Goal: Task Accomplishment & Management: Manage account settings

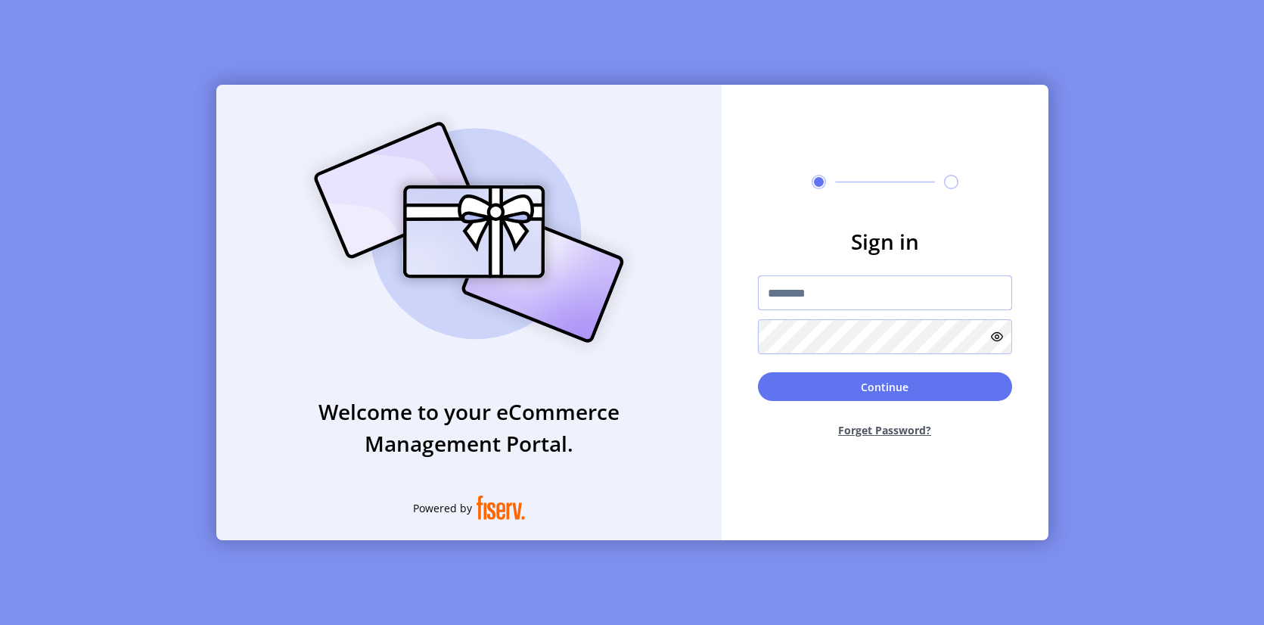
click at [876, 293] on input "text" at bounding box center [885, 292] width 254 height 35
type input "**********"
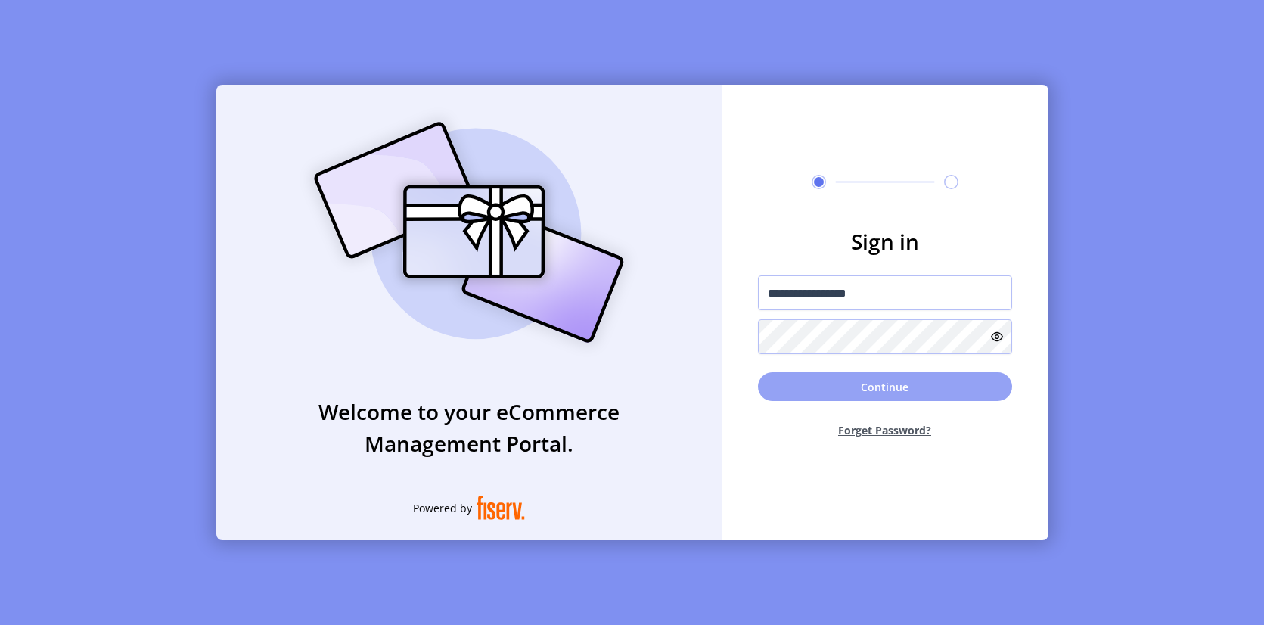
click at [802, 384] on button "Continue" at bounding box center [885, 386] width 254 height 29
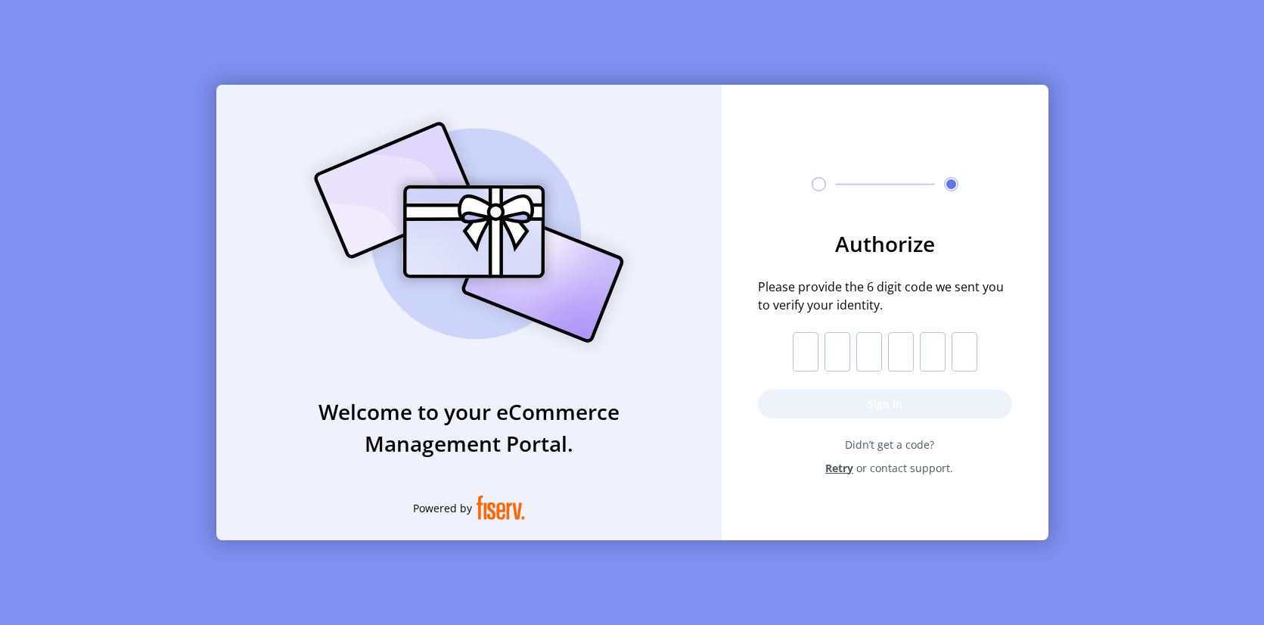
click at [798, 342] on input "text" at bounding box center [806, 351] width 26 height 39
paste input "*"
type input "*"
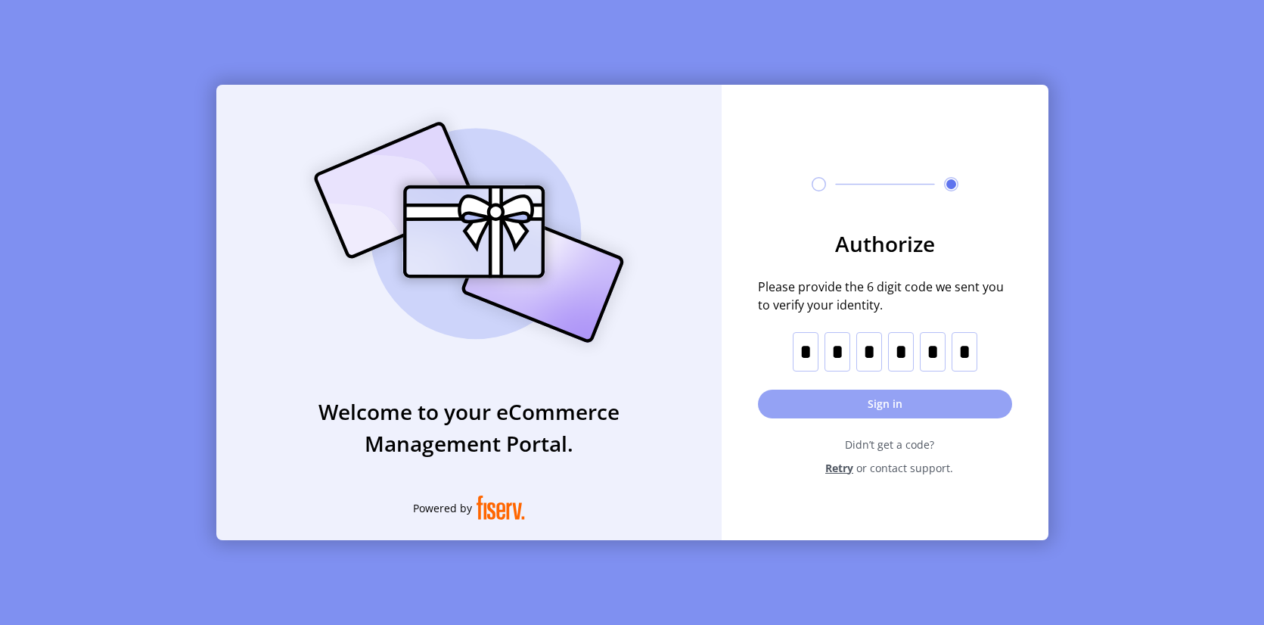
click at [853, 395] on button "Sign in" at bounding box center [885, 403] width 254 height 29
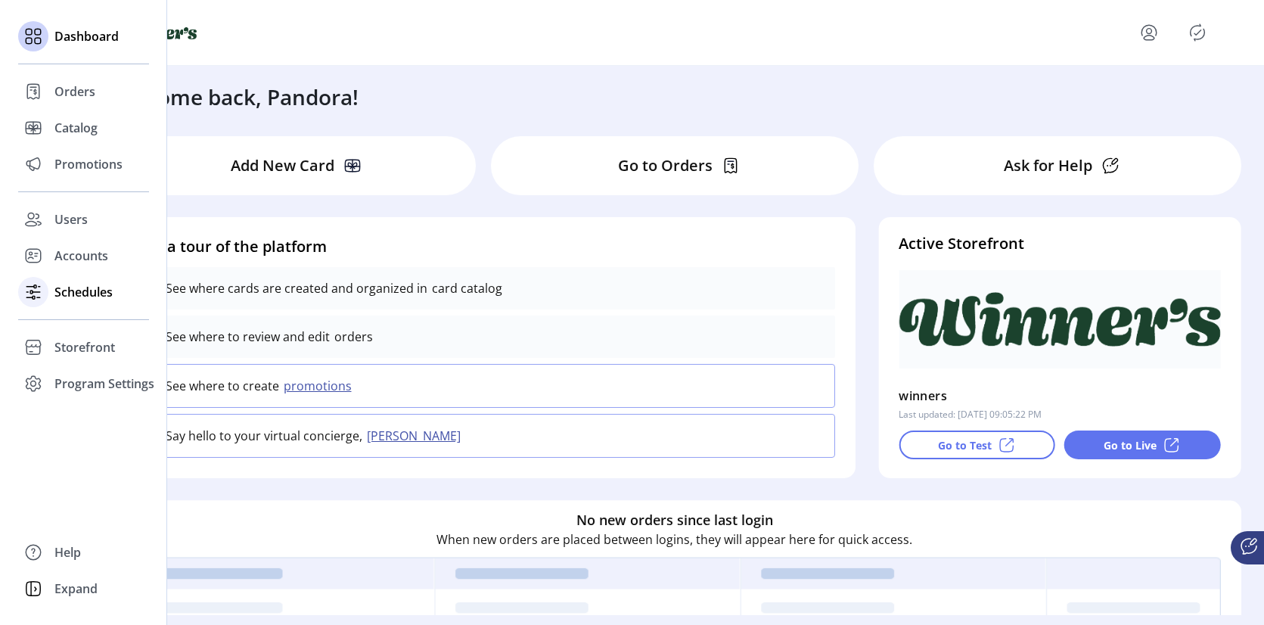
click at [34, 297] on icon at bounding box center [34, 297] width 2 height 3
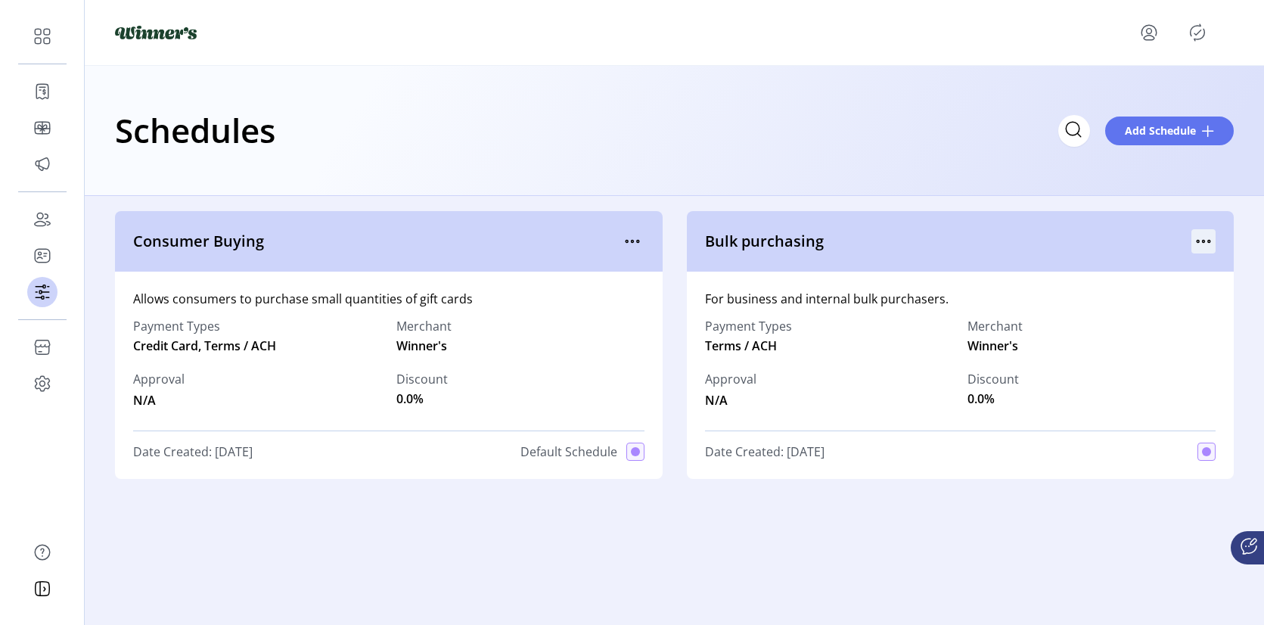
click at [1205, 244] on icon "menu" at bounding box center [1203, 241] width 24 height 24
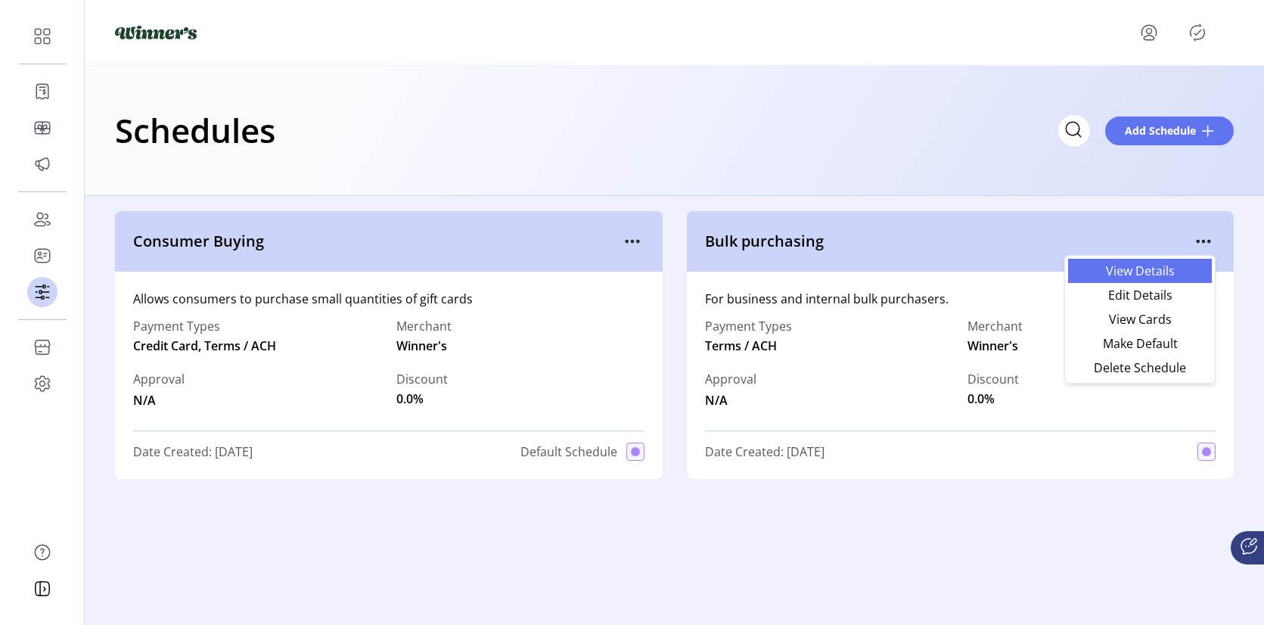
click at [1159, 272] on span "View Details" at bounding box center [1140, 271] width 126 height 12
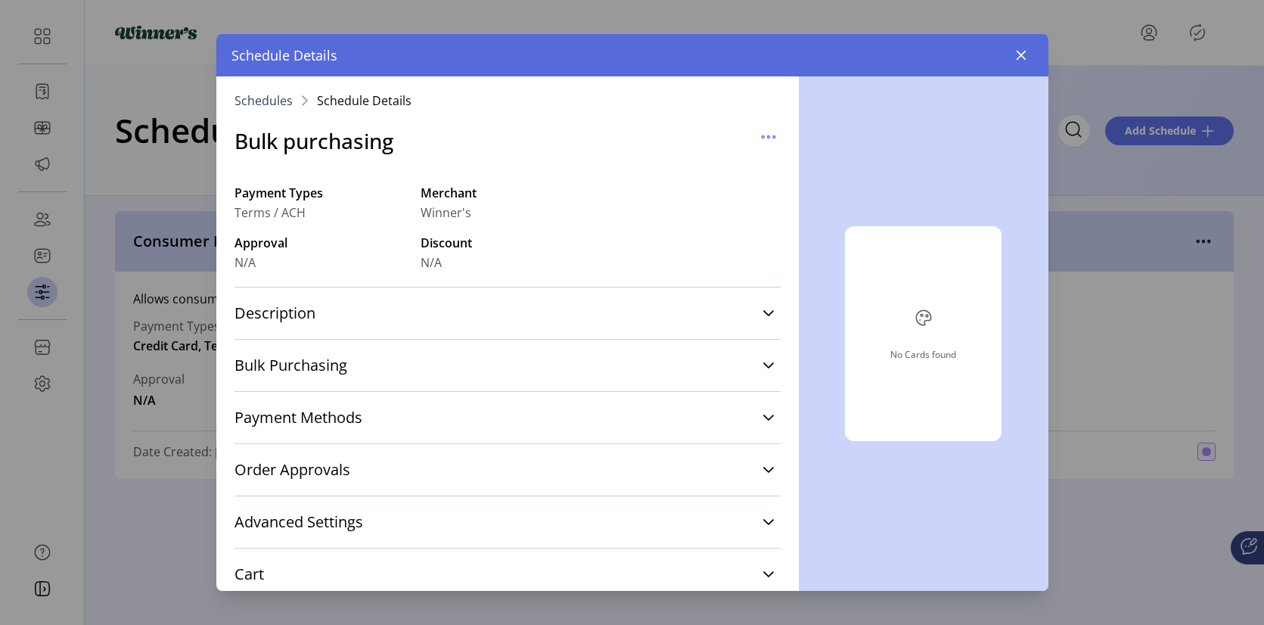
click at [542, 355] on link "Bulk Purchasing" at bounding box center [507, 365] width 546 height 33
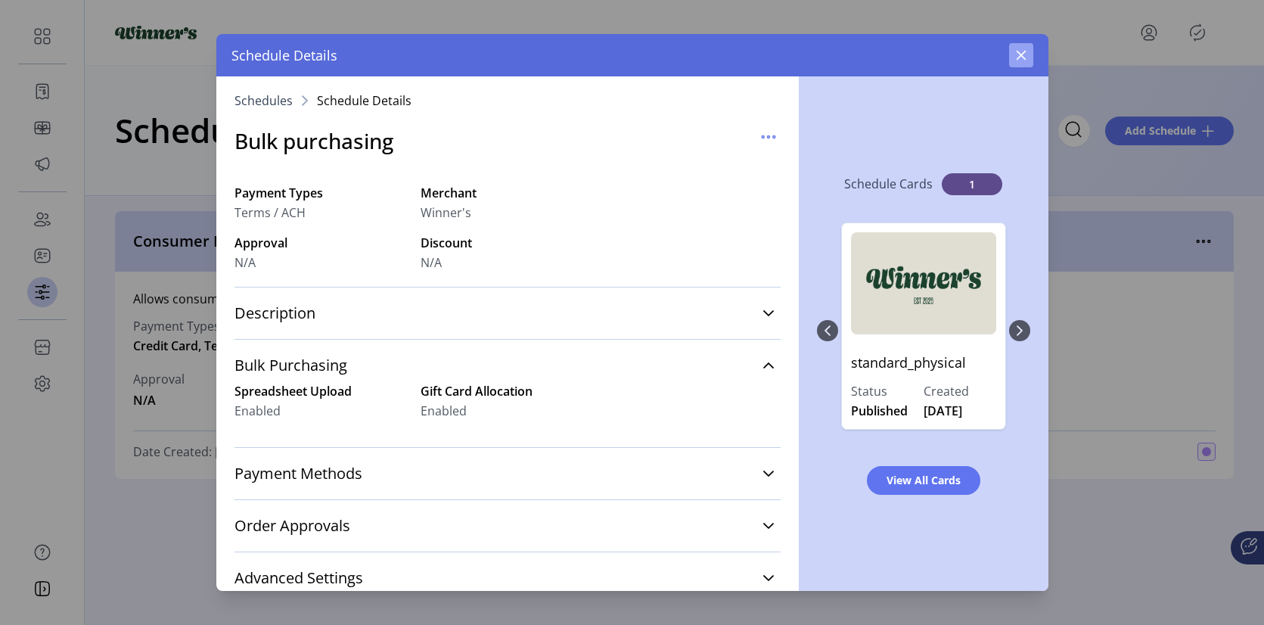
click at [1020, 60] on icon "button" at bounding box center [1021, 55] width 12 height 12
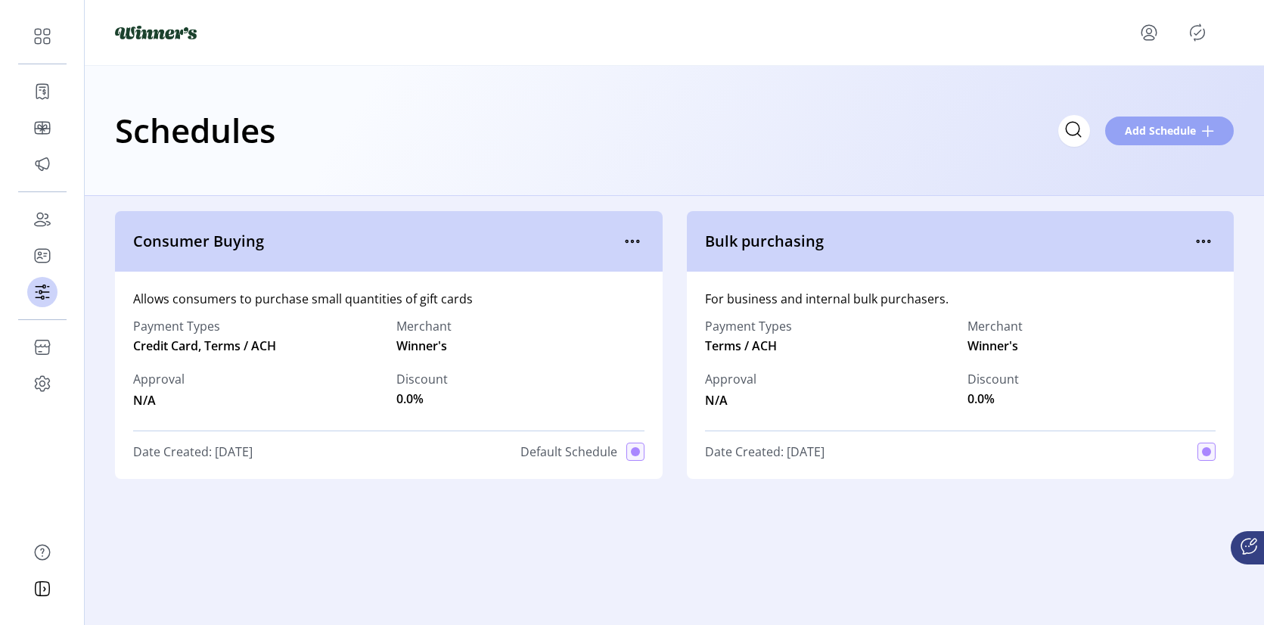
click at [1155, 125] on span "Add Schedule" at bounding box center [1159, 131] width 71 height 16
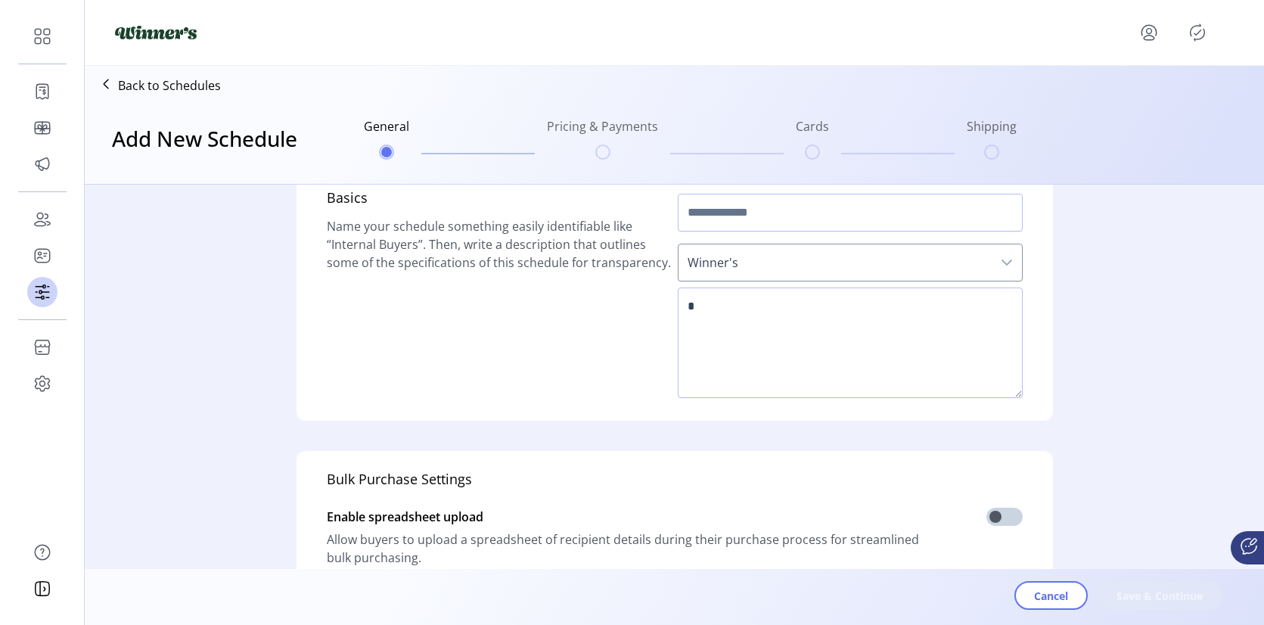
scroll to position [14, 0]
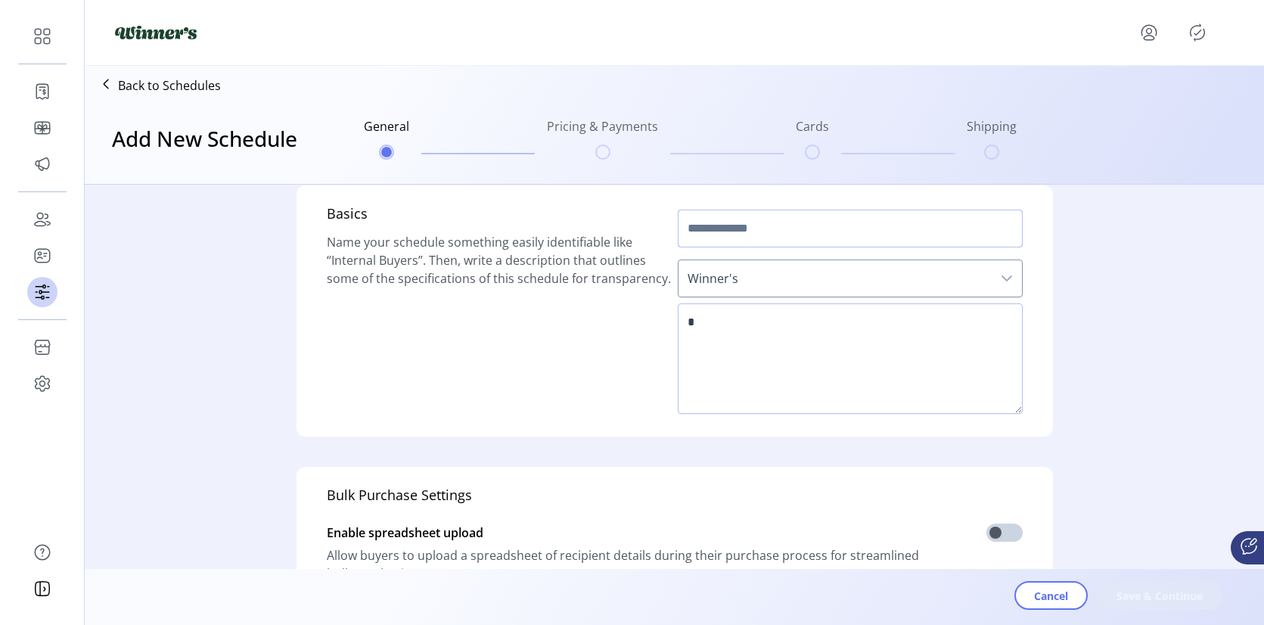
click at [820, 228] on input "text" at bounding box center [850, 228] width 345 height 38
type input "***"
click at [145, 76] on div "Back to Schedules" at bounding box center [156, 85] width 130 height 27
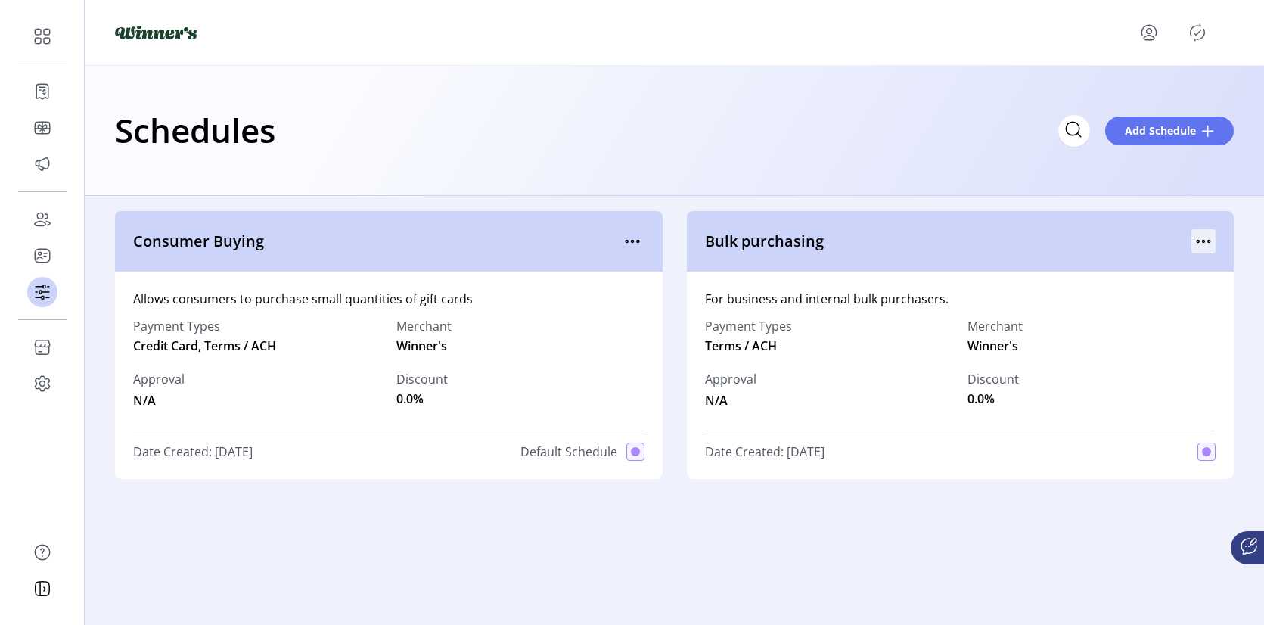
click at [1200, 241] on icon "menu" at bounding box center [1203, 241] width 24 height 24
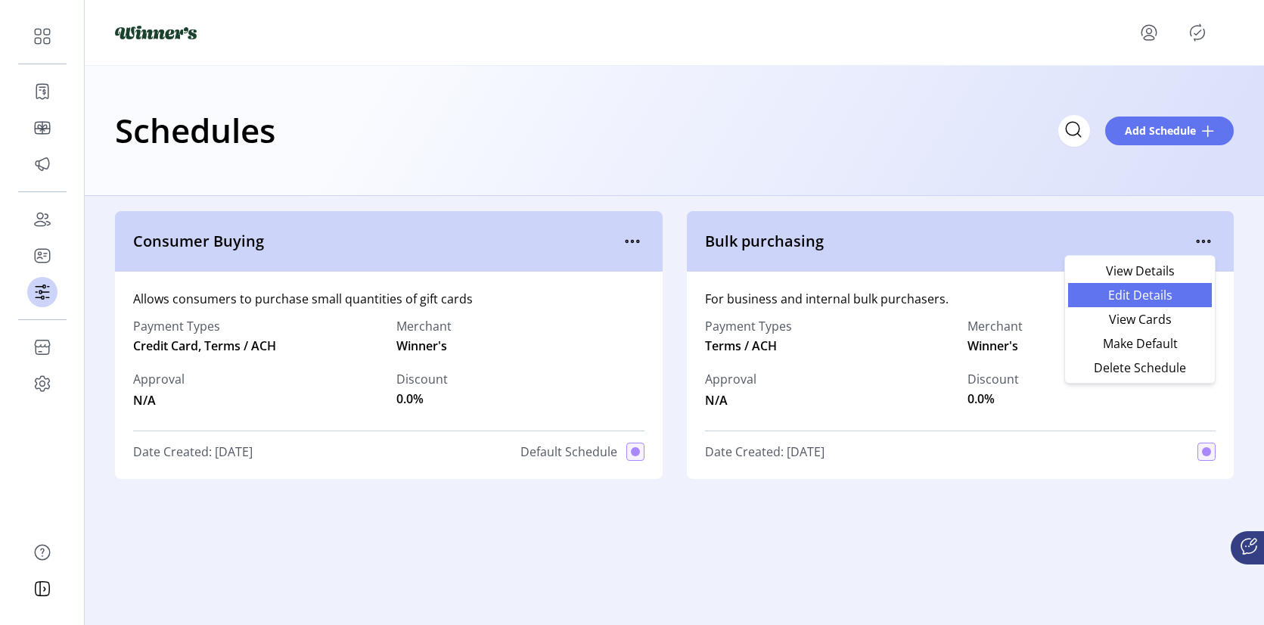
click at [1150, 289] on span "Edit Details" at bounding box center [1140, 295] width 126 height 12
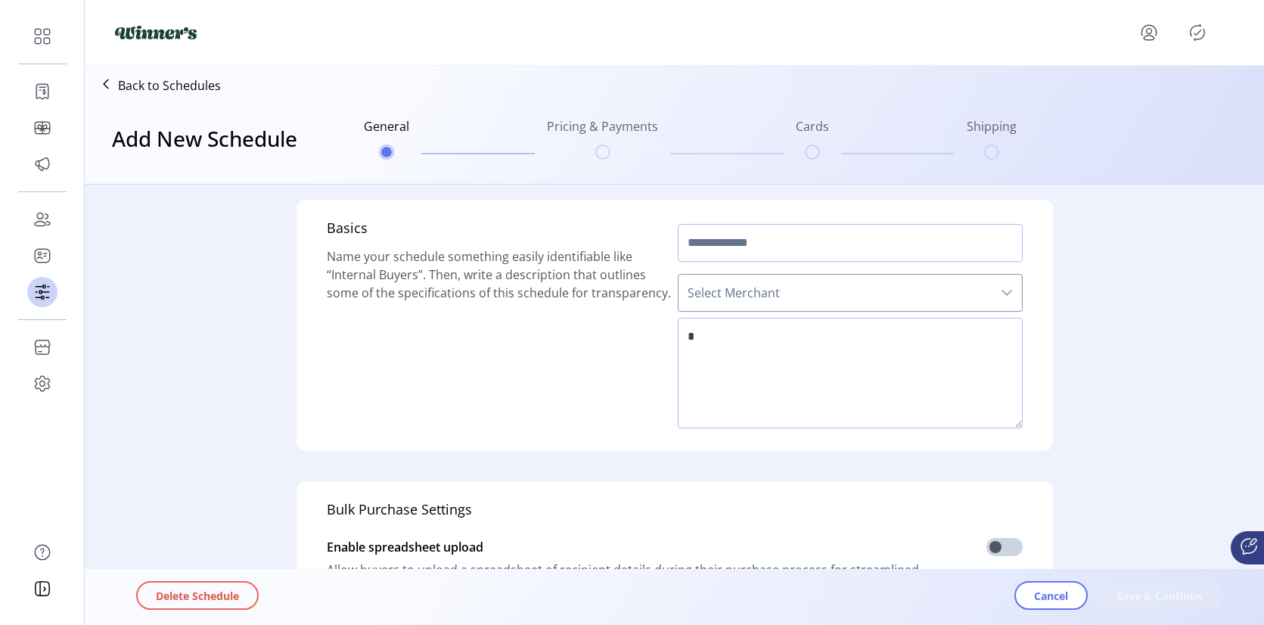
type input "**********"
type textarea "**********"
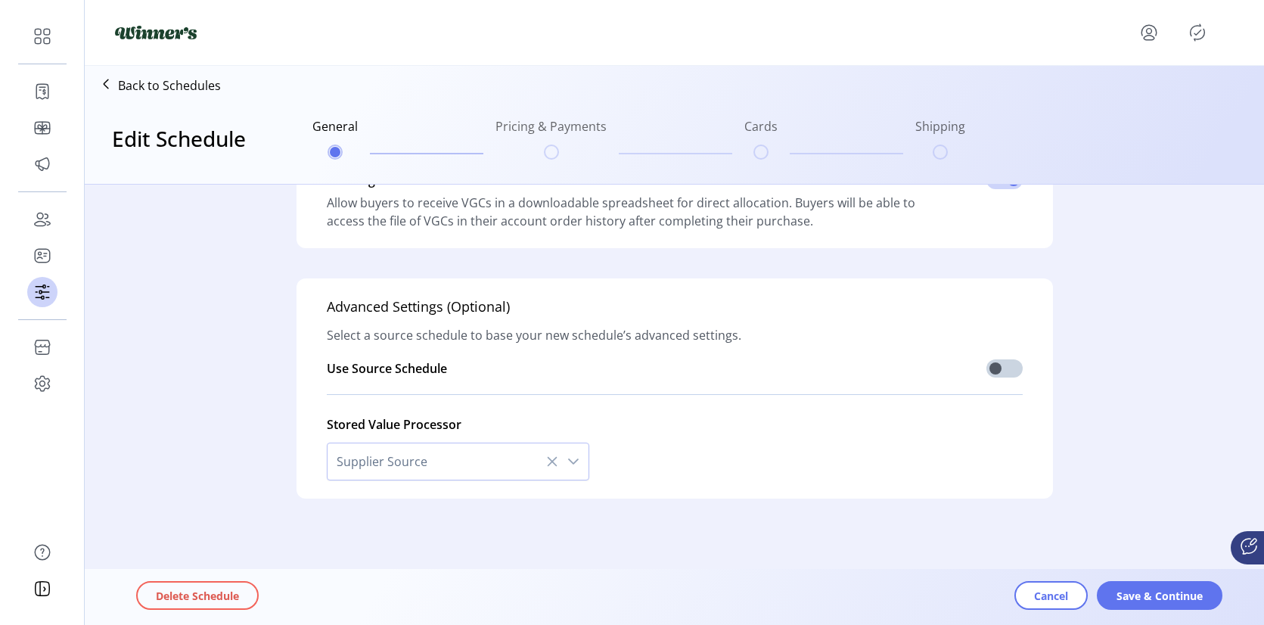
scroll to position [454, 0]
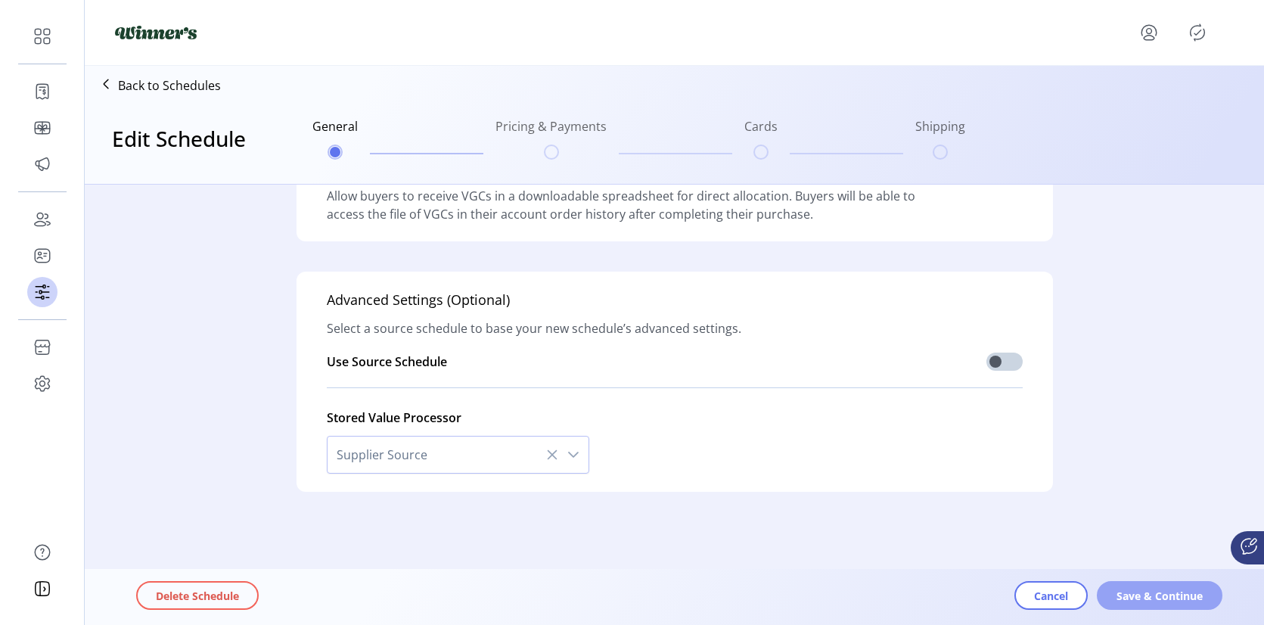
click at [1146, 594] on span "Save & Continue" at bounding box center [1159, 596] width 86 height 16
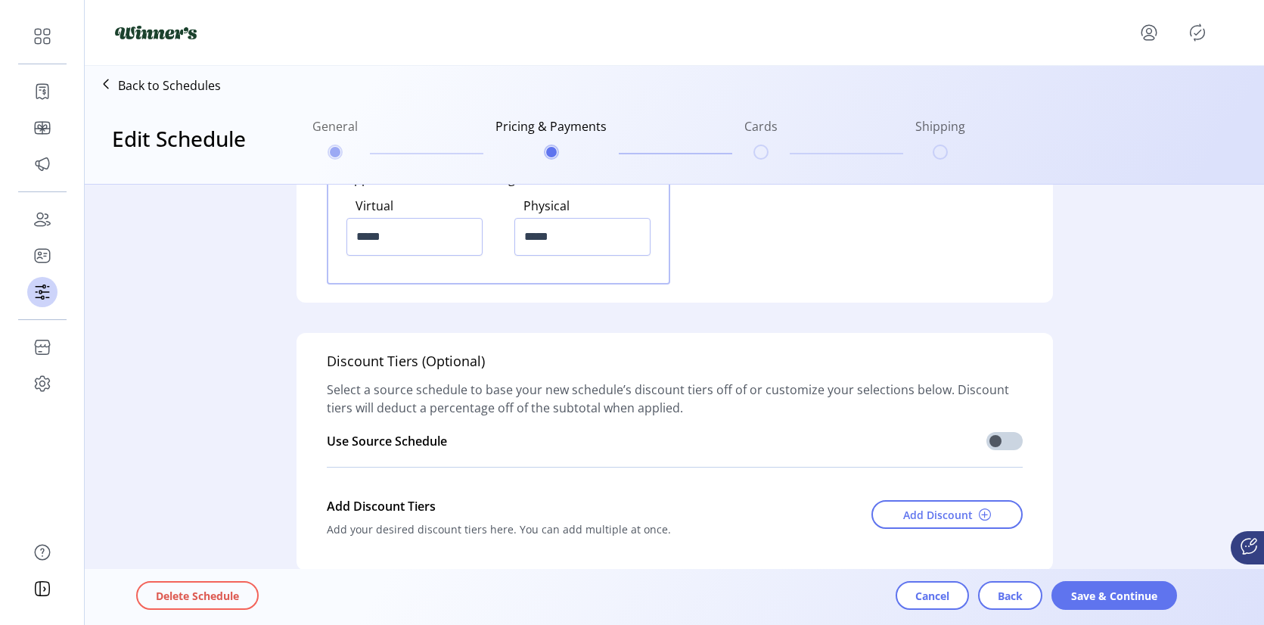
scroll to position [2101, 0]
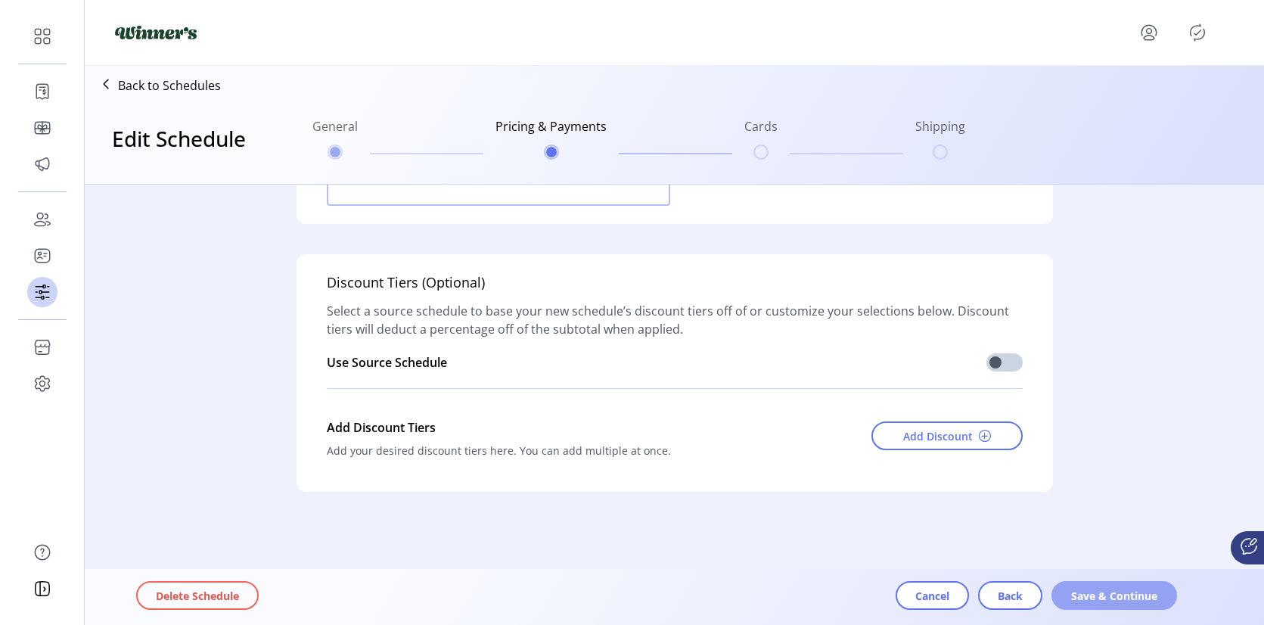
click at [1090, 588] on span "Save & Continue" at bounding box center [1114, 596] width 86 height 16
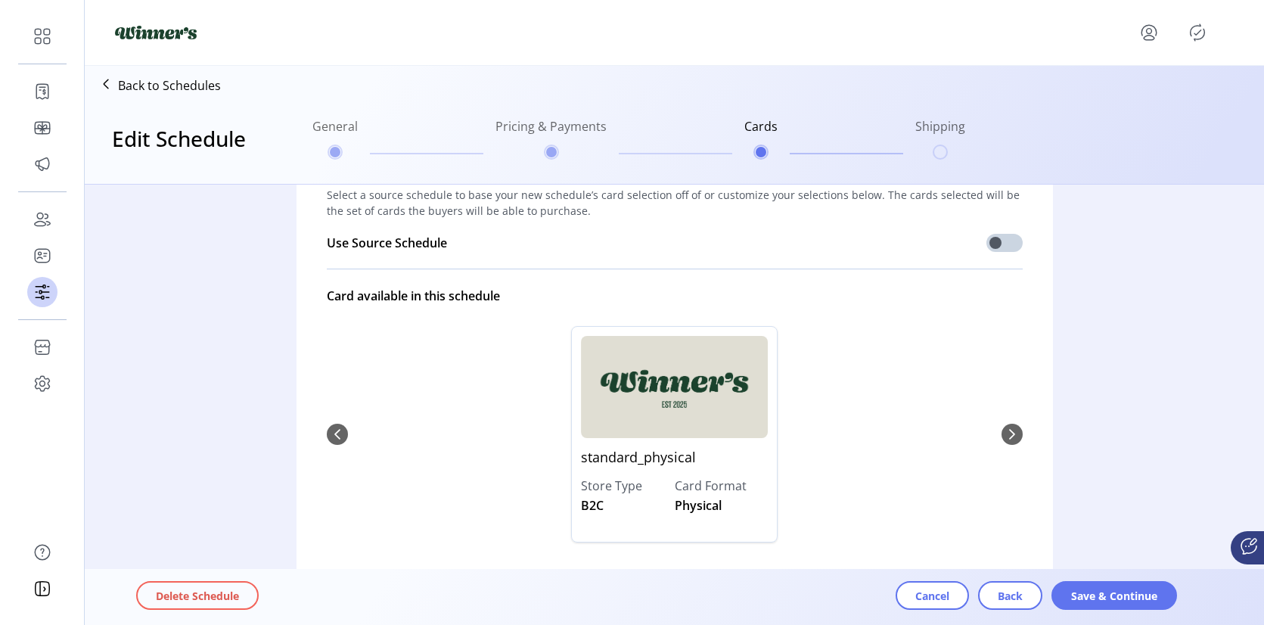
scroll to position [70, 0]
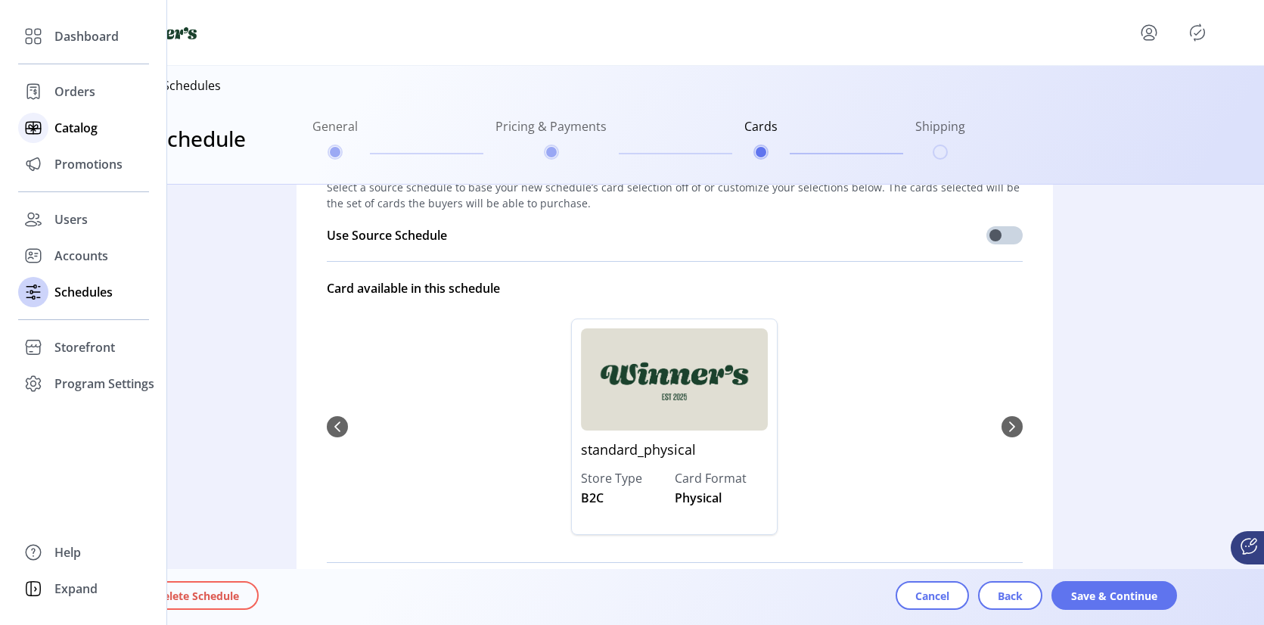
click at [36, 132] on icon at bounding box center [33, 128] width 24 height 24
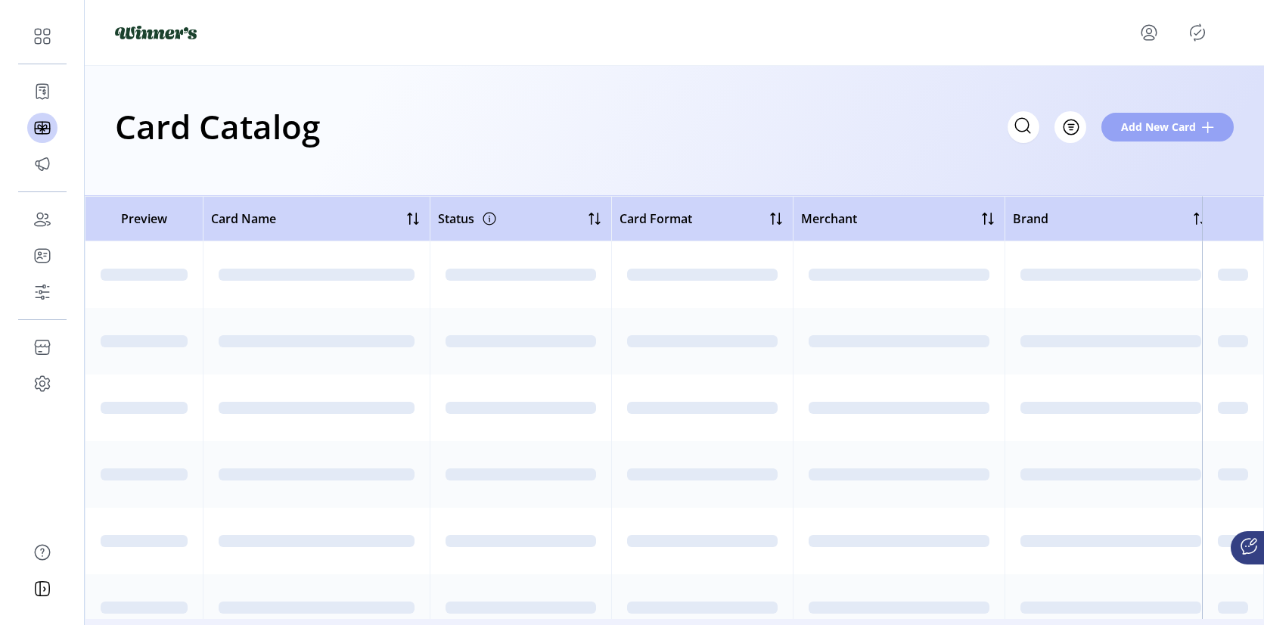
click at [1142, 127] on span "Add New Card" at bounding box center [1158, 127] width 75 height 16
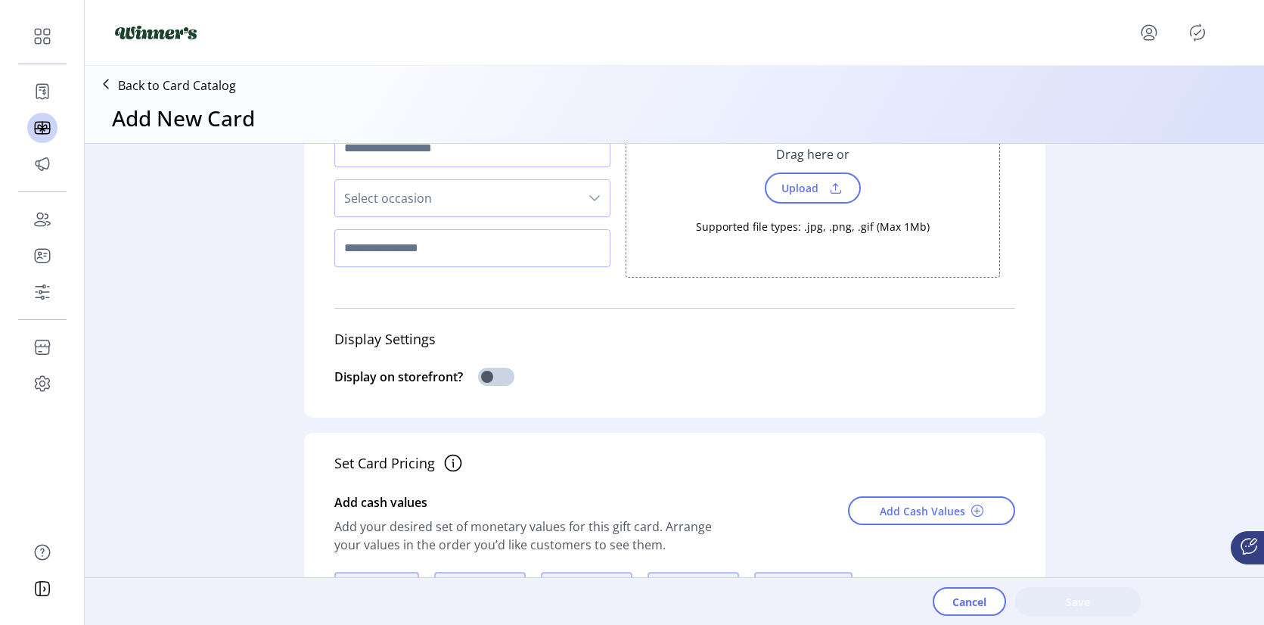
scroll to position [214, 0]
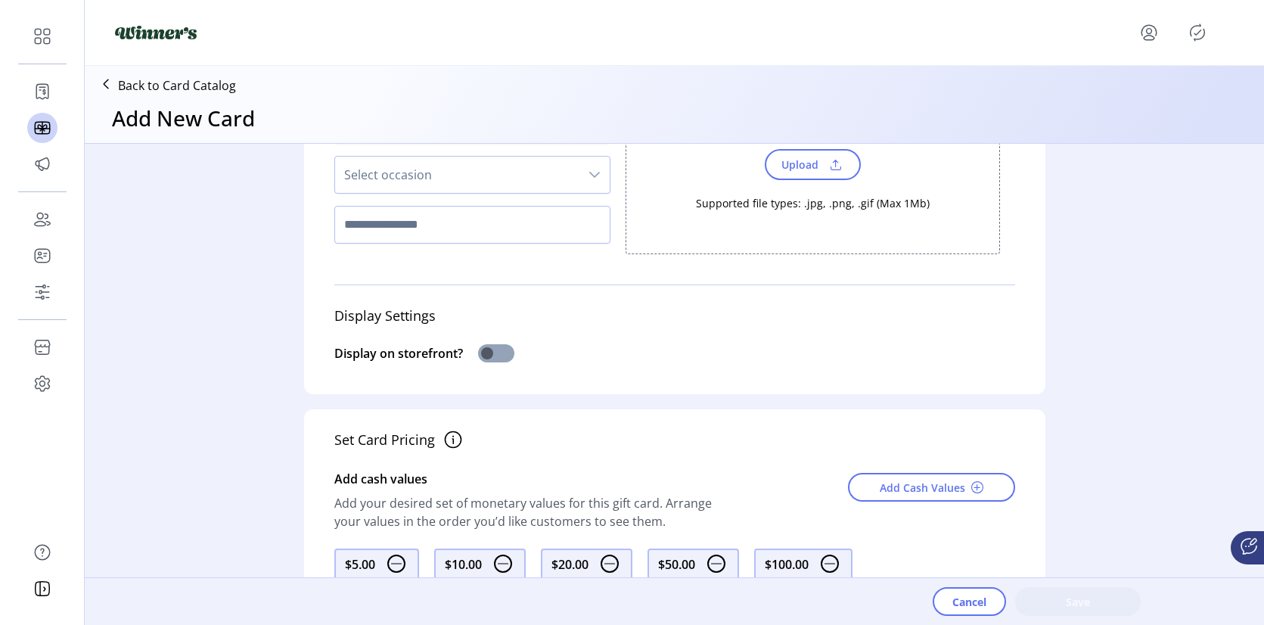
click at [485, 352] on span at bounding box center [496, 353] width 36 height 18
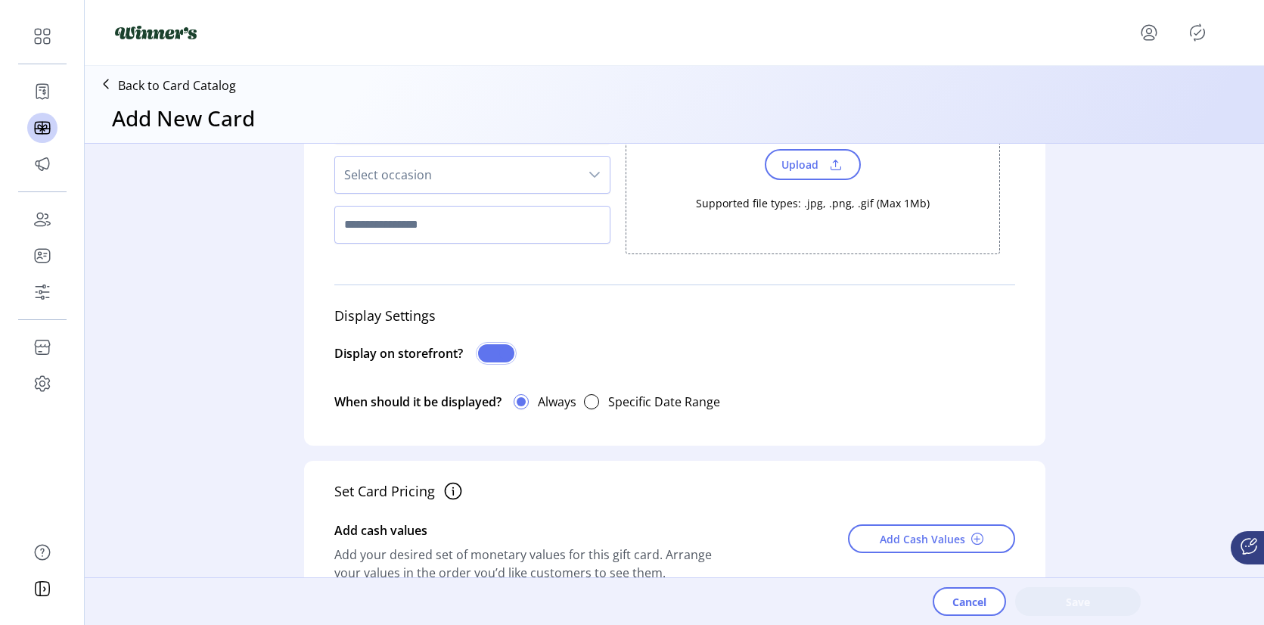
scroll to position [8, 5]
click at [485, 352] on span at bounding box center [496, 353] width 36 height 18
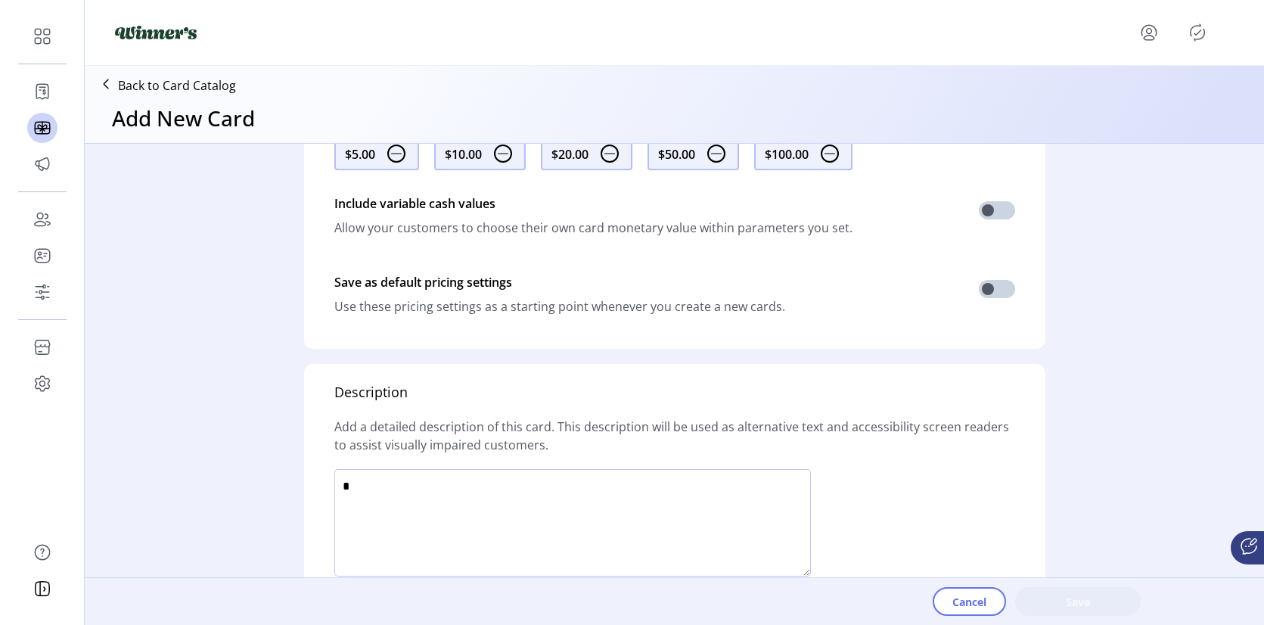
scroll to position [815, 0]
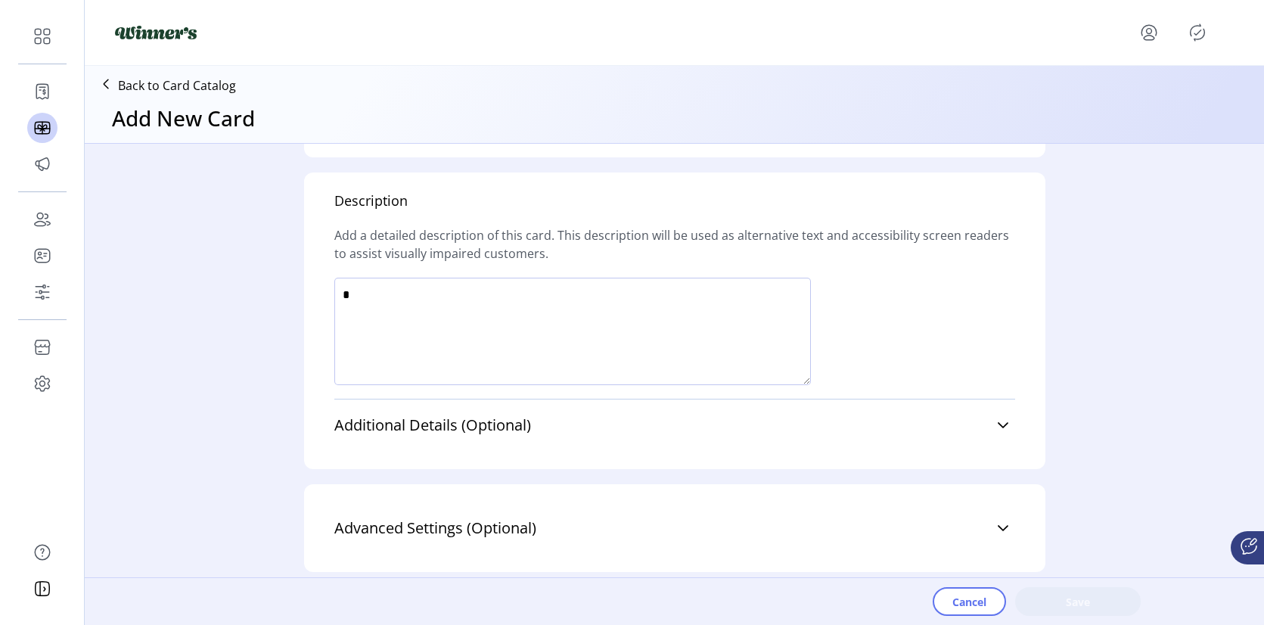
click at [948, 484] on div "Advanced Settings (Optional) Stored Value Processor Supplier Source Supplier Di…" at bounding box center [674, 528] width 741 height 88
click at [957, 512] on link "Advanced Settings (Optional)" at bounding box center [674, 527] width 681 height 33
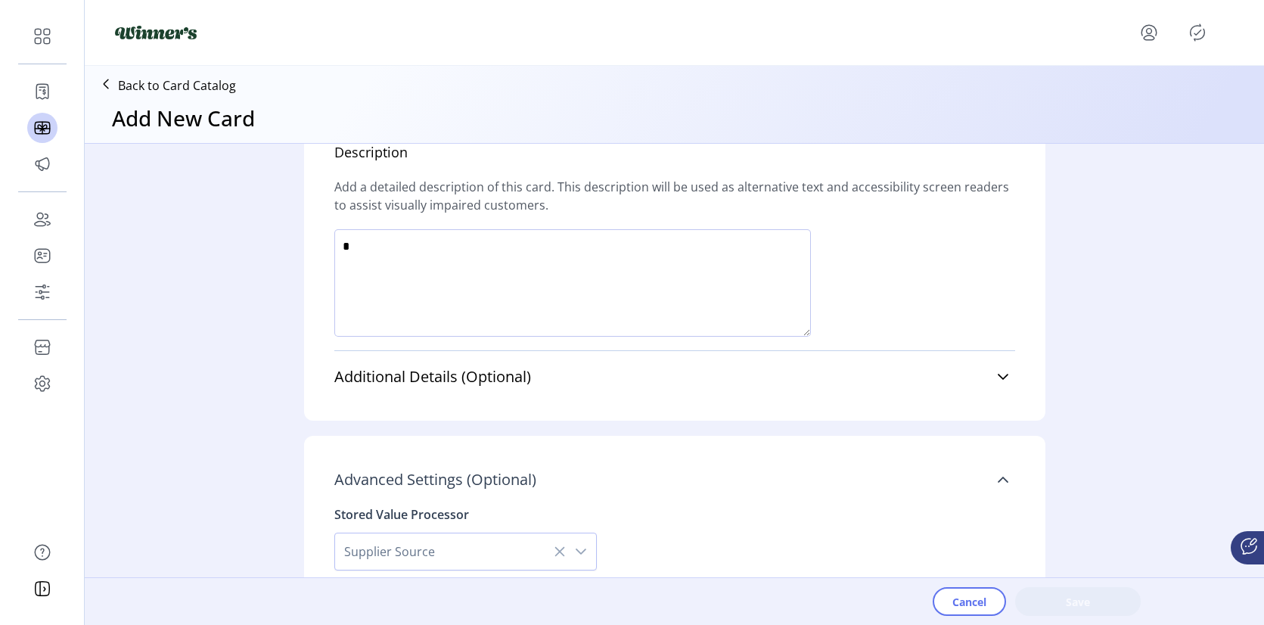
scroll to position [814, 0]
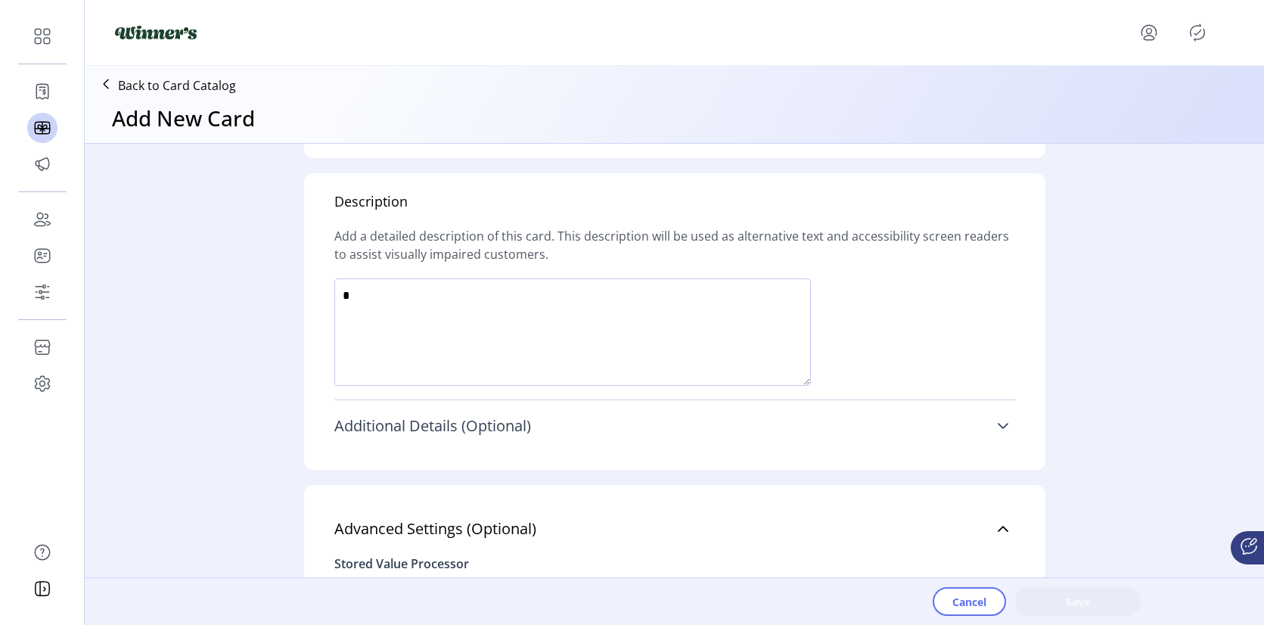
click at [945, 434] on link "Additional Details (Optional)" at bounding box center [674, 425] width 681 height 33
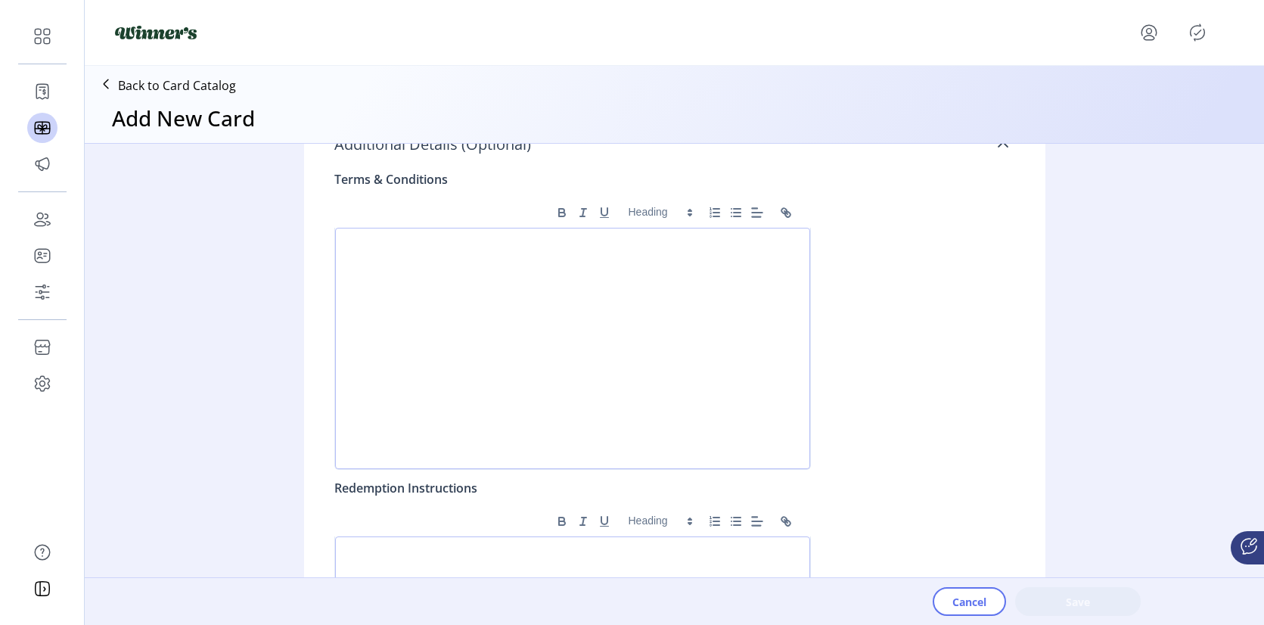
scroll to position [1084, 0]
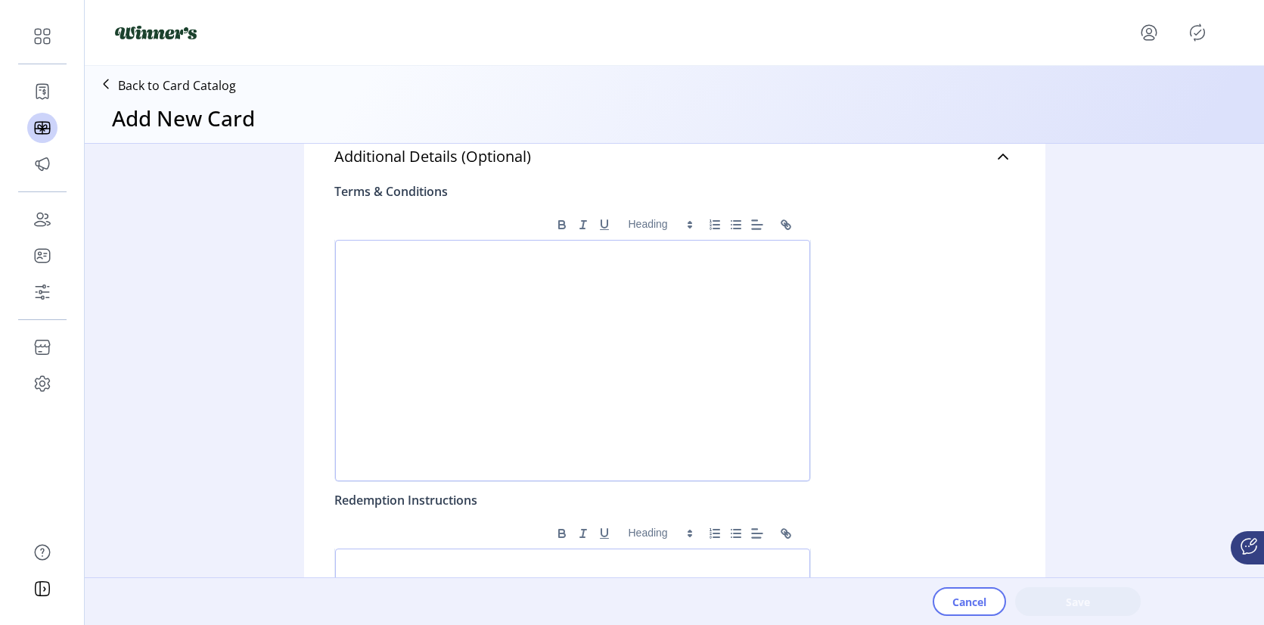
click at [376, 501] on div "Redemption Instructions" at bounding box center [405, 500] width 143 height 18
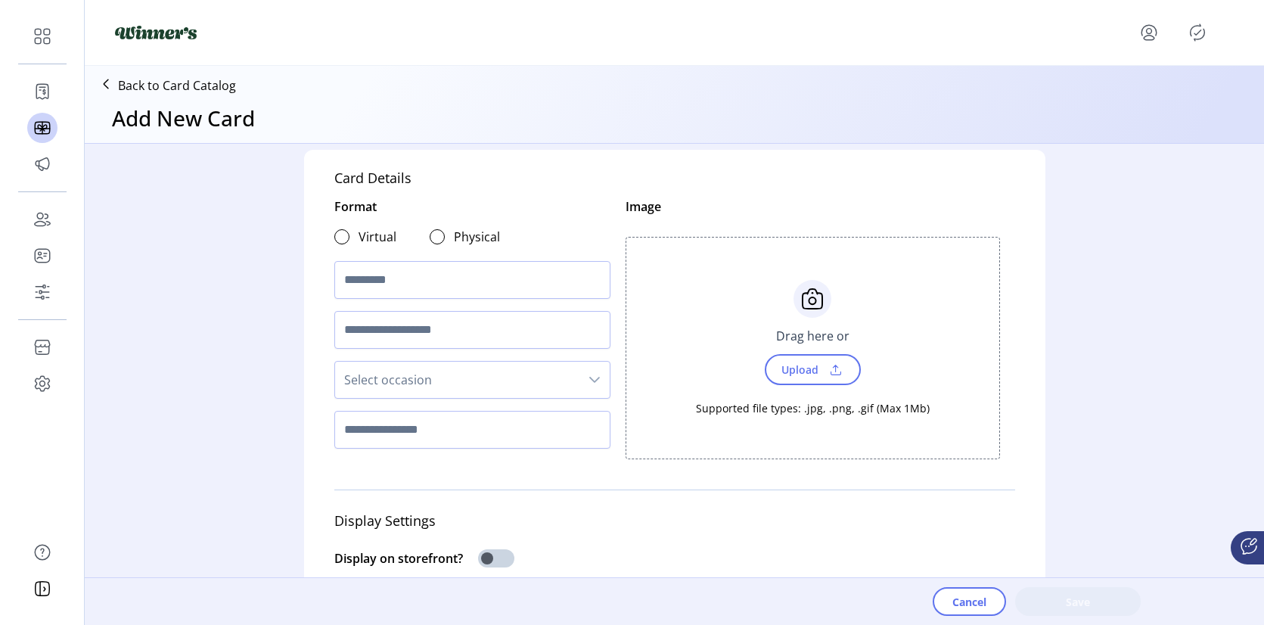
scroll to position [0, 0]
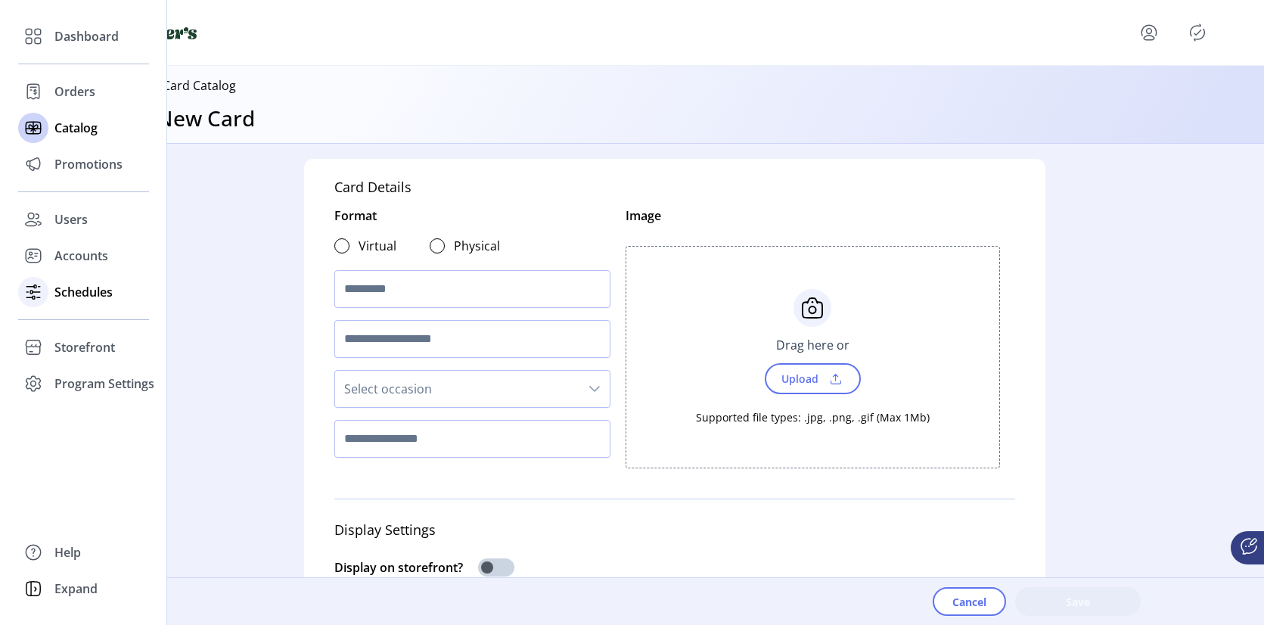
click at [27, 287] on icon at bounding box center [30, 287] width 8 height 0
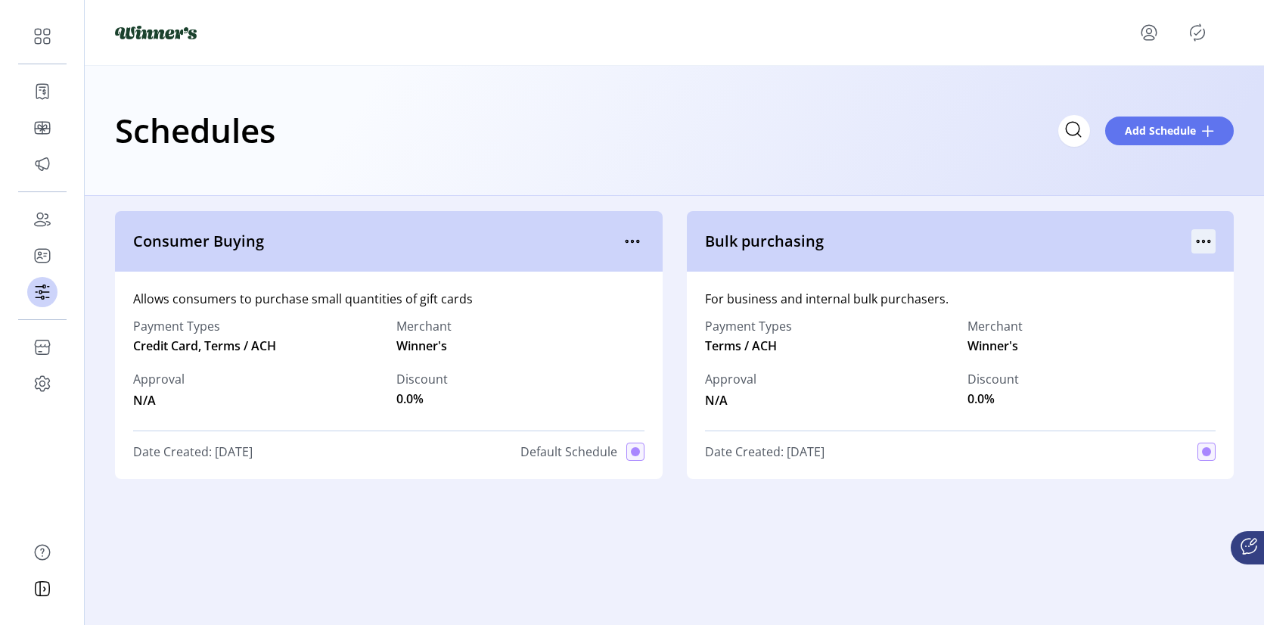
click at [1211, 243] on icon "menu" at bounding box center [1203, 241] width 24 height 24
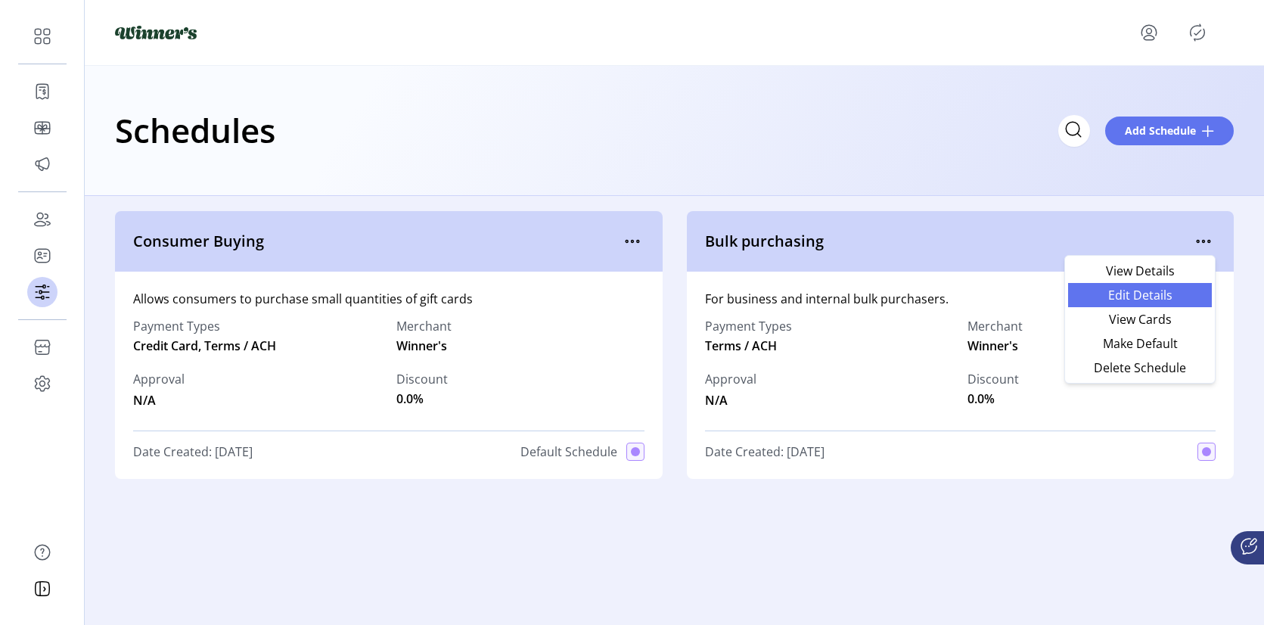
click at [1147, 302] on link "Edit Details" at bounding box center [1140, 295] width 144 height 24
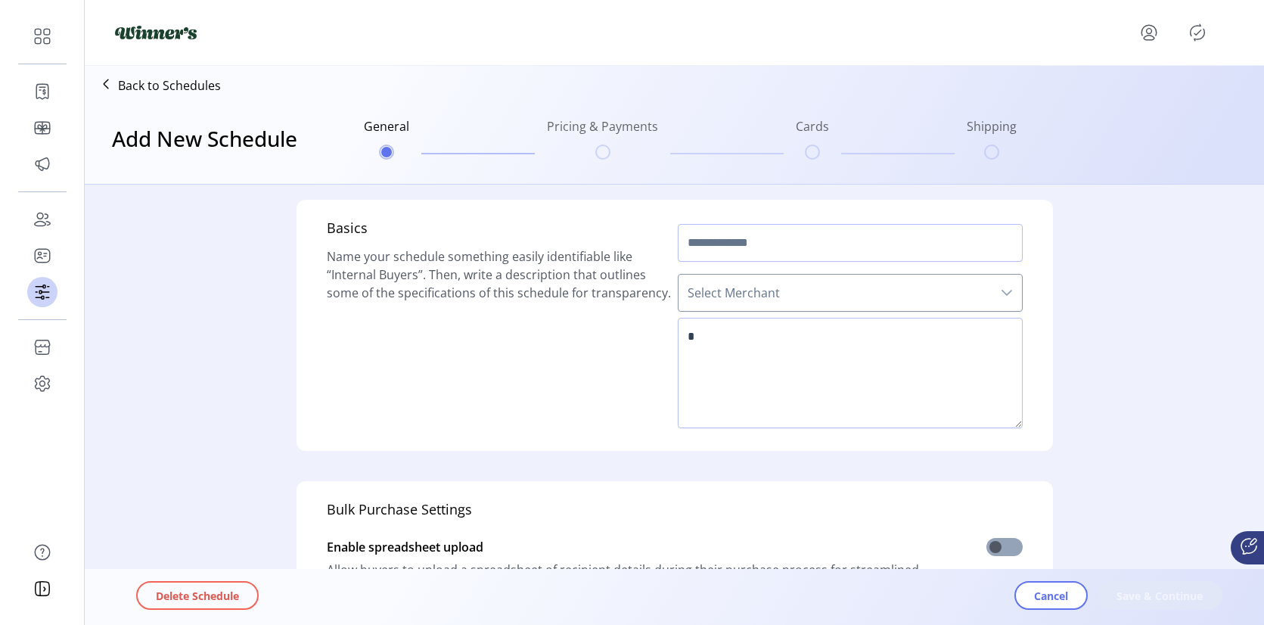
type input "**********"
type textarea "**********"
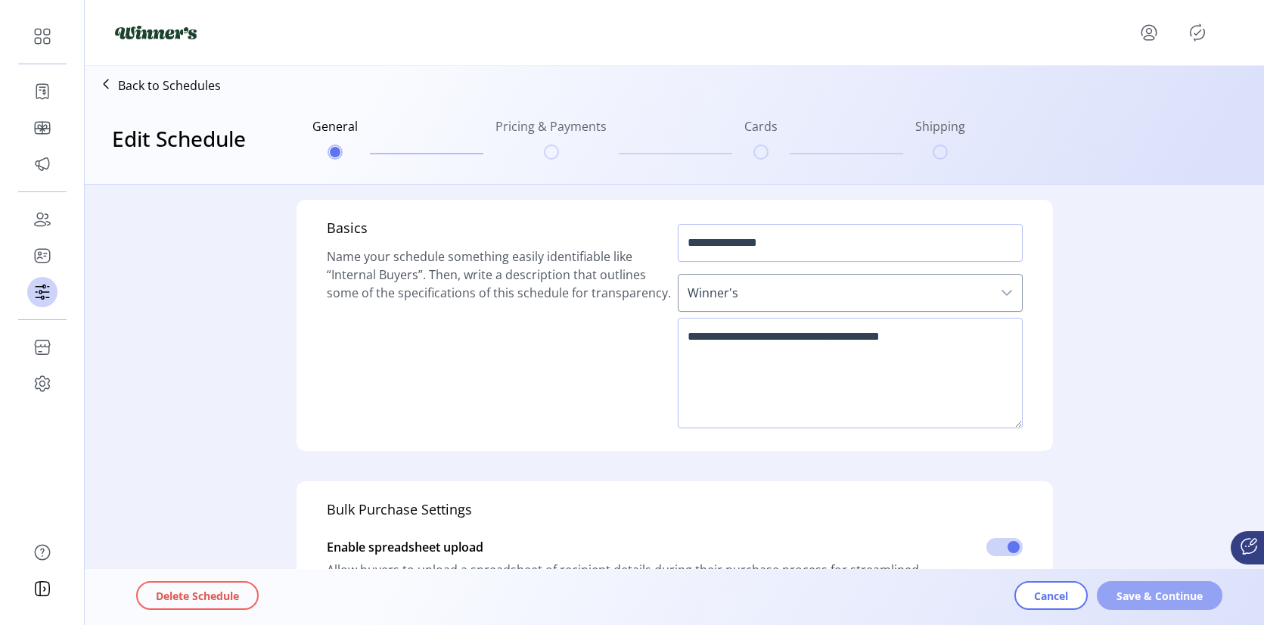
click at [1154, 600] on span "Save & Continue" at bounding box center [1159, 596] width 86 height 16
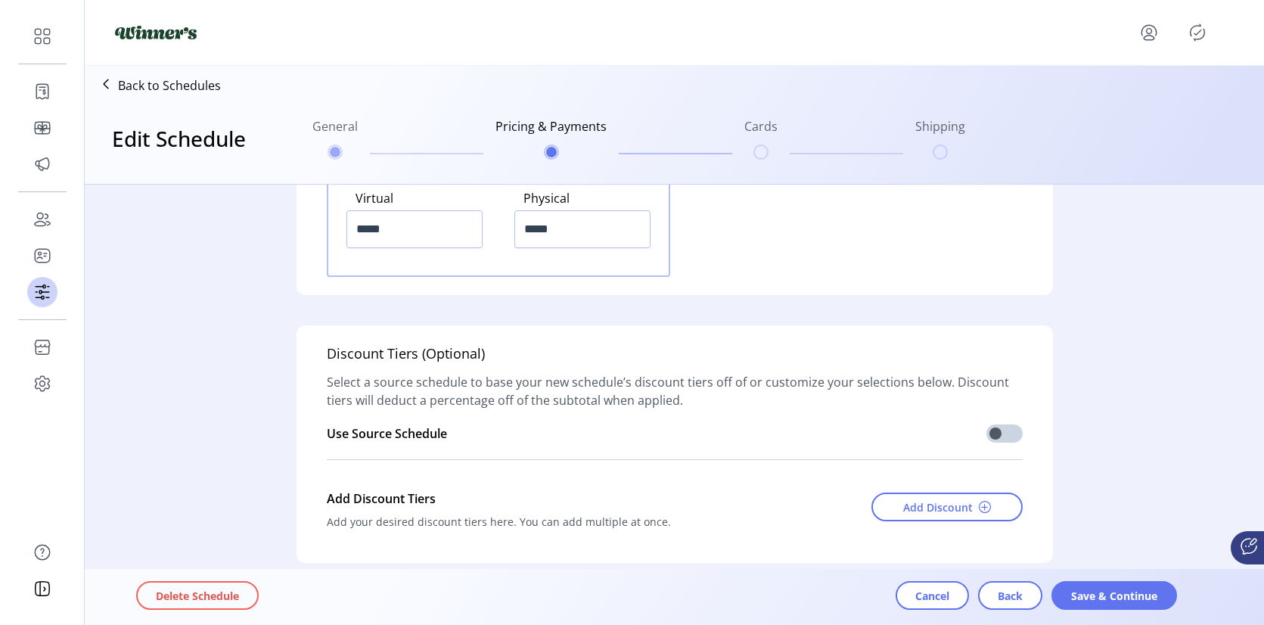
scroll to position [2101, 0]
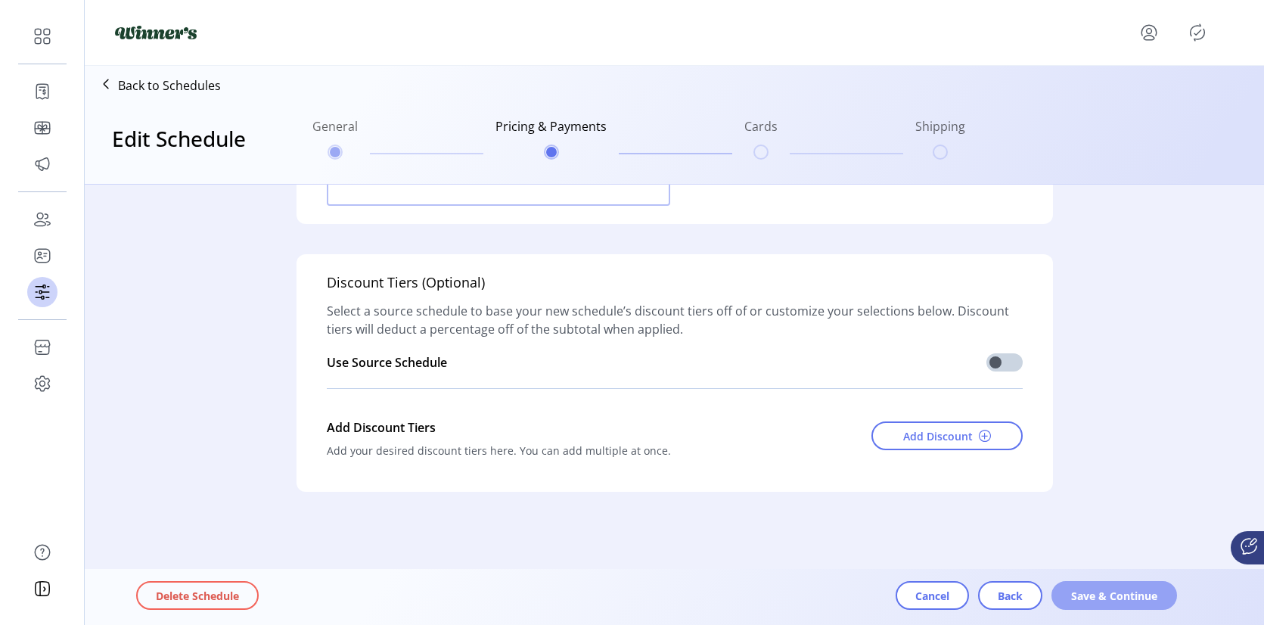
click at [1106, 590] on span "Save & Continue" at bounding box center [1114, 596] width 86 height 16
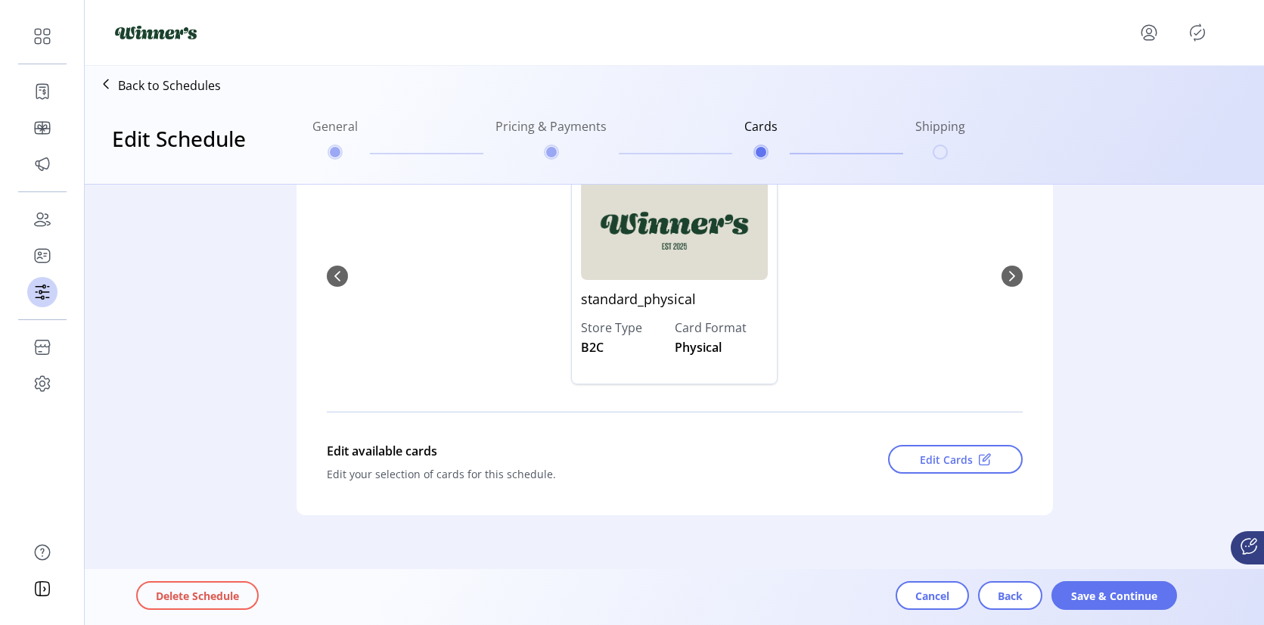
scroll to position [243, 0]
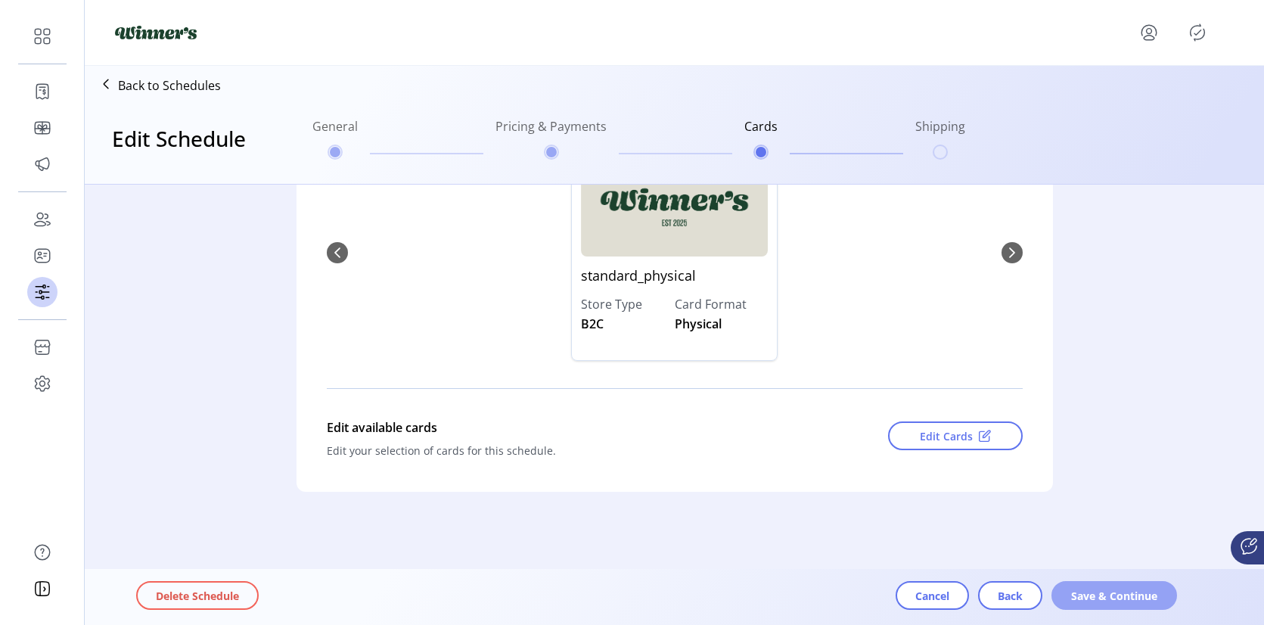
click at [1099, 597] on span "Save & Continue" at bounding box center [1114, 596] width 86 height 16
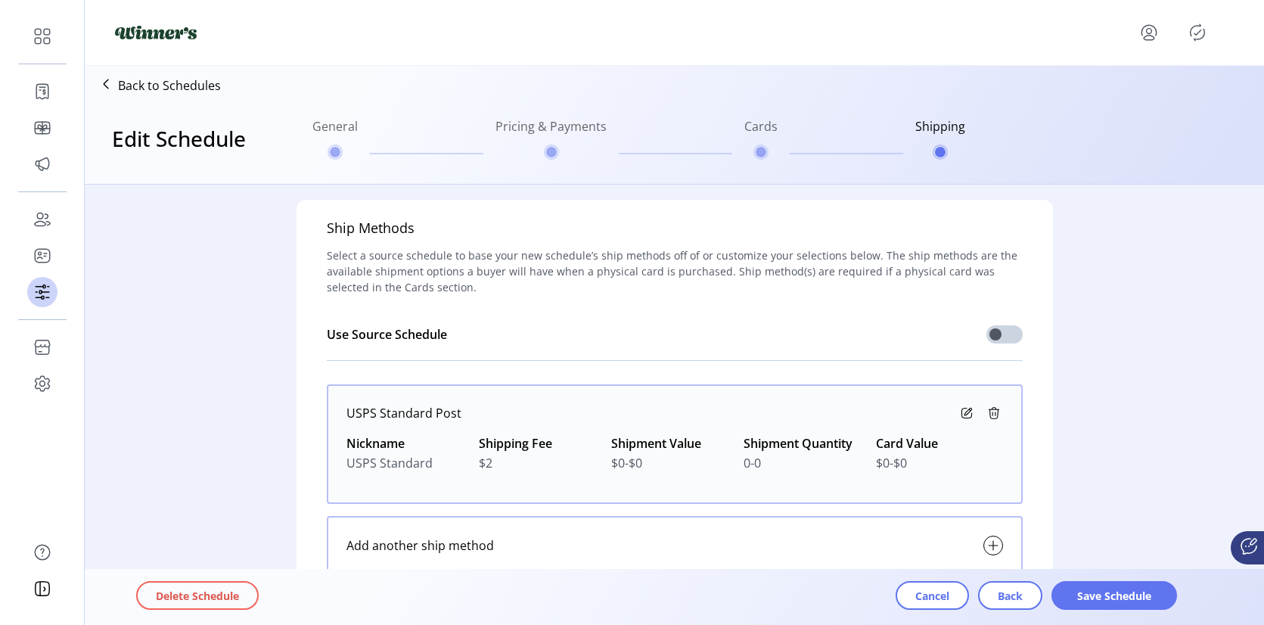
scroll to position [101, 0]
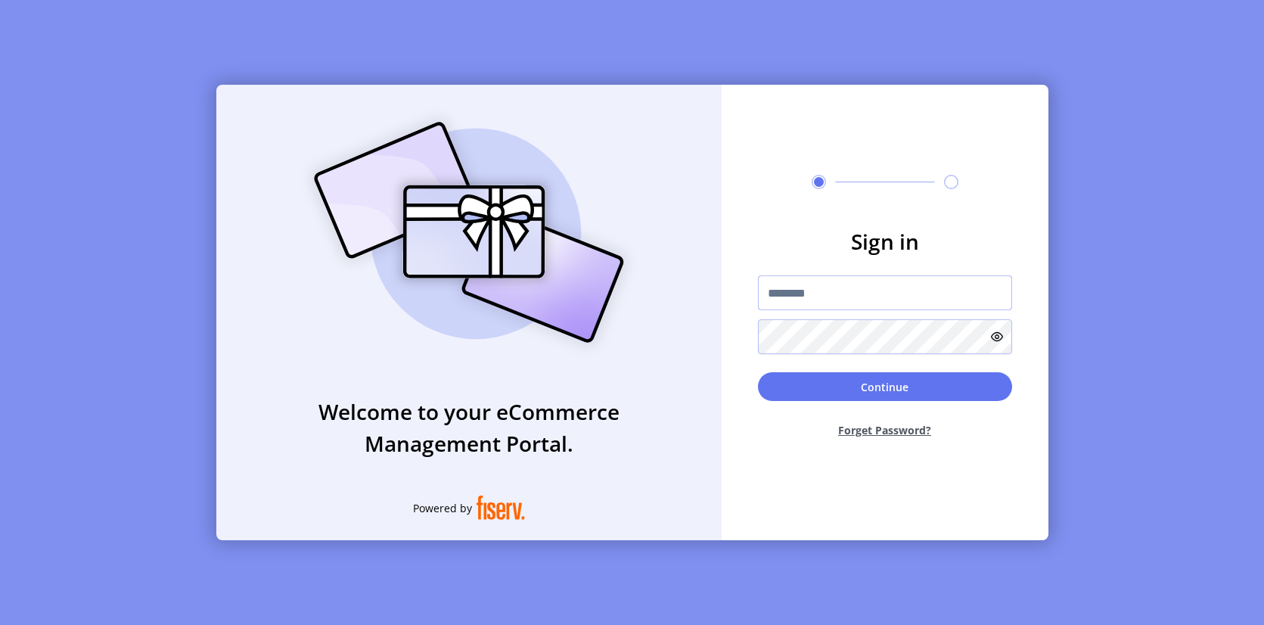
click at [859, 294] on input "text" at bounding box center [885, 292] width 254 height 35
type input "**********"
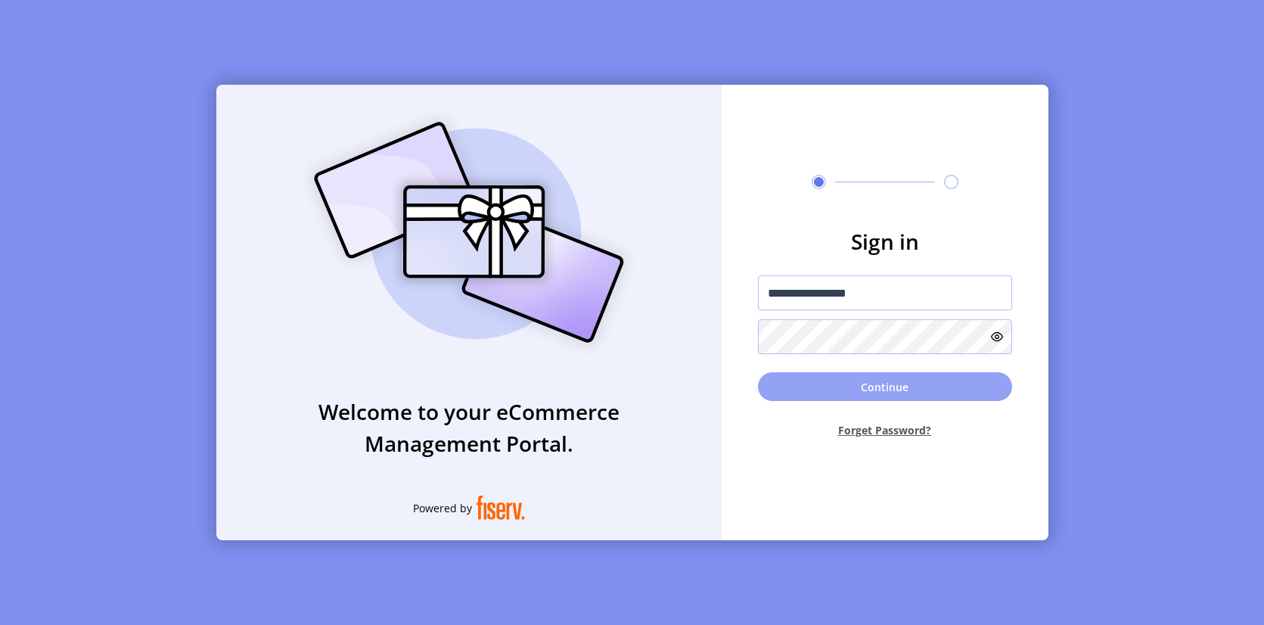
click at [883, 385] on button "Continue" at bounding box center [885, 386] width 254 height 29
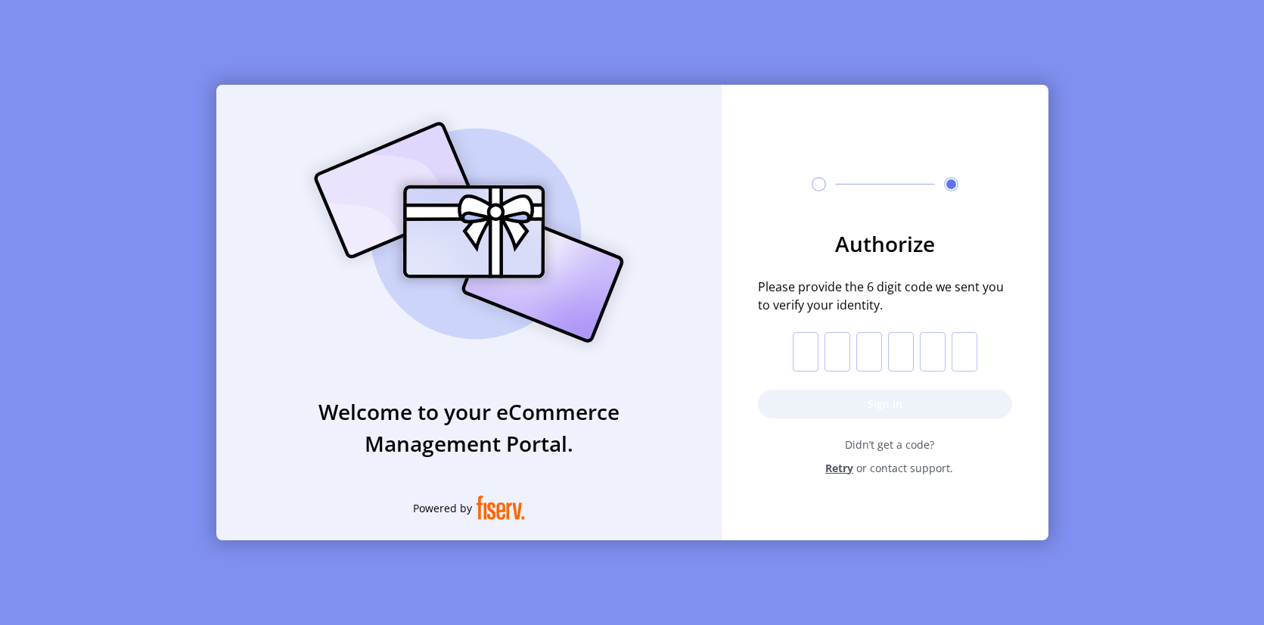
click at [805, 345] on input "text" at bounding box center [806, 351] width 26 height 39
paste input "*"
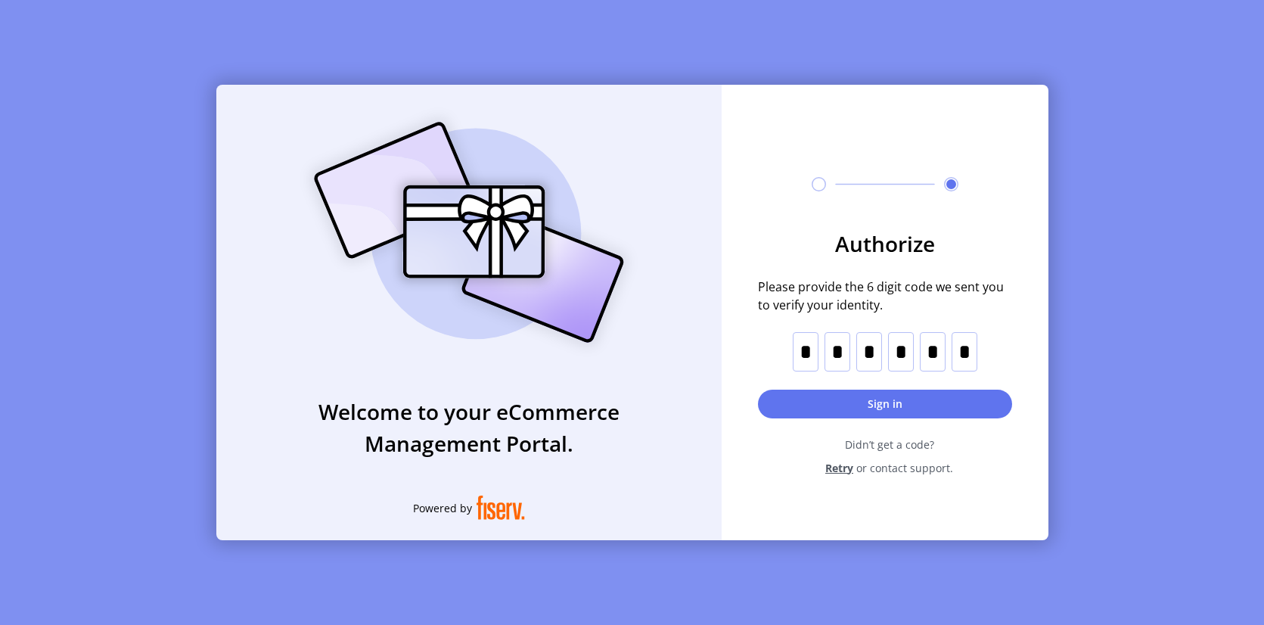
type input "*"
click at [954, 397] on button "Sign in" at bounding box center [885, 403] width 254 height 29
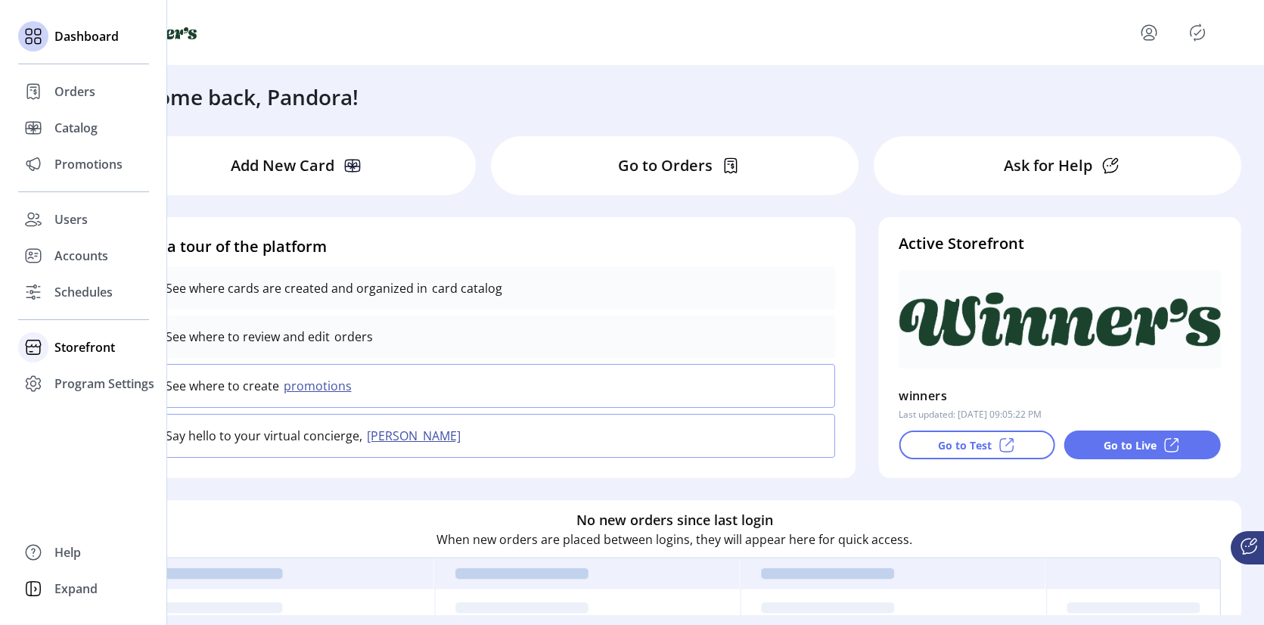
click at [35, 357] on icon at bounding box center [33, 347] width 24 height 24
click at [96, 374] on span "Configuration" at bounding box center [93, 377] width 79 height 18
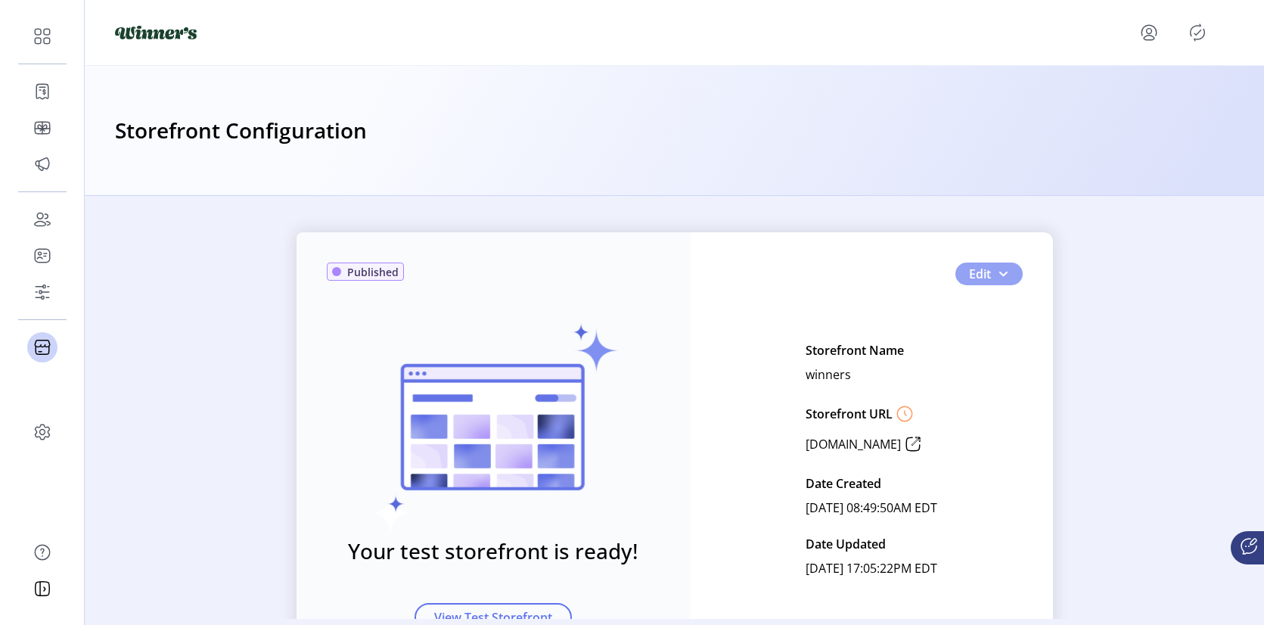
click at [997, 278] on span "button" at bounding box center [1003, 274] width 12 height 12
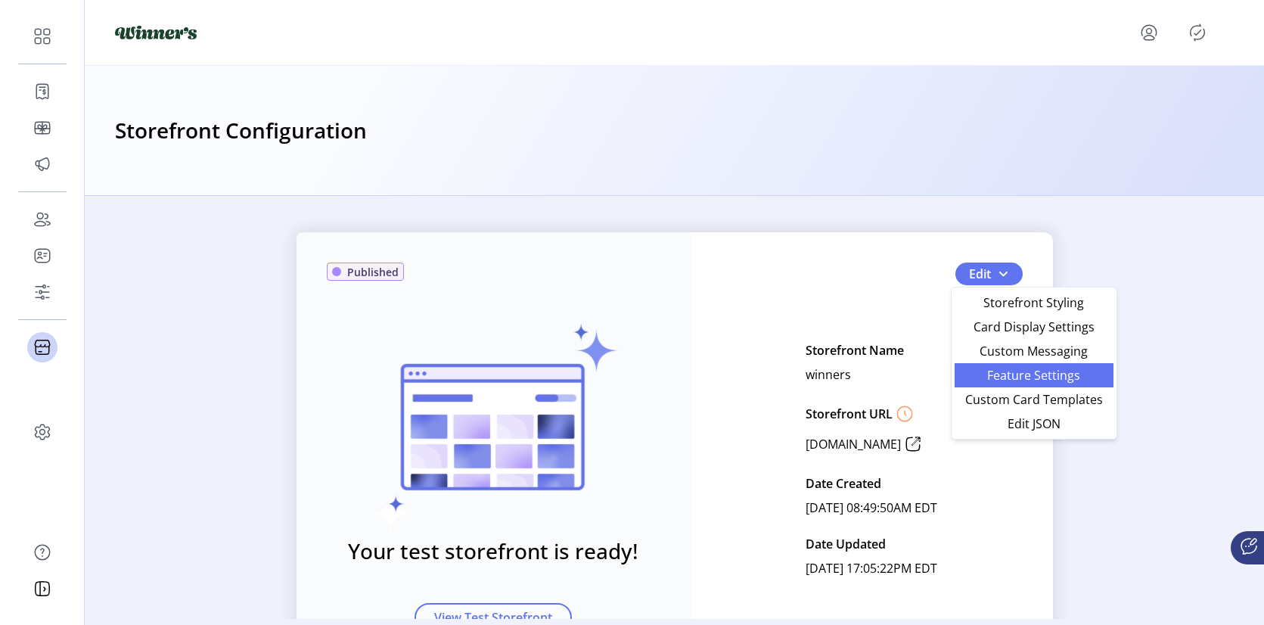
click at [1091, 376] on span "Feature Settings" at bounding box center [1033, 375] width 141 height 12
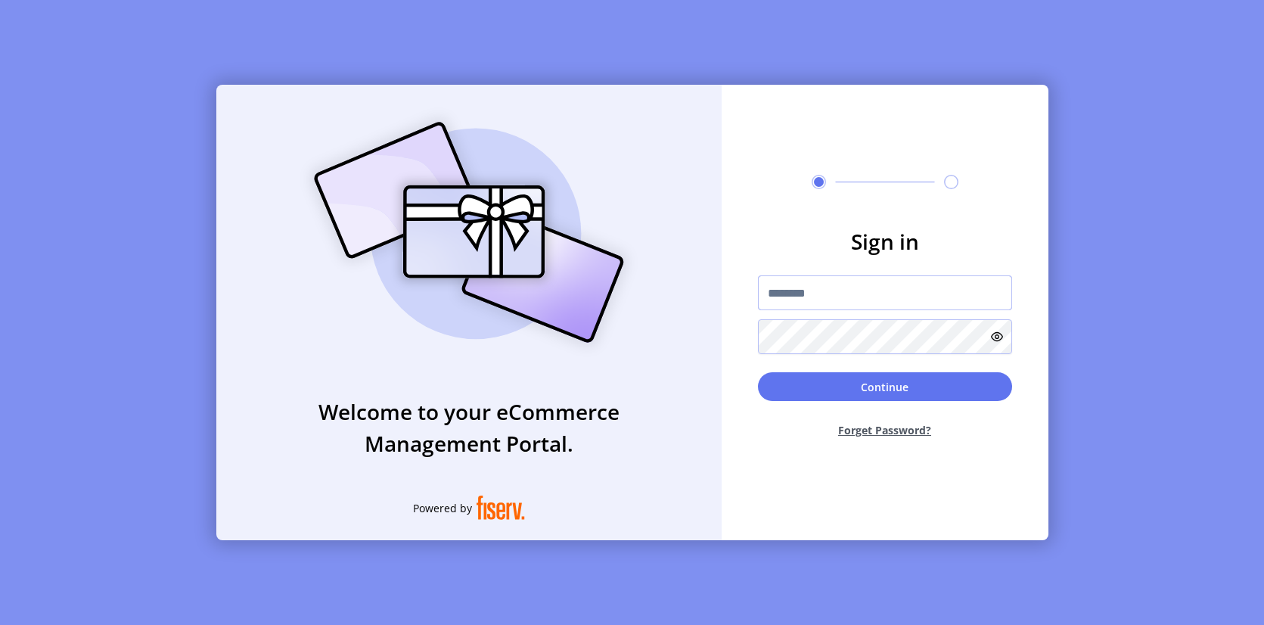
click at [853, 286] on input "text" at bounding box center [885, 292] width 254 height 35
type input "**********"
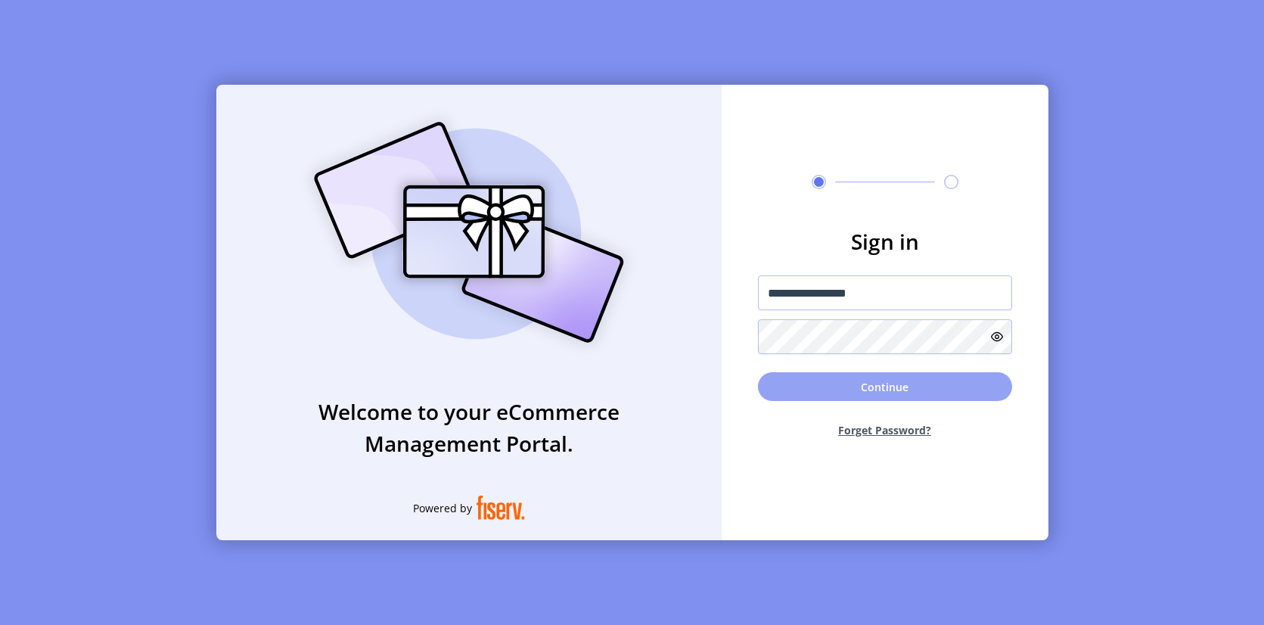
click at [849, 382] on button "Continue" at bounding box center [885, 386] width 254 height 29
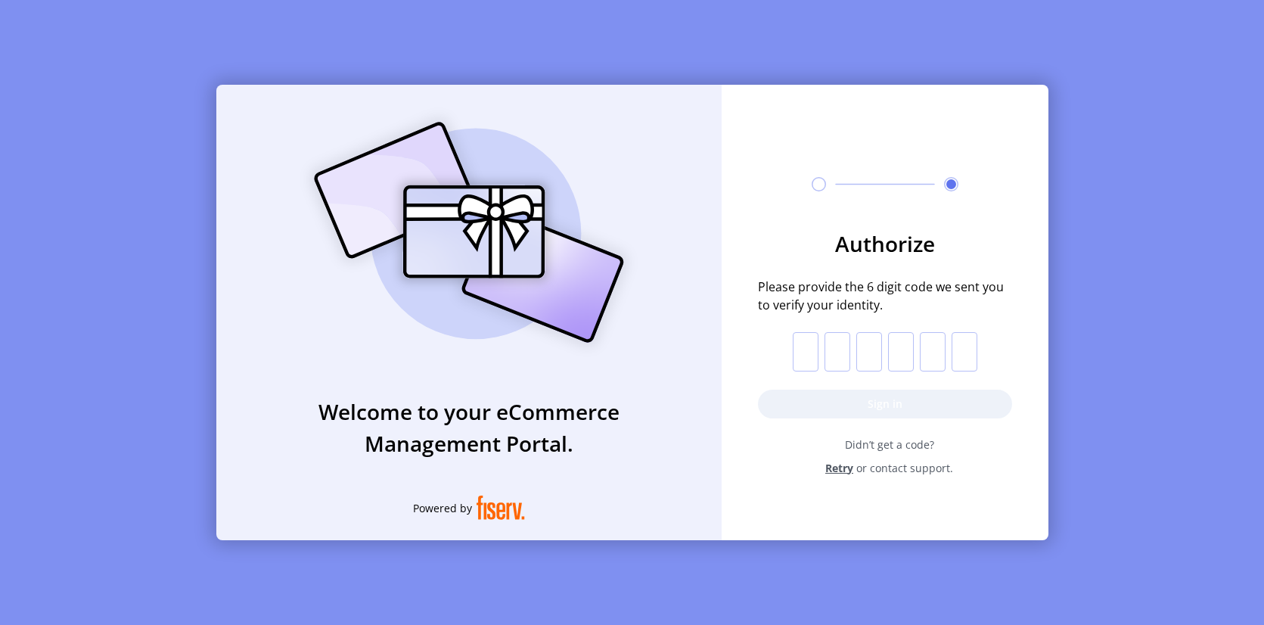
click at [833, 469] on span "Retry" at bounding box center [839, 468] width 28 height 16
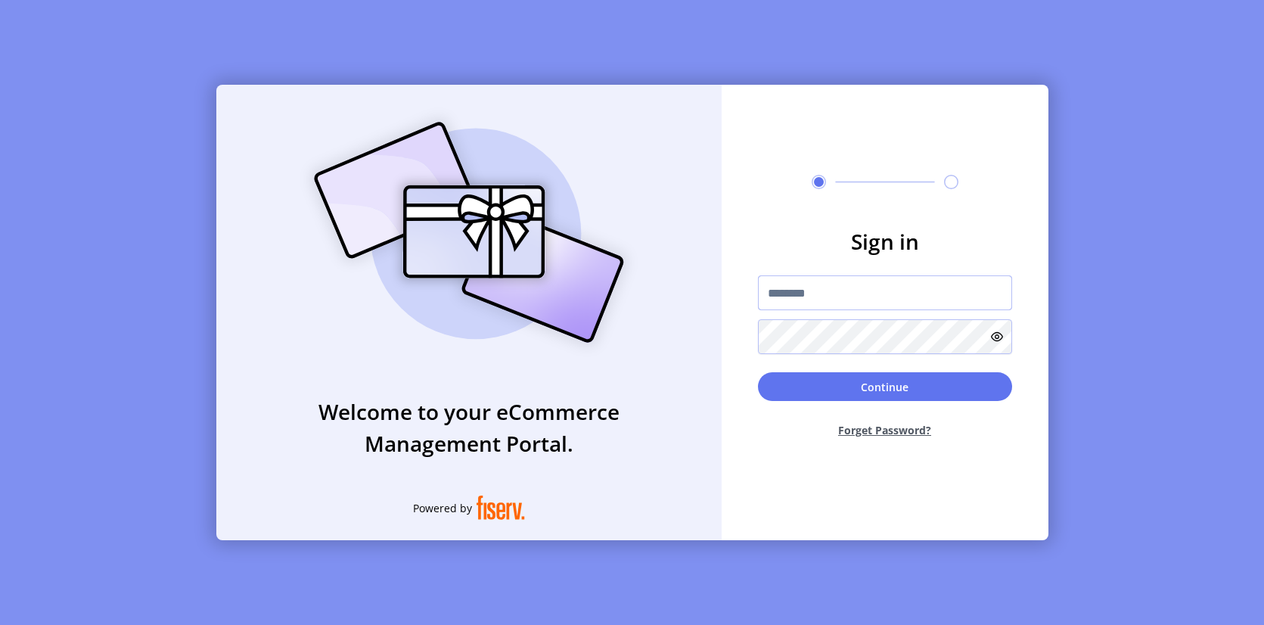
click at [808, 293] on input "text" at bounding box center [885, 292] width 254 height 35
type input "**********"
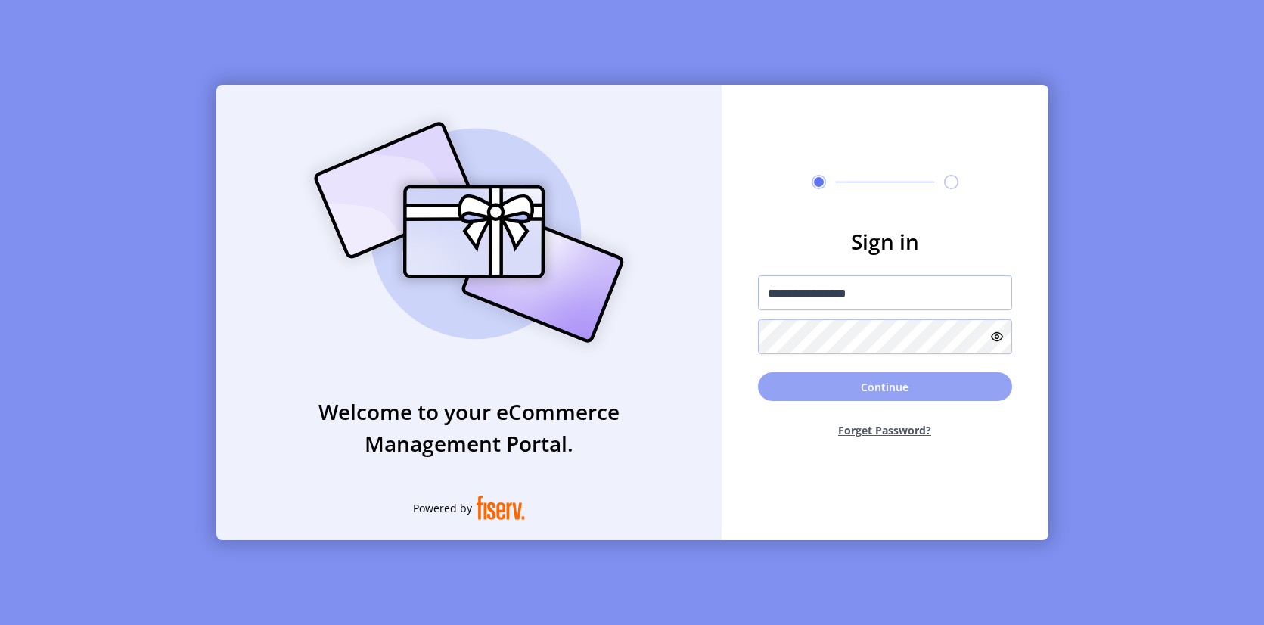
click at [855, 390] on button "Continue" at bounding box center [885, 386] width 254 height 29
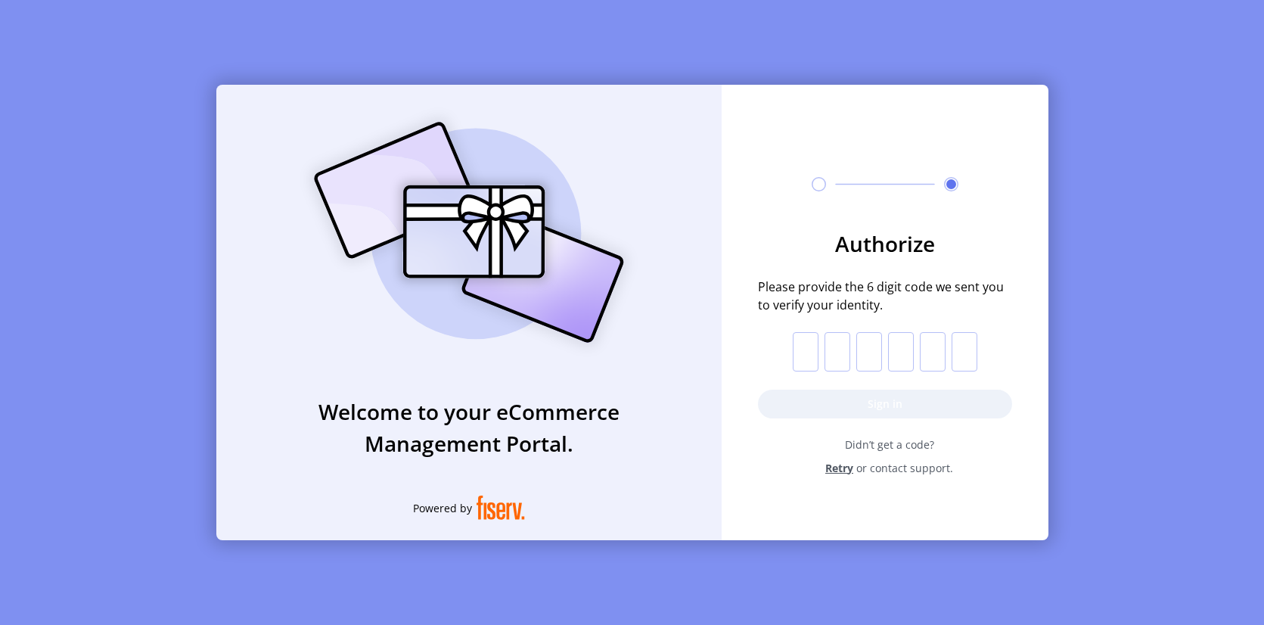
click at [842, 467] on span "Retry" at bounding box center [839, 468] width 28 height 16
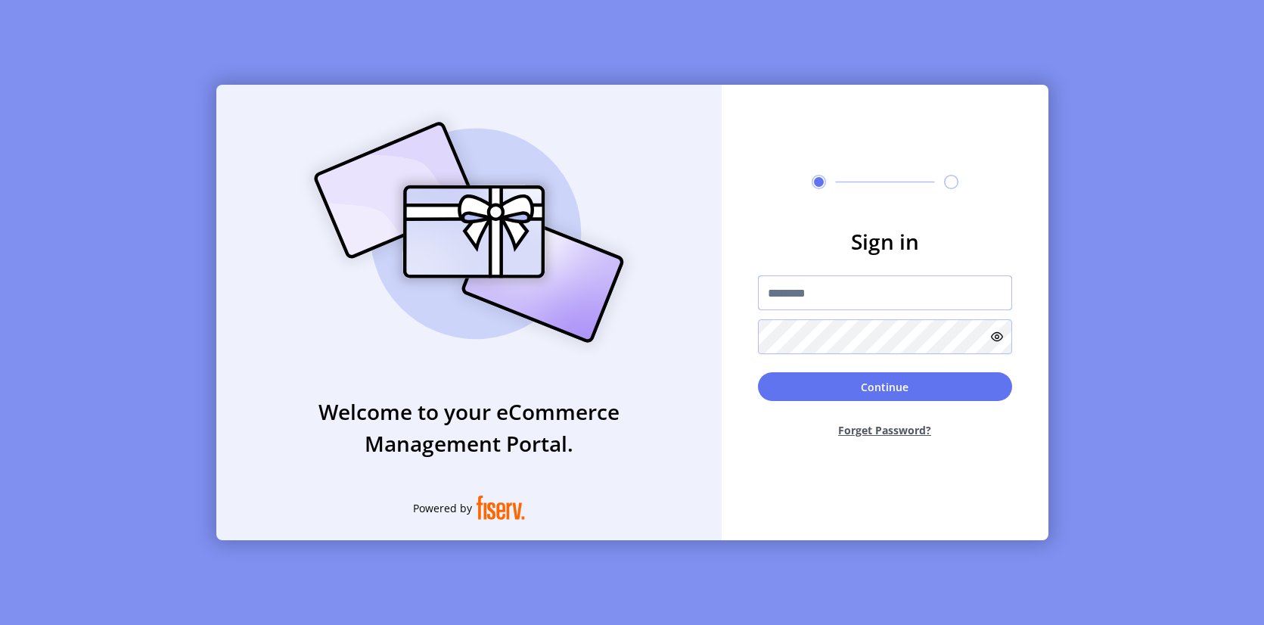
click at [836, 294] on input "text" at bounding box center [885, 292] width 254 height 35
type input "**********"
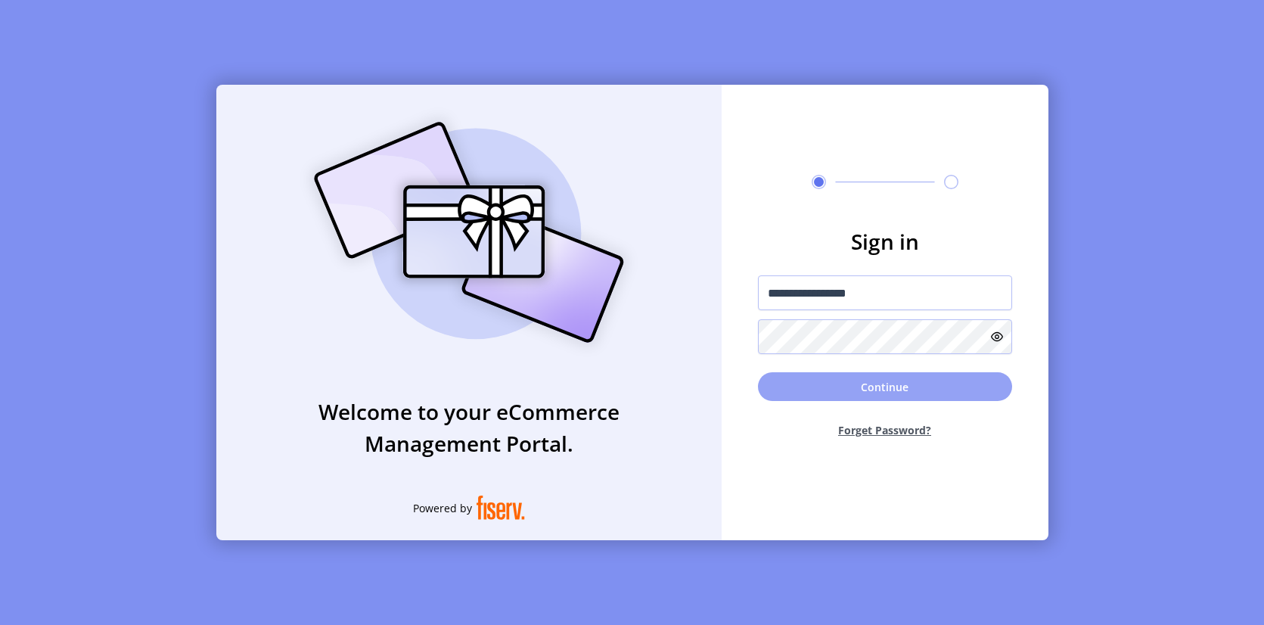
click at [871, 384] on button "Continue" at bounding box center [885, 386] width 254 height 29
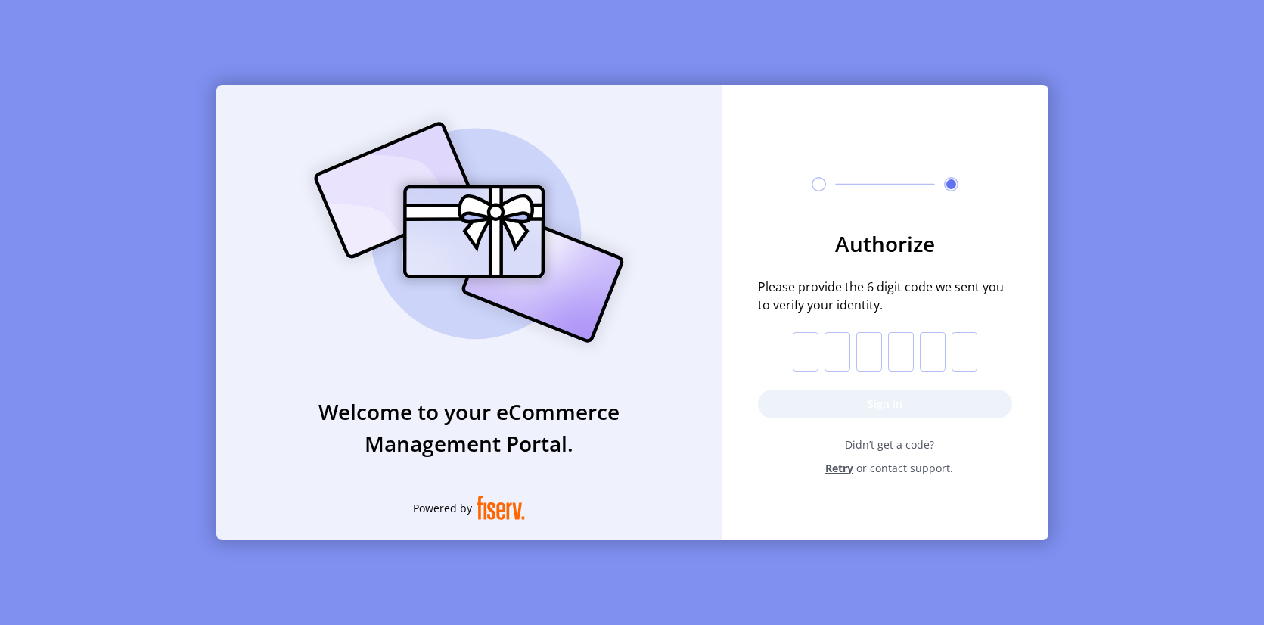
click at [810, 346] on input "text" at bounding box center [806, 351] width 26 height 39
paste input "*"
type input "*"
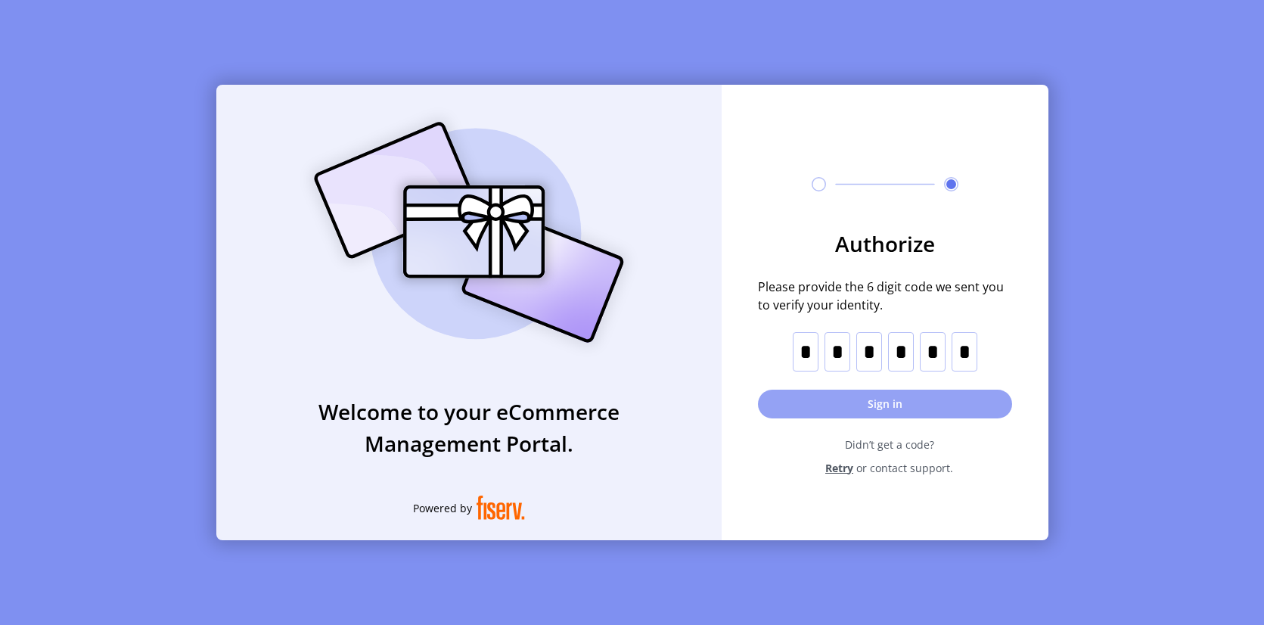
click at [943, 410] on button "Sign in" at bounding box center [885, 403] width 254 height 29
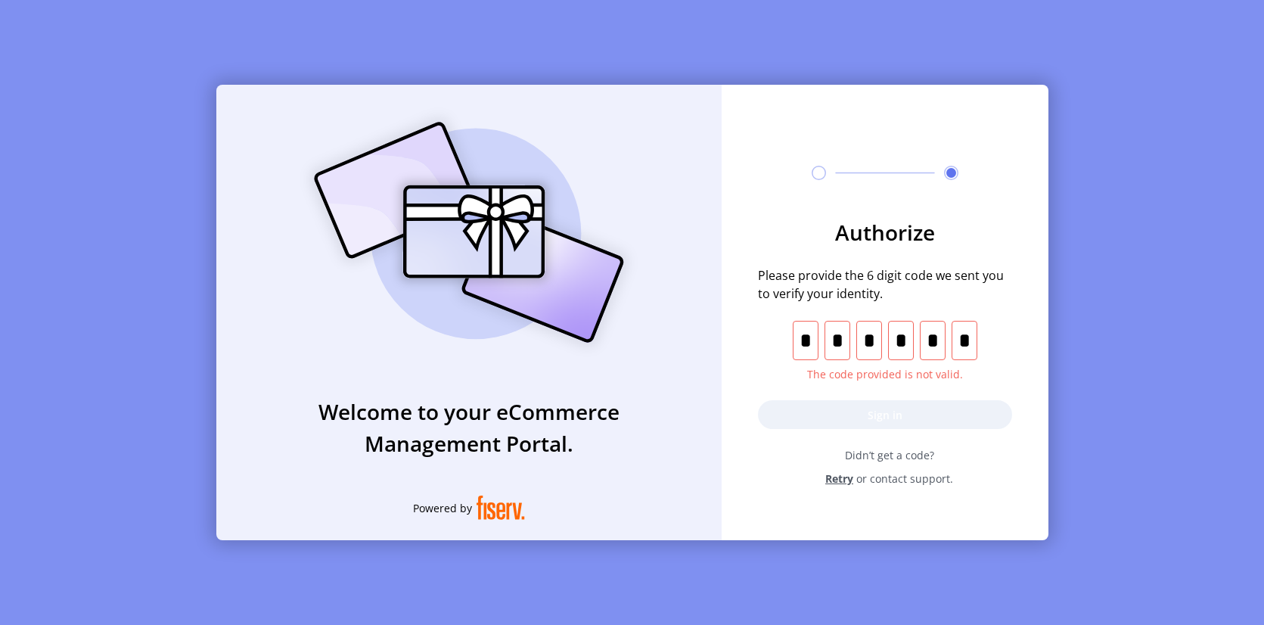
click at [842, 476] on span "Retry" at bounding box center [839, 478] width 28 height 16
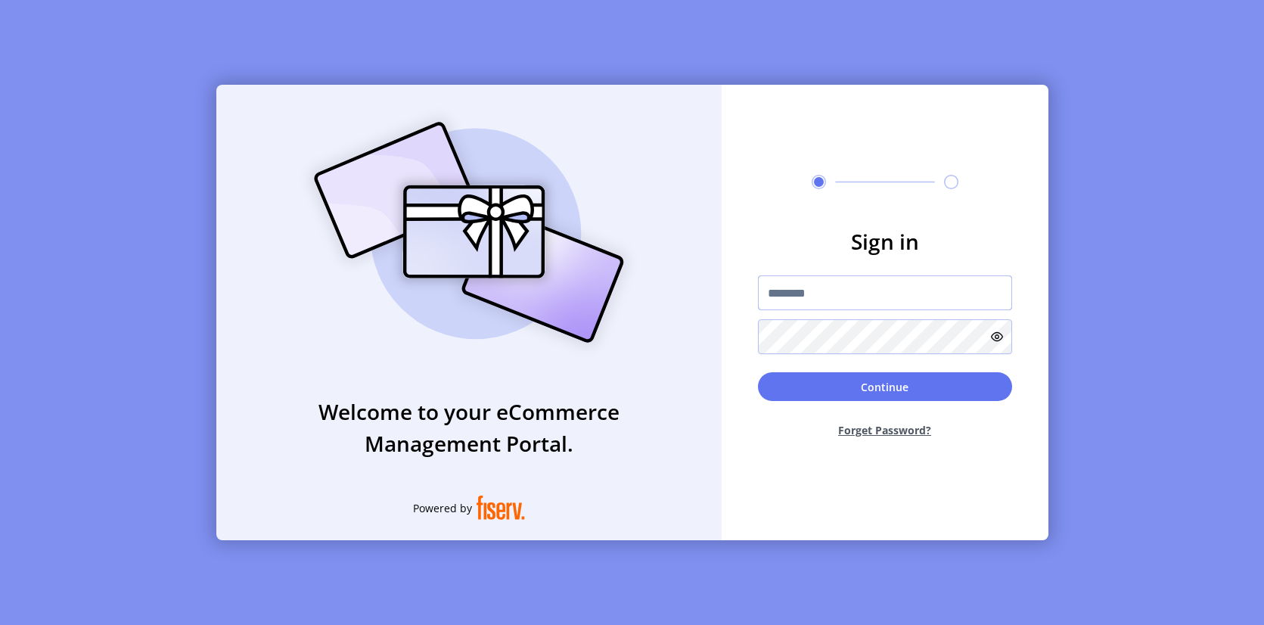
click at [867, 296] on input "text" at bounding box center [885, 292] width 254 height 35
type input "**********"
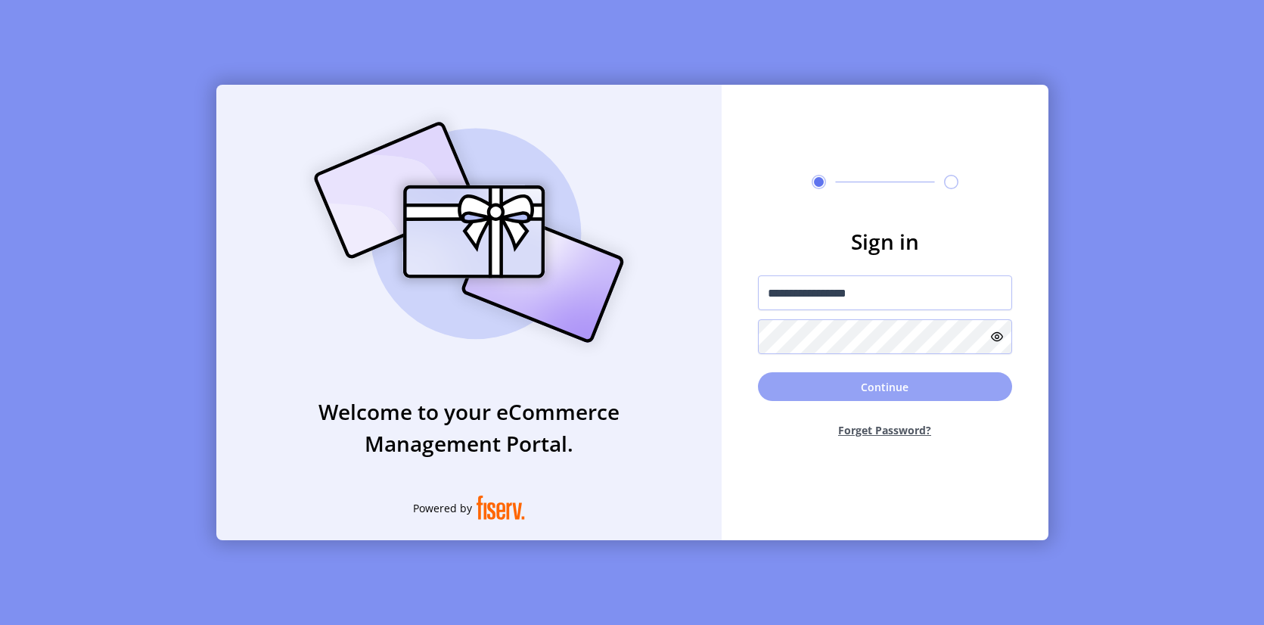
click at [935, 385] on button "Continue" at bounding box center [885, 386] width 254 height 29
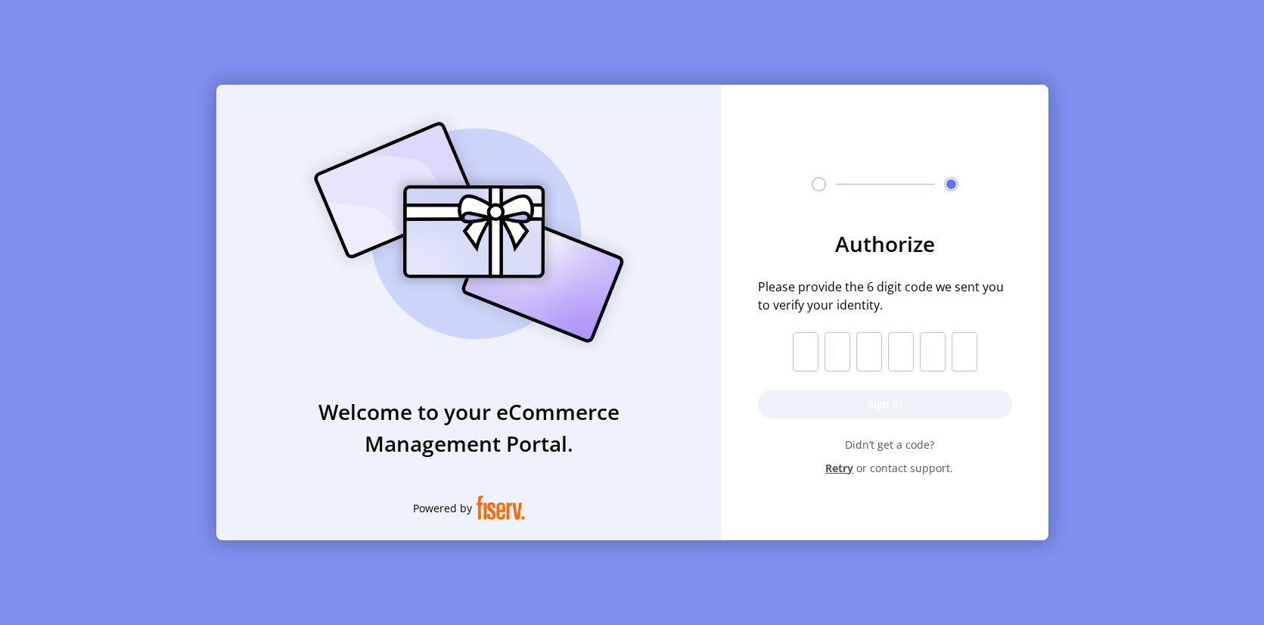
click at [800, 348] on input "text" at bounding box center [806, 351] width 26 height 39
paste input "*"
type input "*"
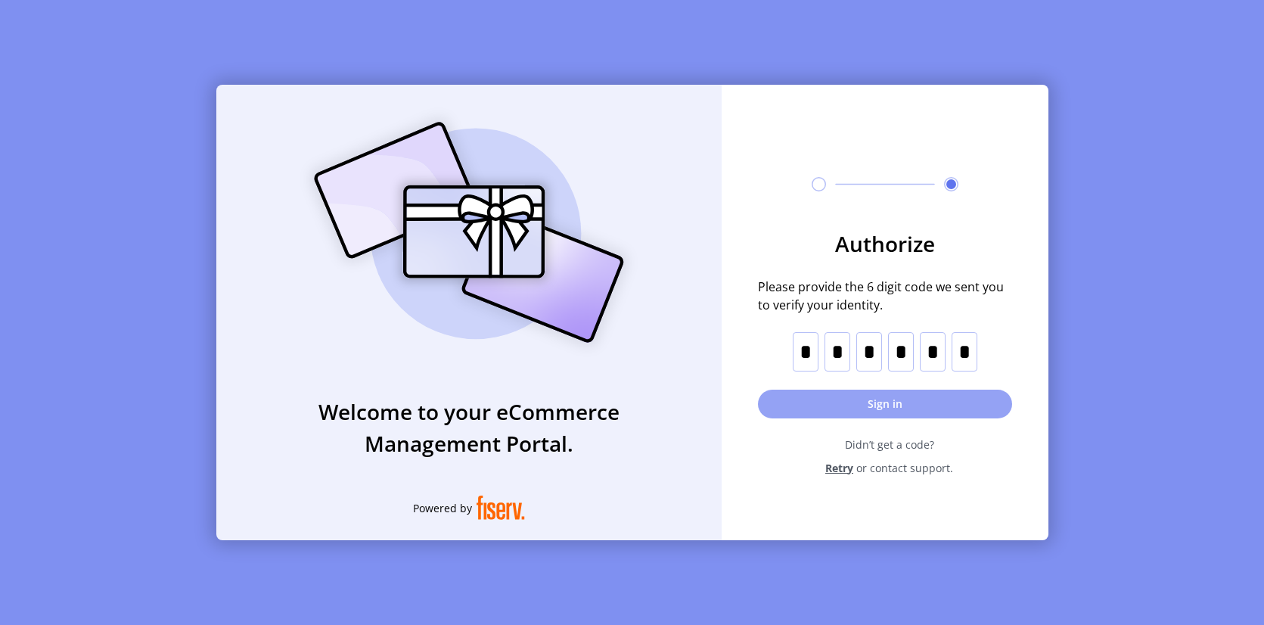
click at [897, 398] on button "Sign in" at bounding box center [885, 403] width 254 height 29
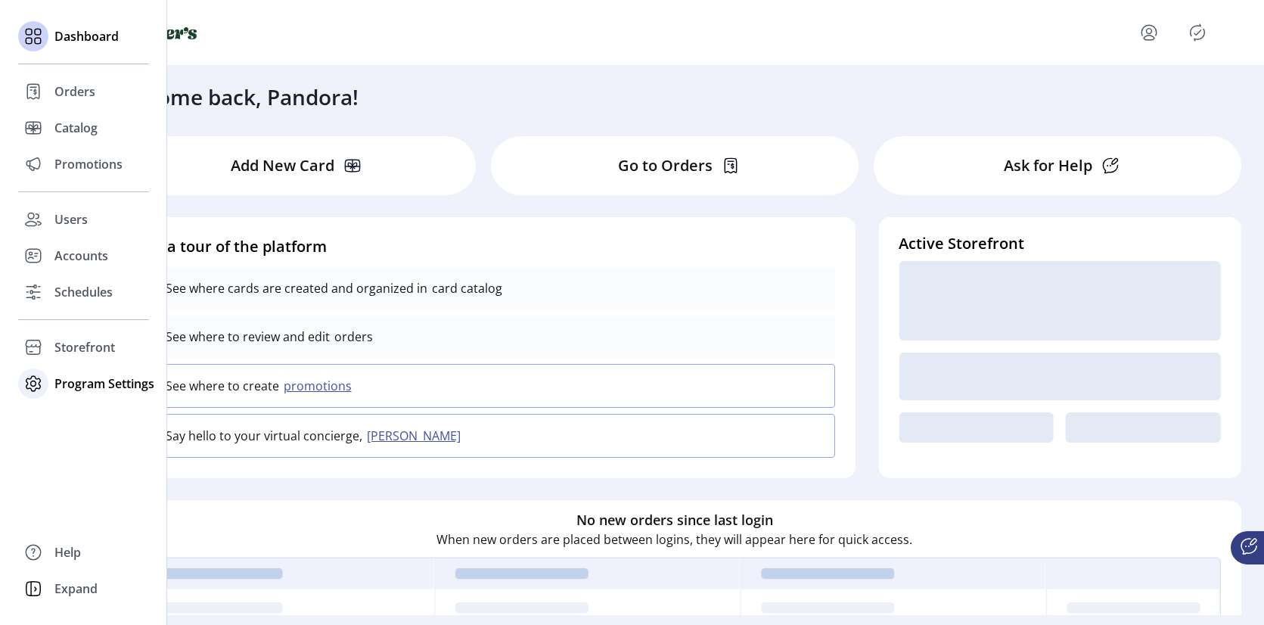
click at [32, 386] on icon at bounding box center [33, 383] width 5 height 5
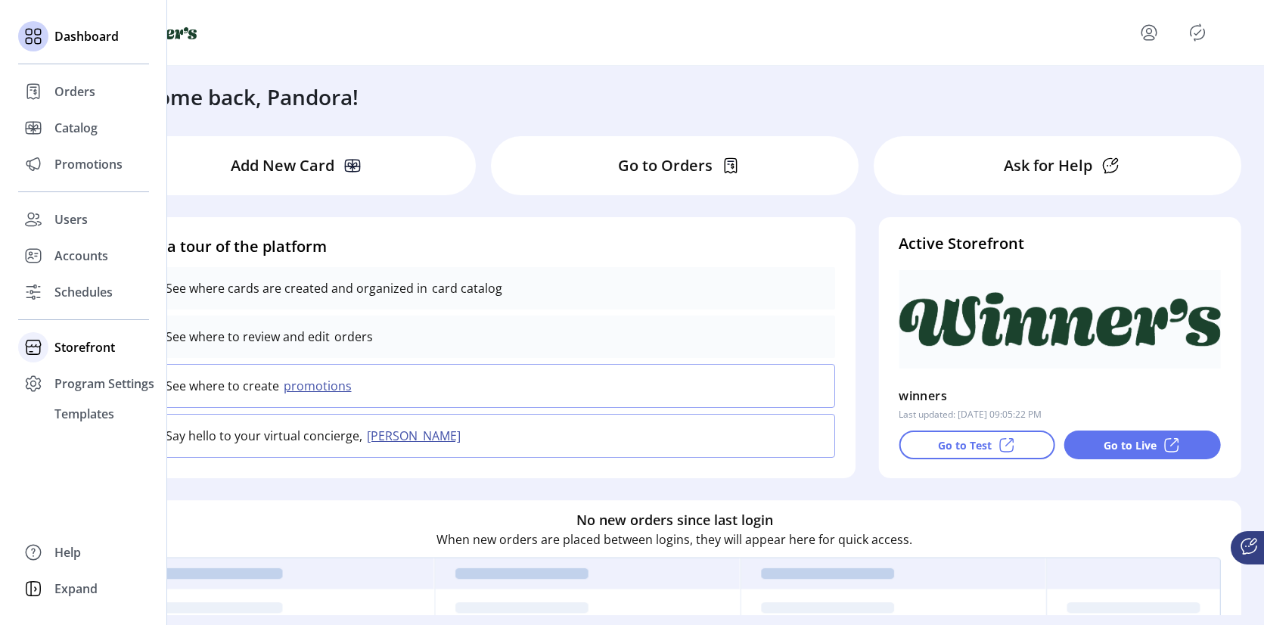
click at [67, 347] on span "Storefront" at bounding box center [84, 347] width 60 height 18
click at [71, 427] on span "Program Settings" at bounding box center [104, 432] width 100 height 18
click at [82, 388] on span "Program Settings" at bounding box center [104, 383] width 100 height 18
click at [91, 345] on span "Storefront" at bounding box center [84, 347] width 60 height 18
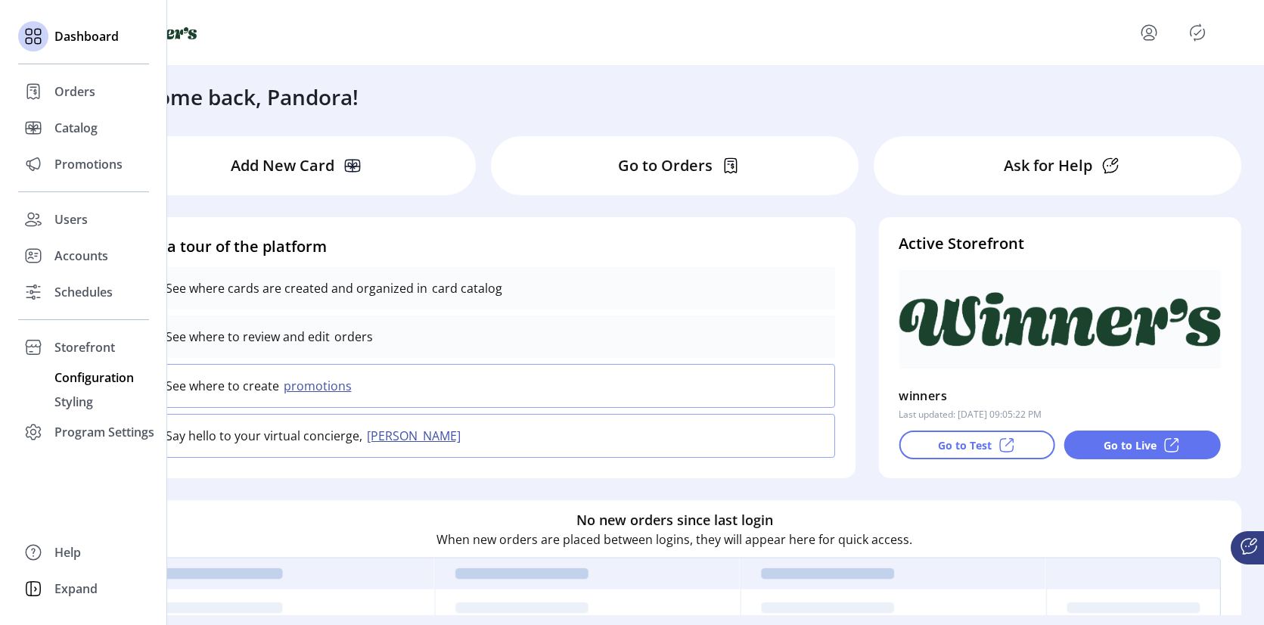
click at [76, 378] on span "Configuration" at bounding box center [93, 377] width 79 height 18
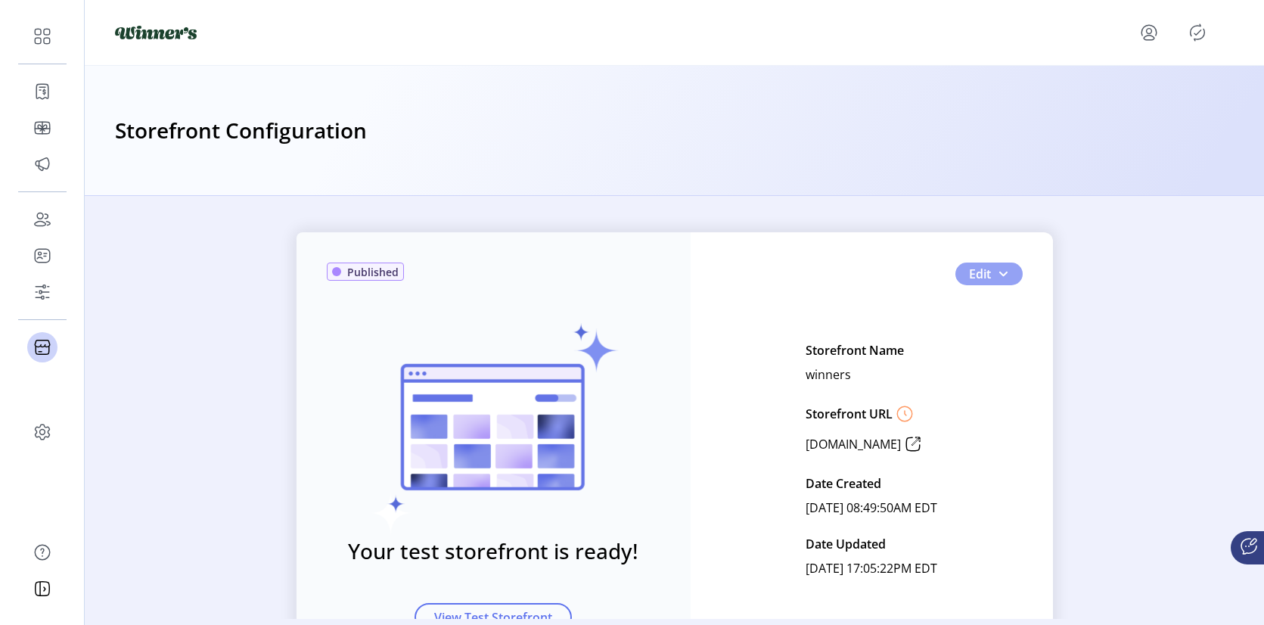
click at [982, 269] on span "Edit" at bounding box center [980, 274] width 22 height 18
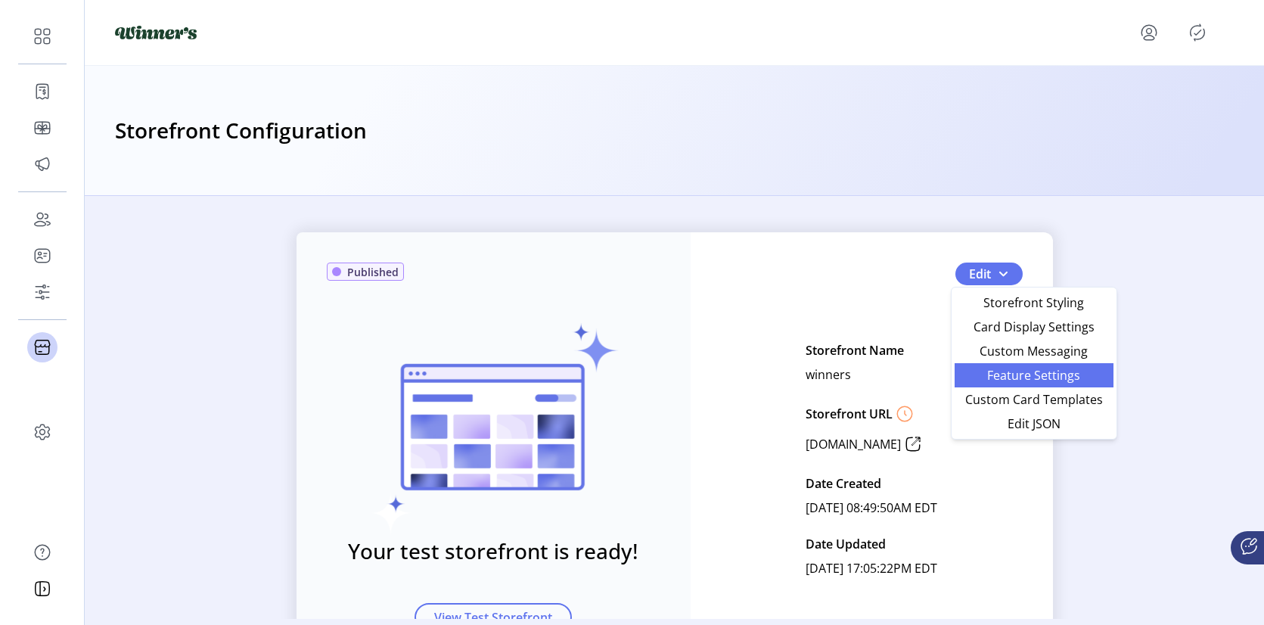
click at [1038, 377] on span "Feature Settings" at bounding box center [1033, 375] width 141 height 12
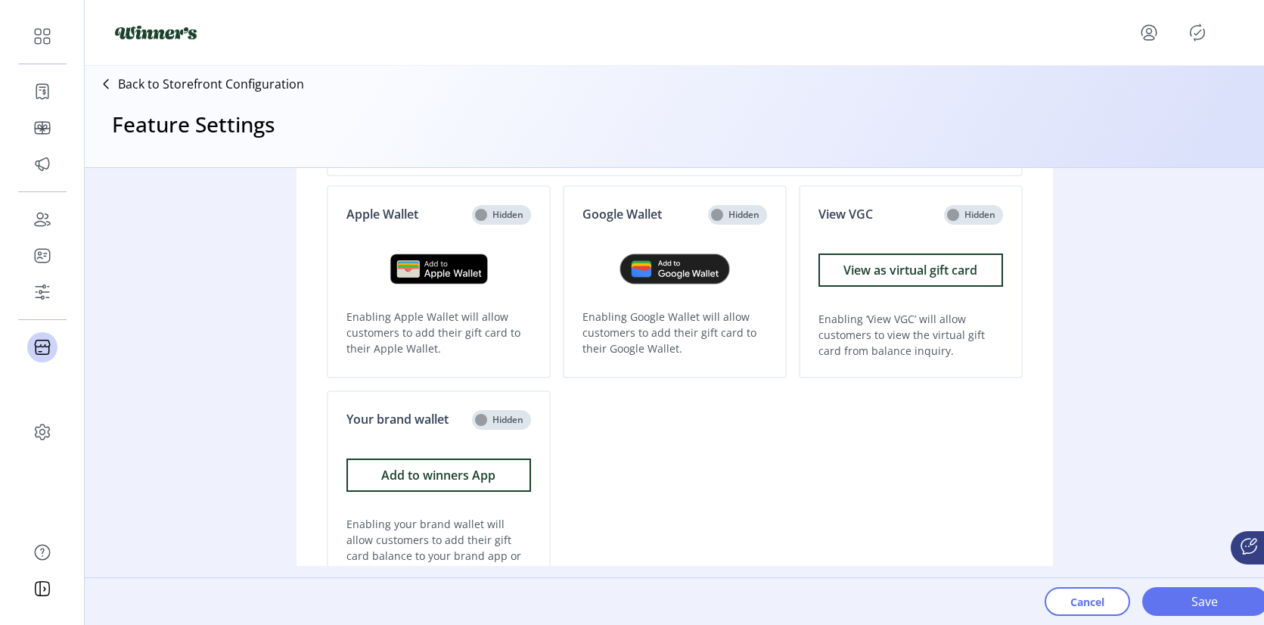
scroll to position [278, 0]
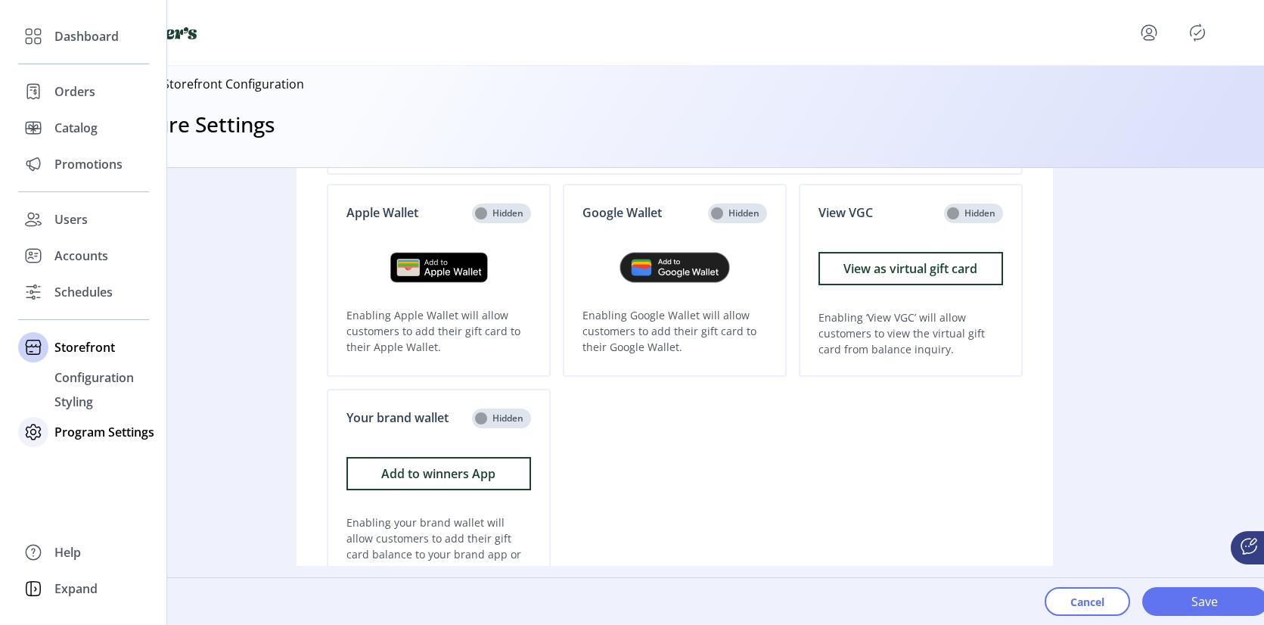
click at [79, 436] on span "Program Settings" at bounding box center [104, 432] width 100 height 18
click at [80, 410] on span "Templates" at bounding box center [84, 414] width 60 height 18
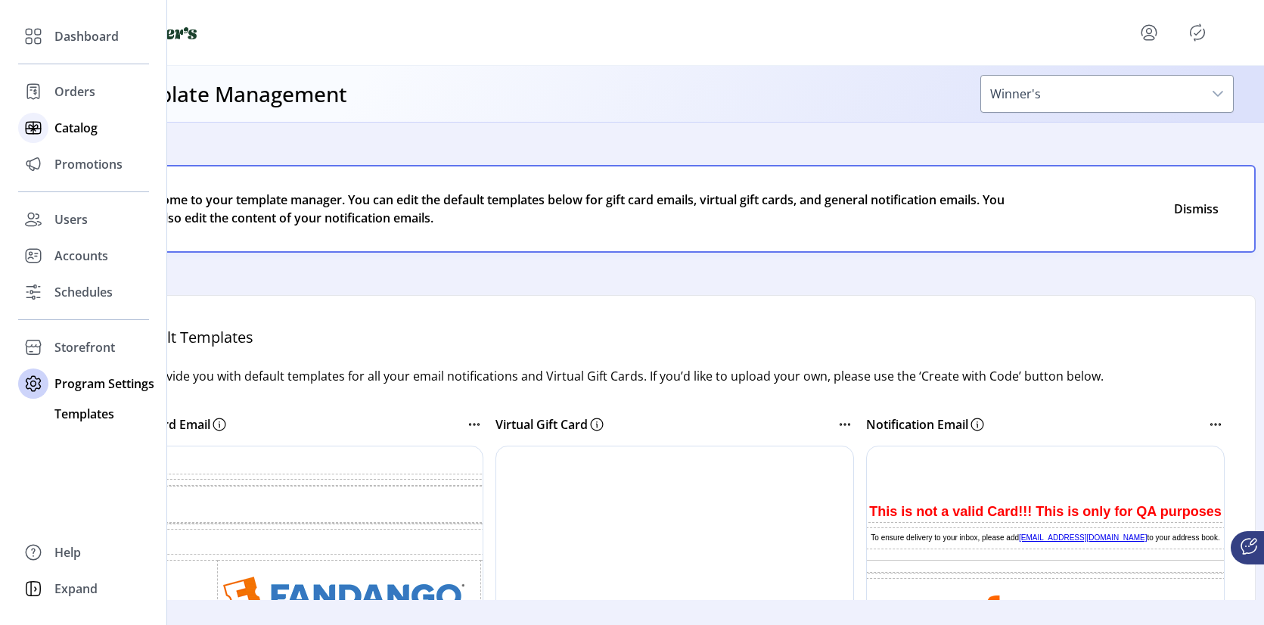
click at [28, 139] on icon at bounding box center [33, 128] width 24 height 24
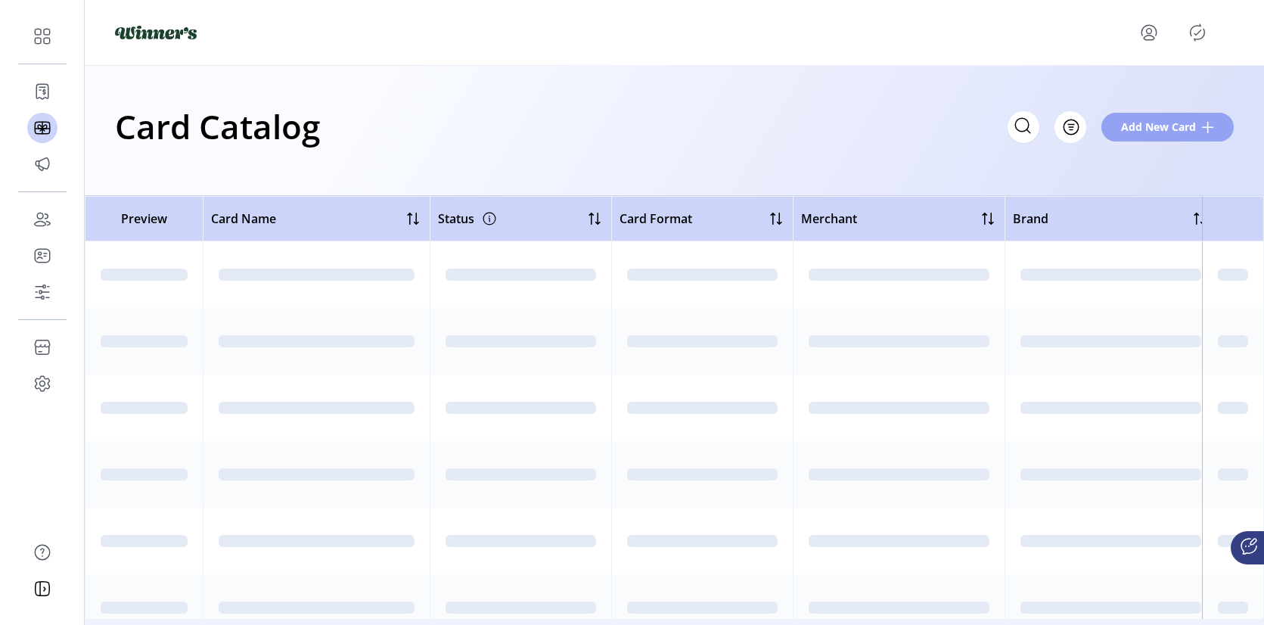
click at [1138, 133] on span "Add New Card" at bounding box center [1158, 127] width 75 height 16
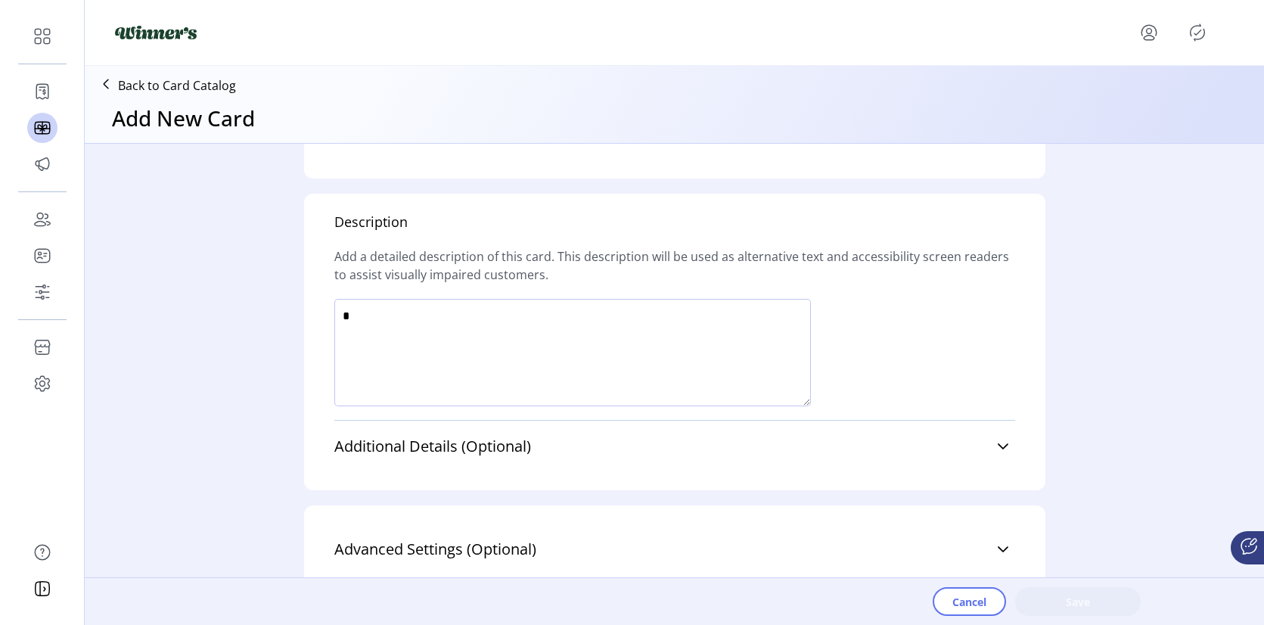
scroll to position [815, 0]
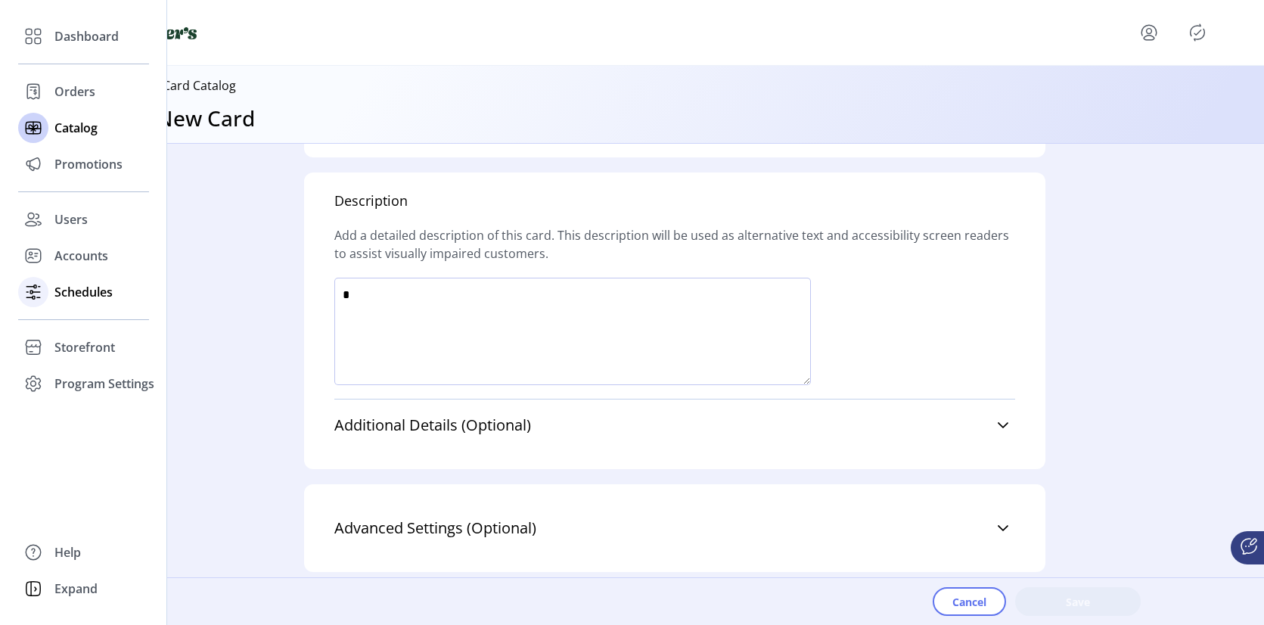
click at [41, 298] on icon at bounding box center [33, 292] width 24 height 24
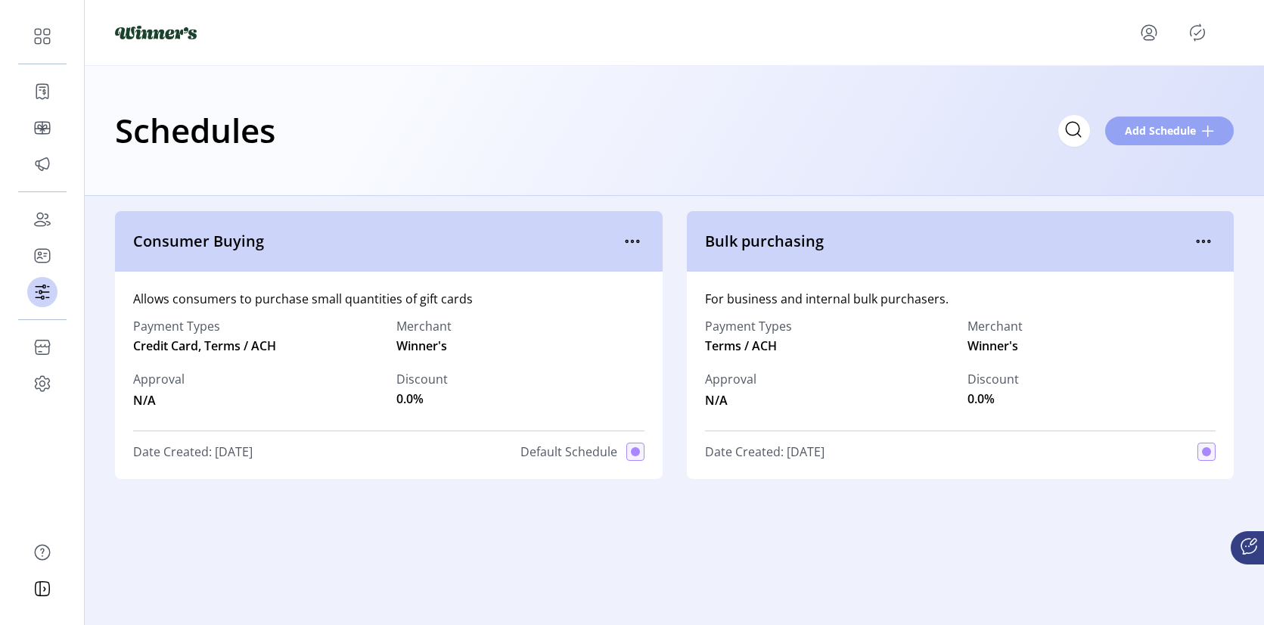
click at [1142, 132] on span "Add Schedule" at bounding box center [1159, 131] width 71 height 16
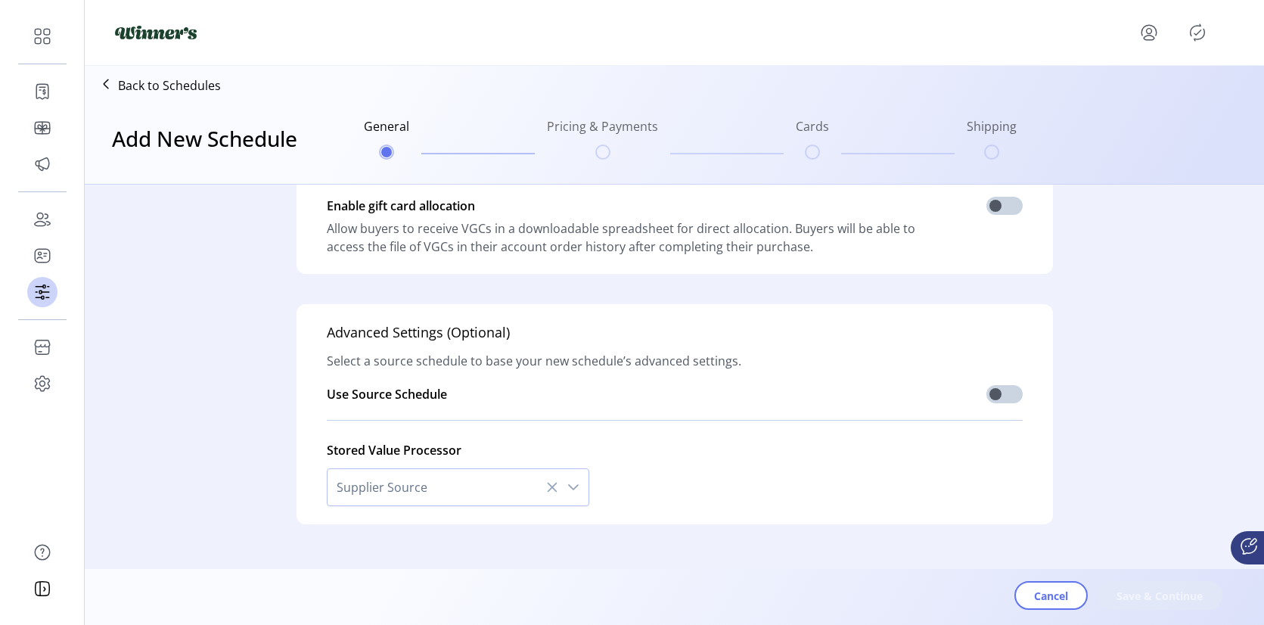
scroll to position [390, 0]
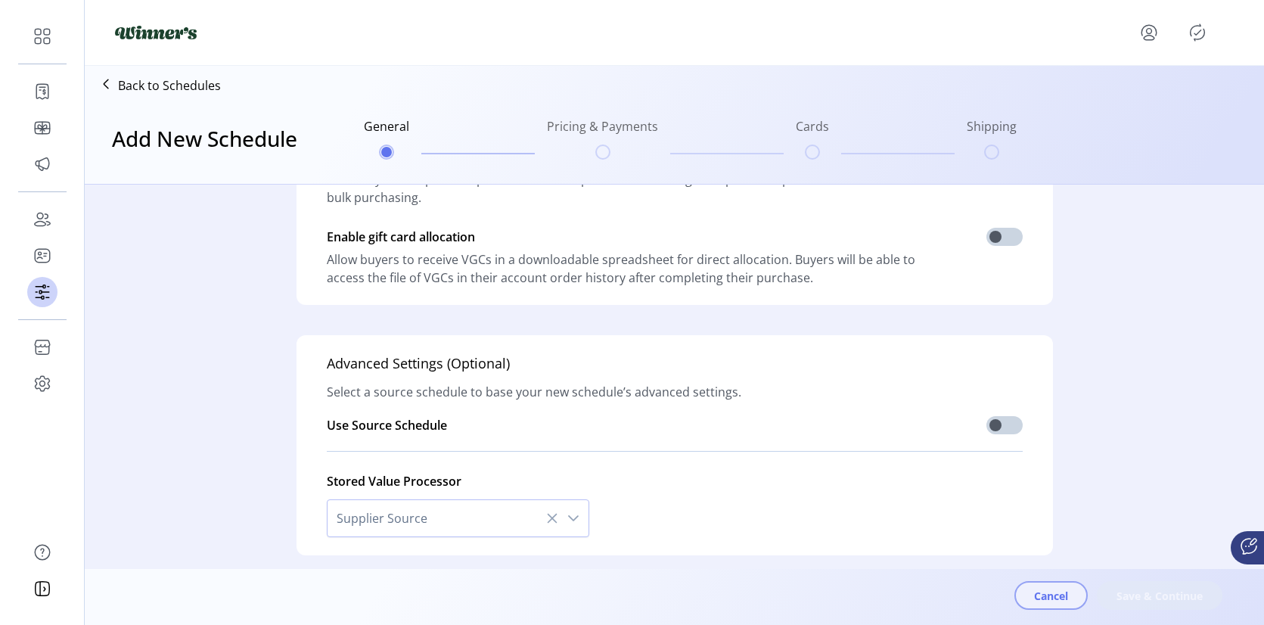
click at [1047, 600] on span "Cancel" at bounding box center [1051, 596] width 34 height 16
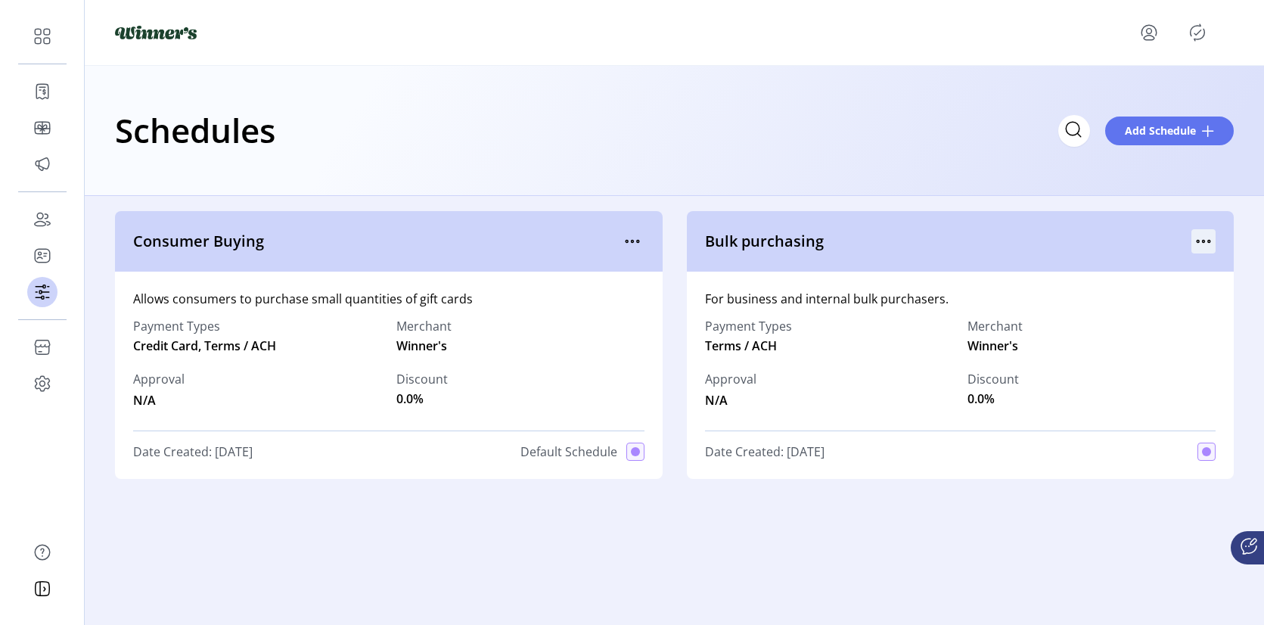
click at [1201, 237] on icon "menu" at bounding box center [1203, 241] width 24 height 24
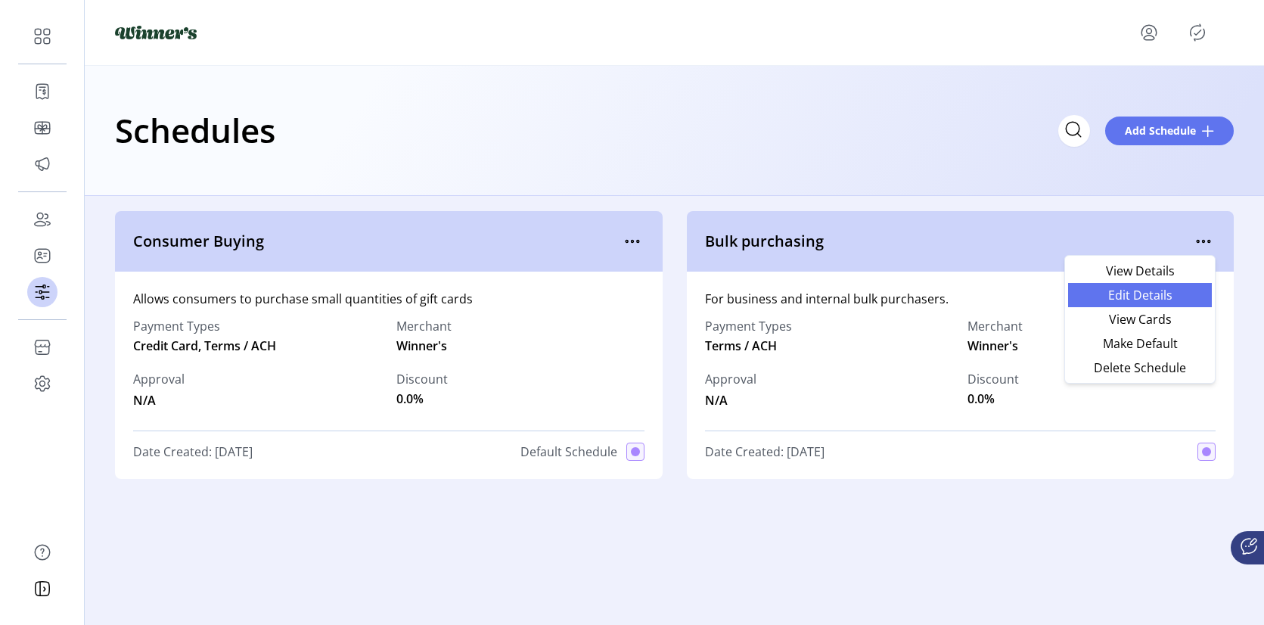
click at [1151, 293] on span "Edit Details" at bounding box center [1140, 295] width 126 height 12
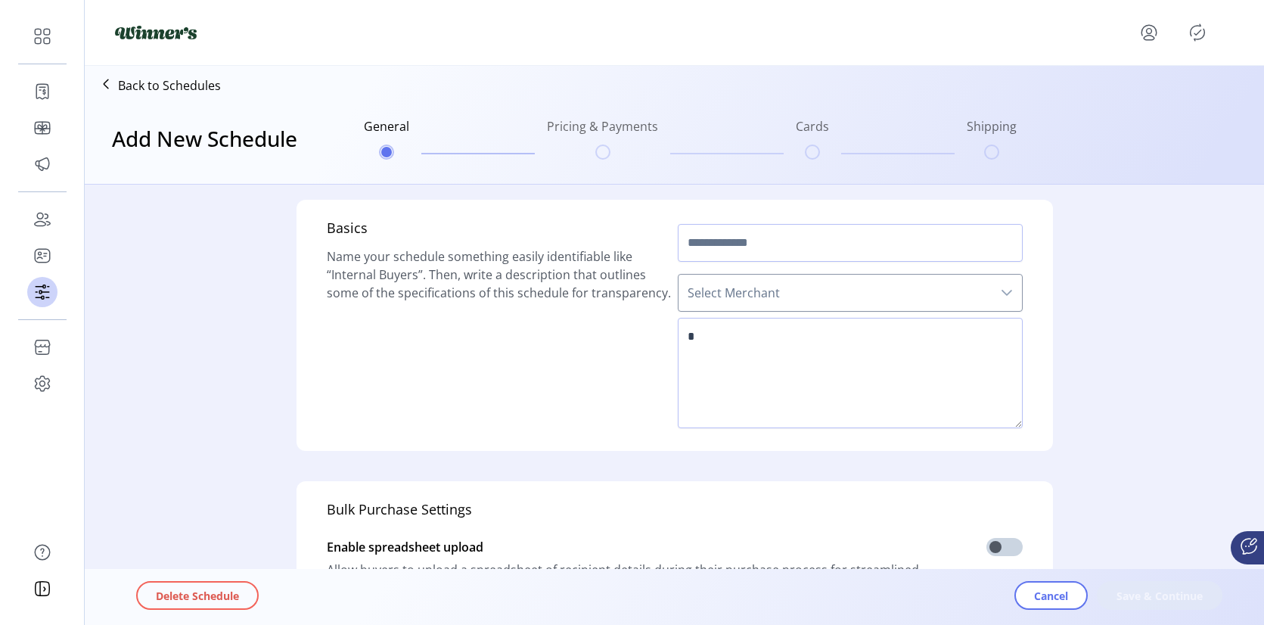
type input "**********"
type textarea "**********"
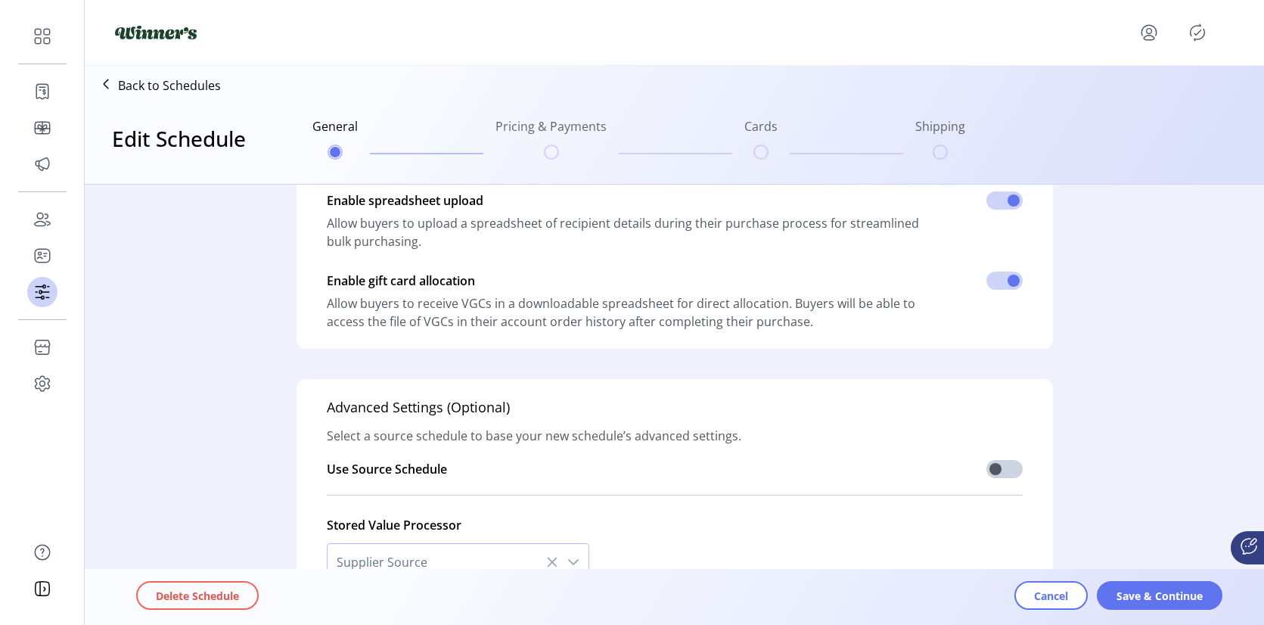
scroll to position [353, 0]
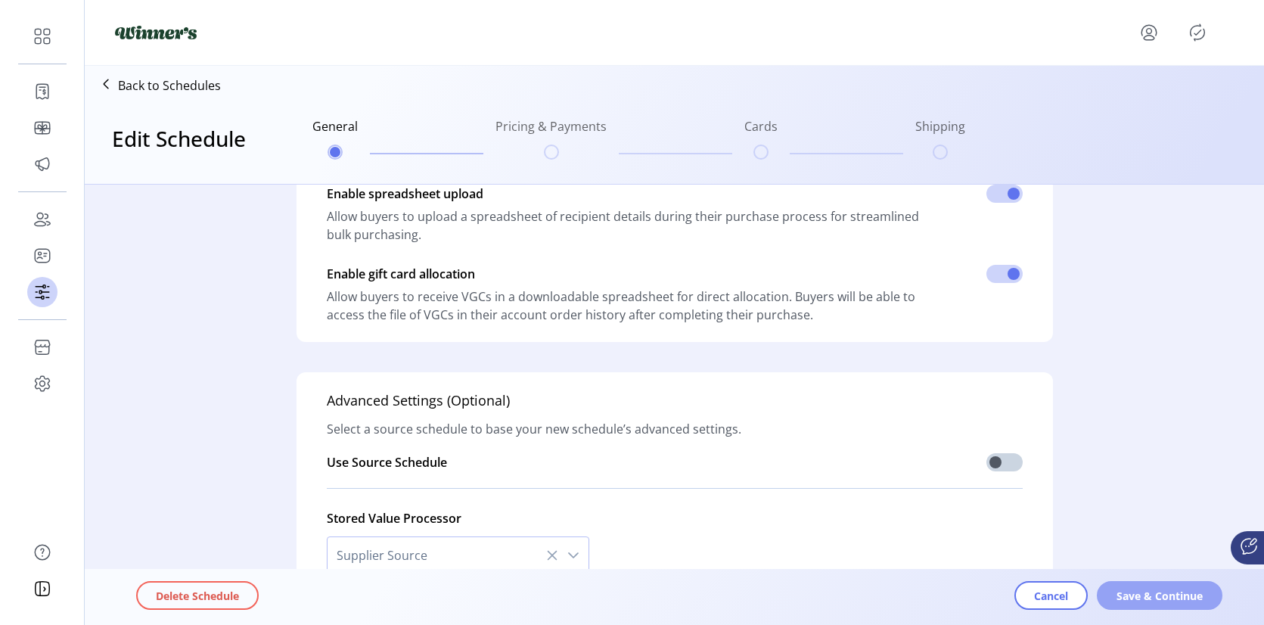
click at [1179, 589] on span "Save & Continue" at bounding box center [1159, 596] width 86 height 16
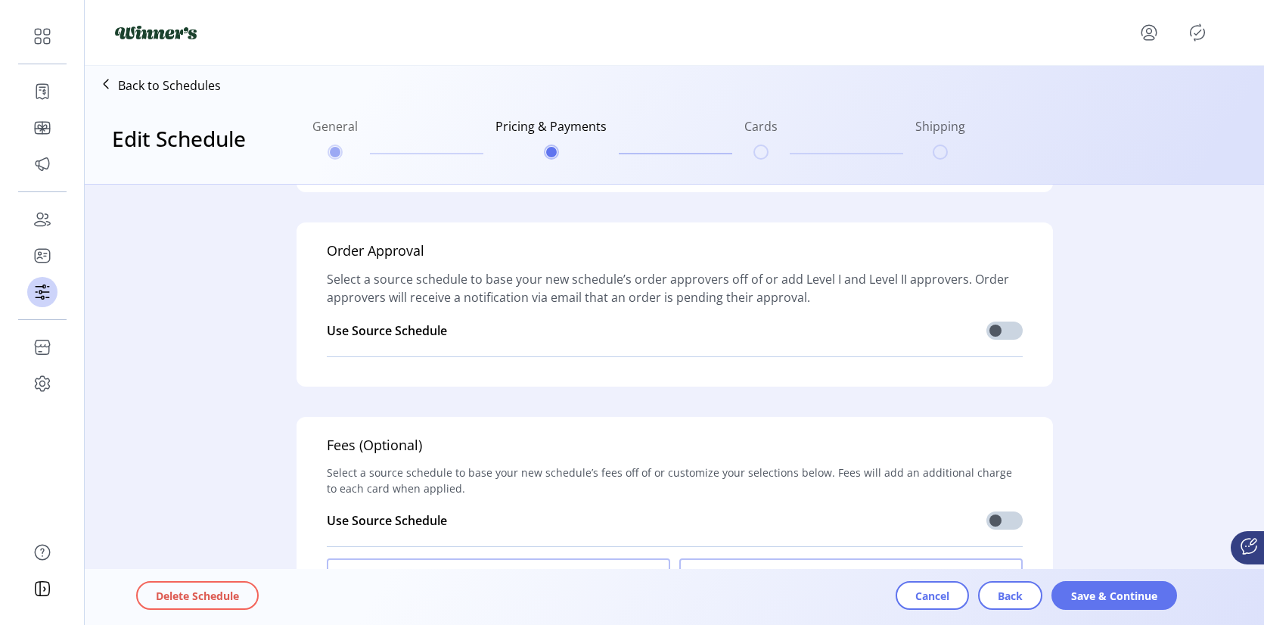
scroll to position [1405, 0]
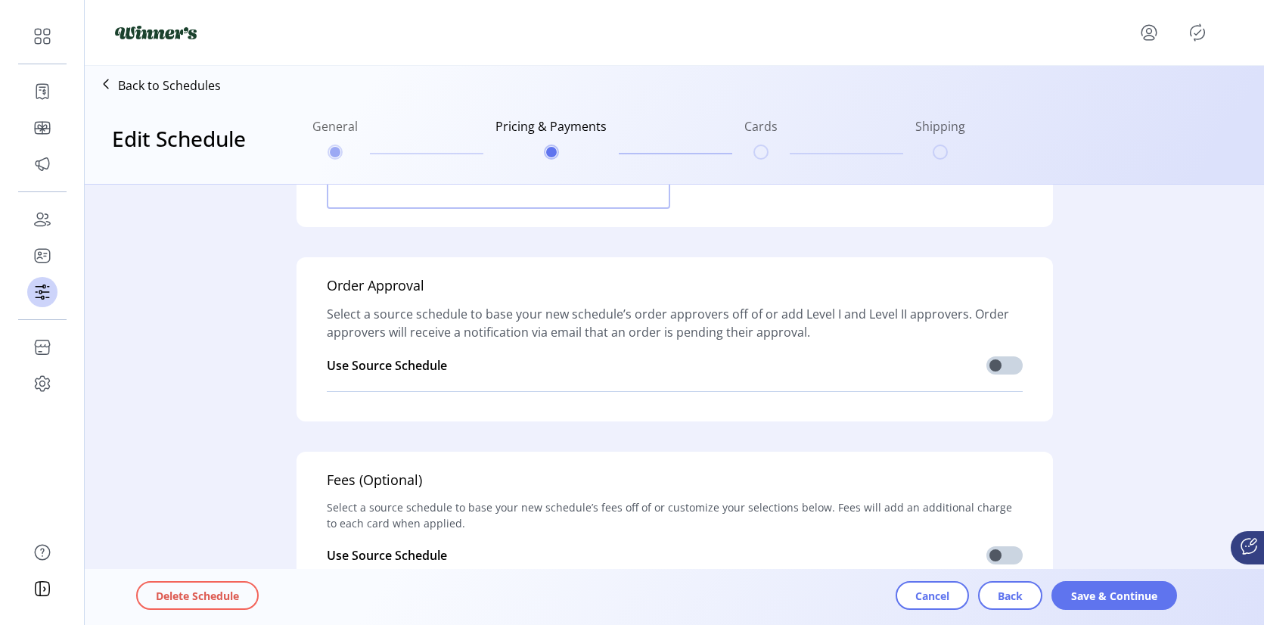
scroll to position [1371, 0]
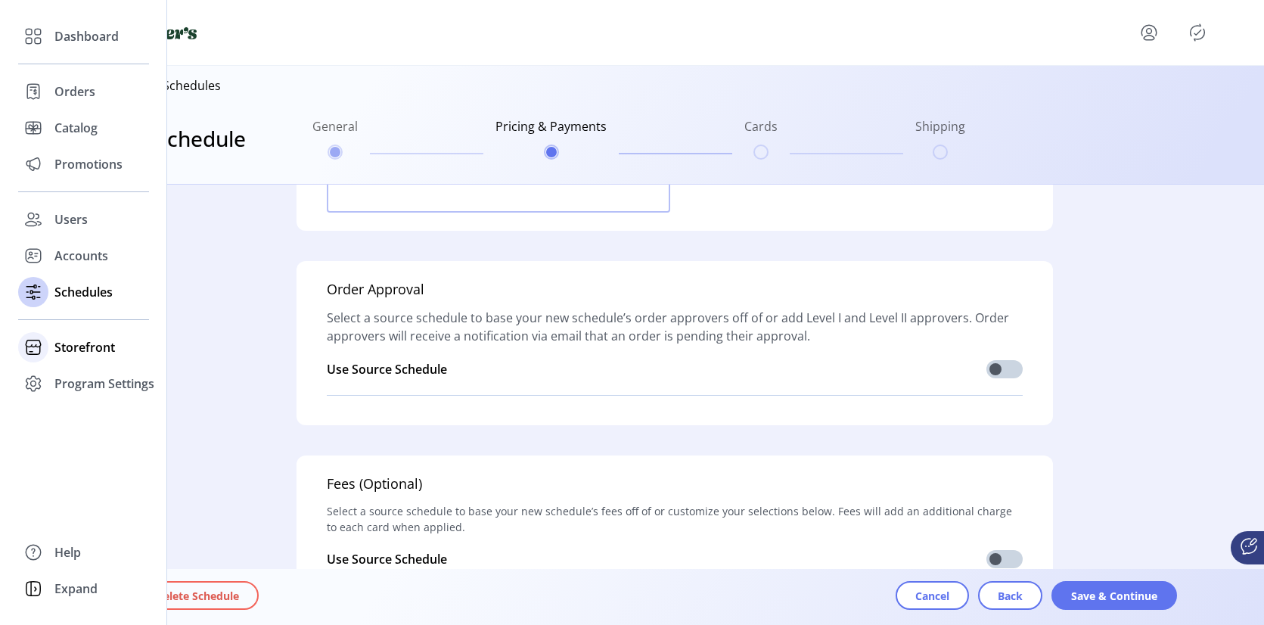
click at [40, 343] on icon at bounding box center [34, 344] width 16 height 8
click at [87, 374] on span "Configuration" at bounding box center [93, 377] width 79 height 18
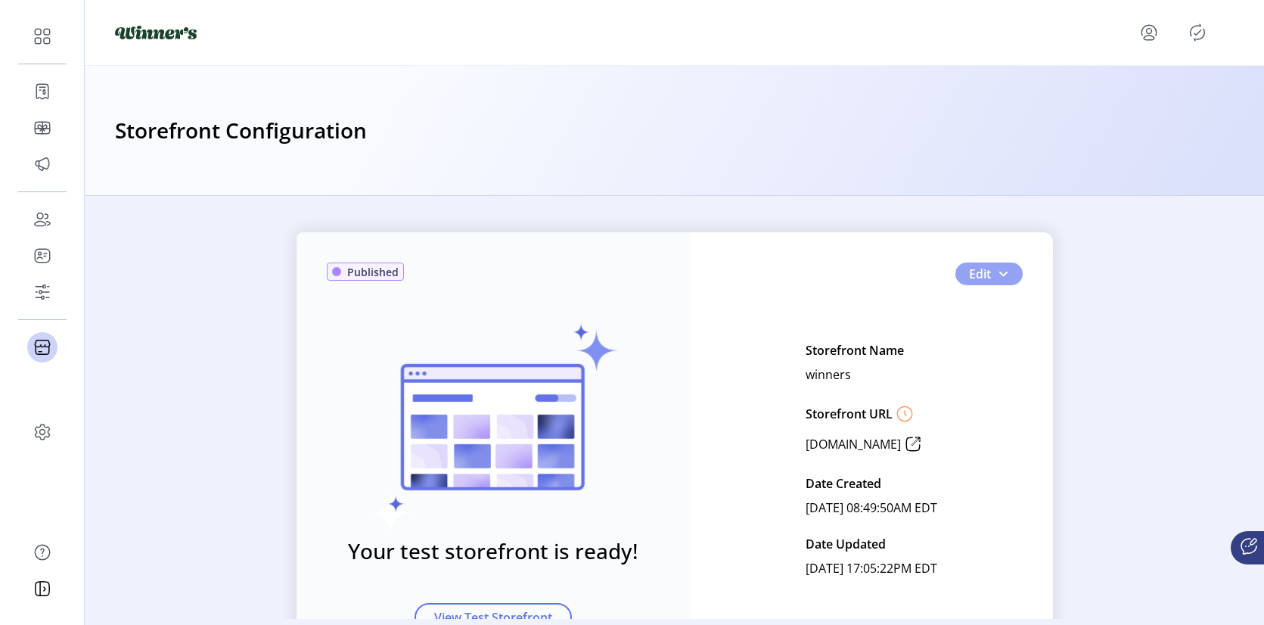
click at [988, 278] on button "Edit" at bounding box center [988, 273] width 67 height 23
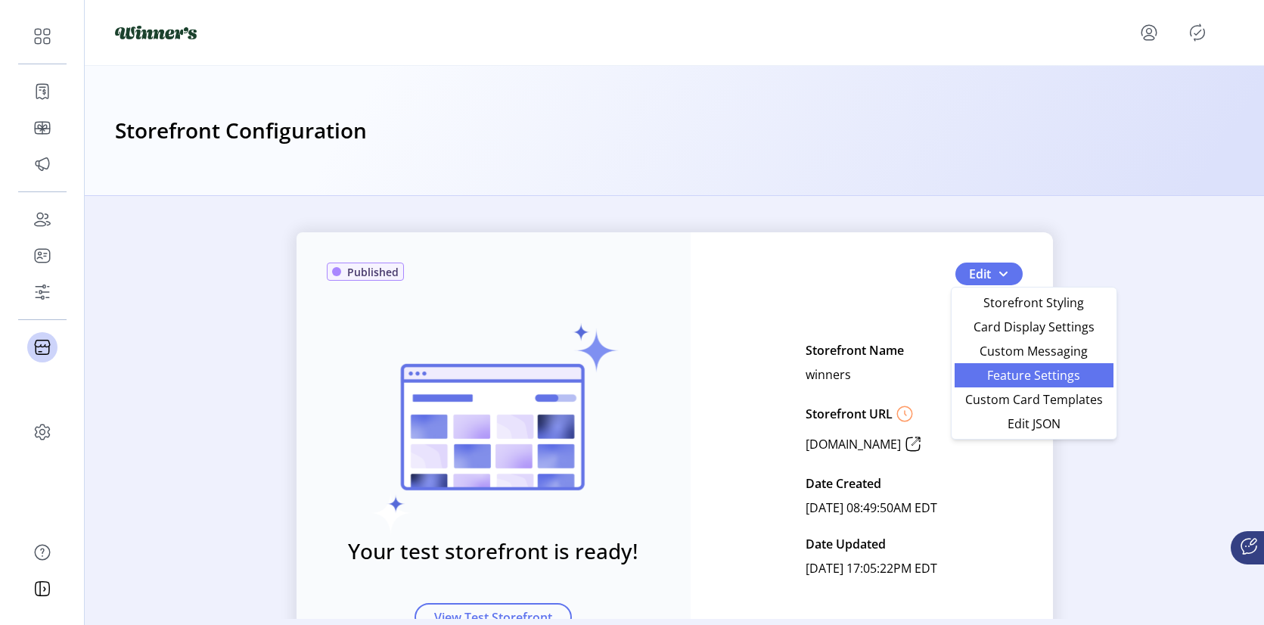
click at [1056, 375] on span "Feature Settings" at bounding box center [1033, 375] width 141 height 12
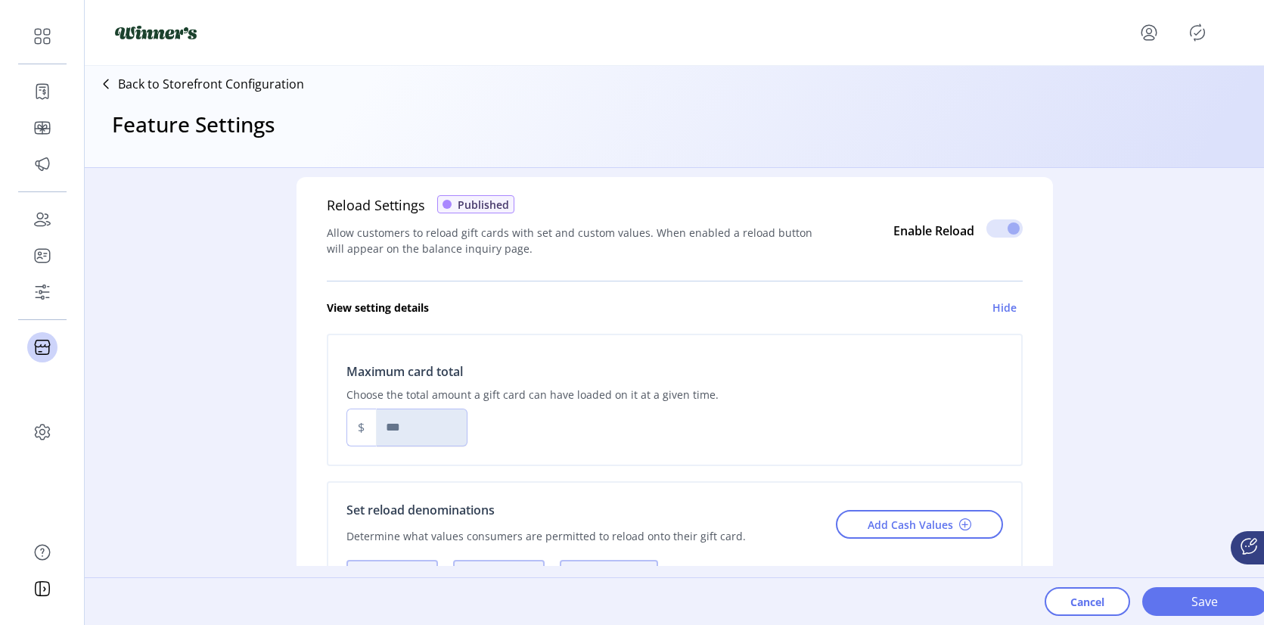
scroll to position [765, 0]
click at [996, 300] on h6 "Hide" at bounding box center [1004, 308] width 24 height 16
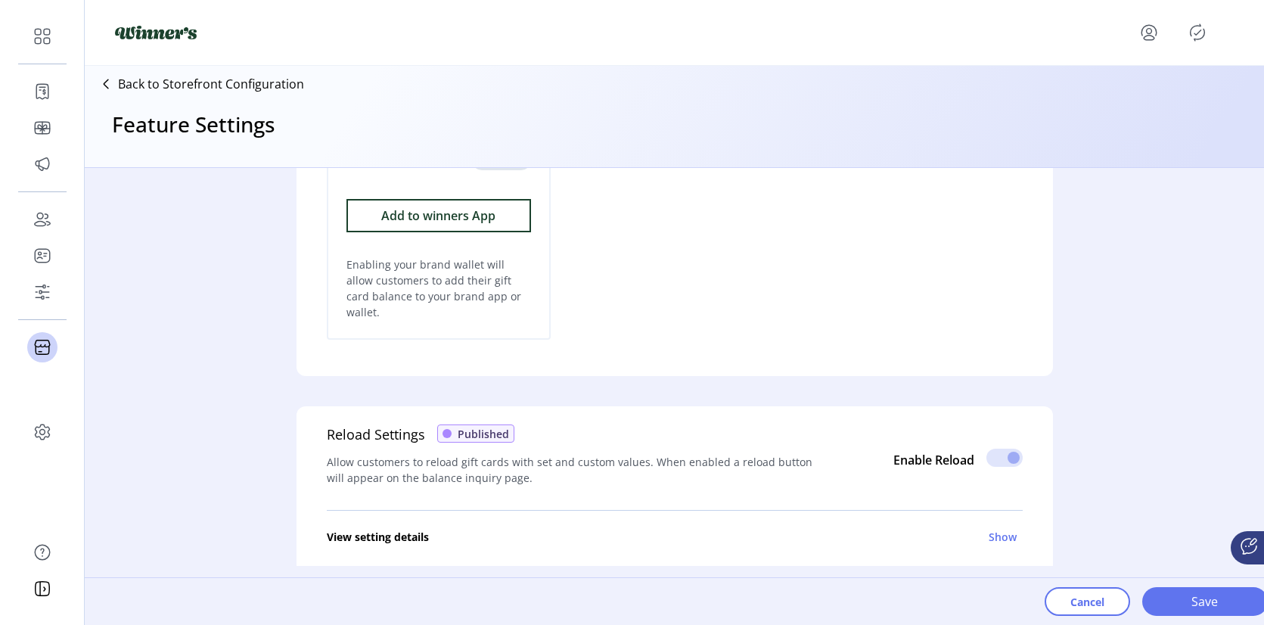
scroll to position [566, 0]
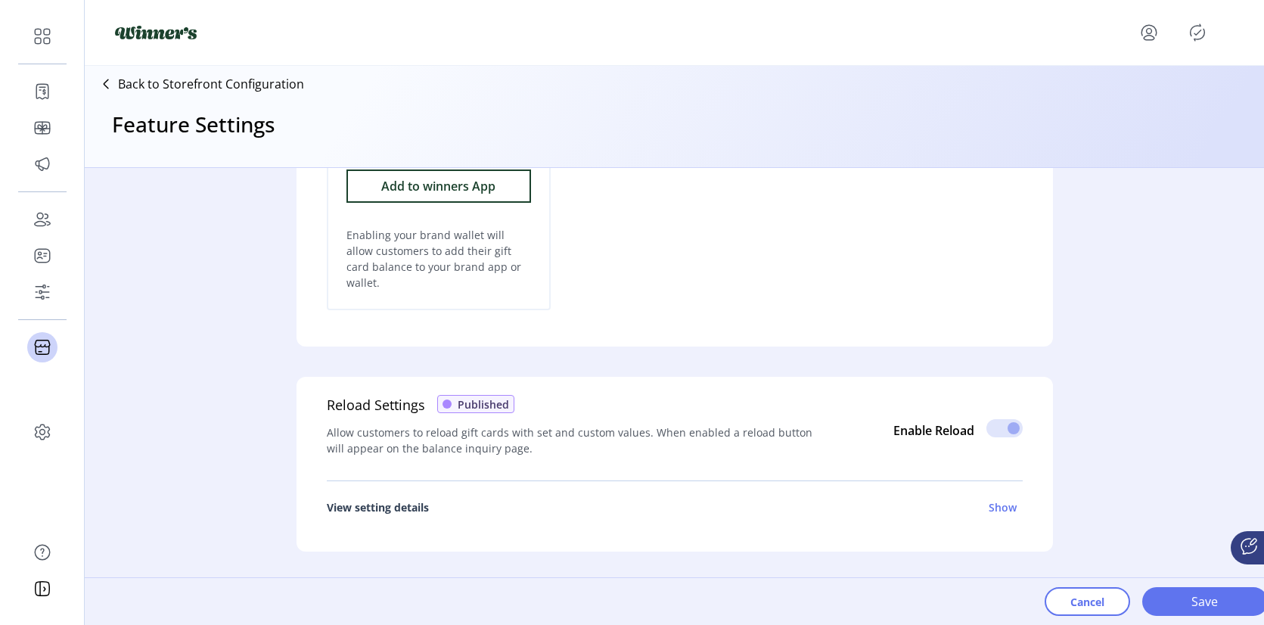
click at [999, 499] on h6 "Show" at bounding box center [1002, 507] width 28 height 16
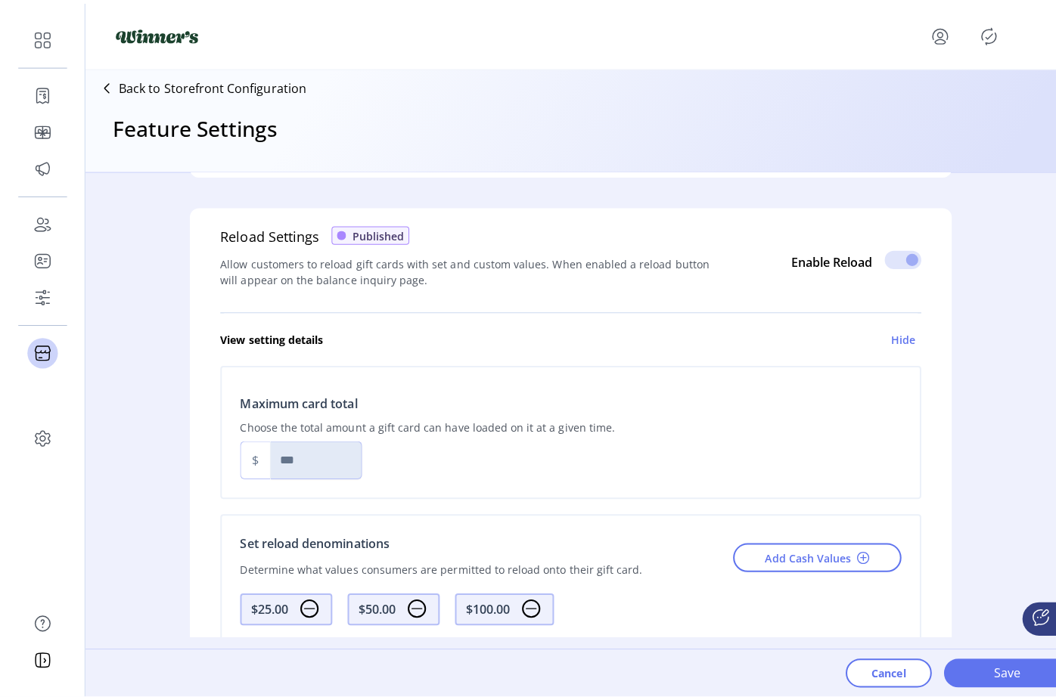
scroll to position [740, 0]
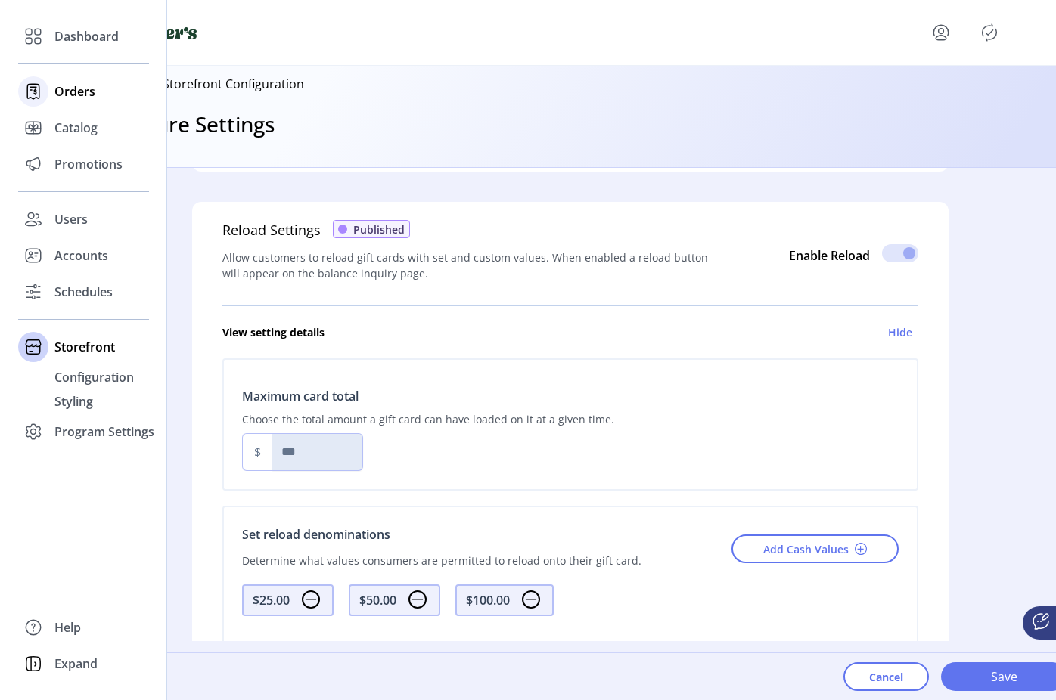
click at [22, 82] on icon at bounding box center [33, 91] width 24 height 24
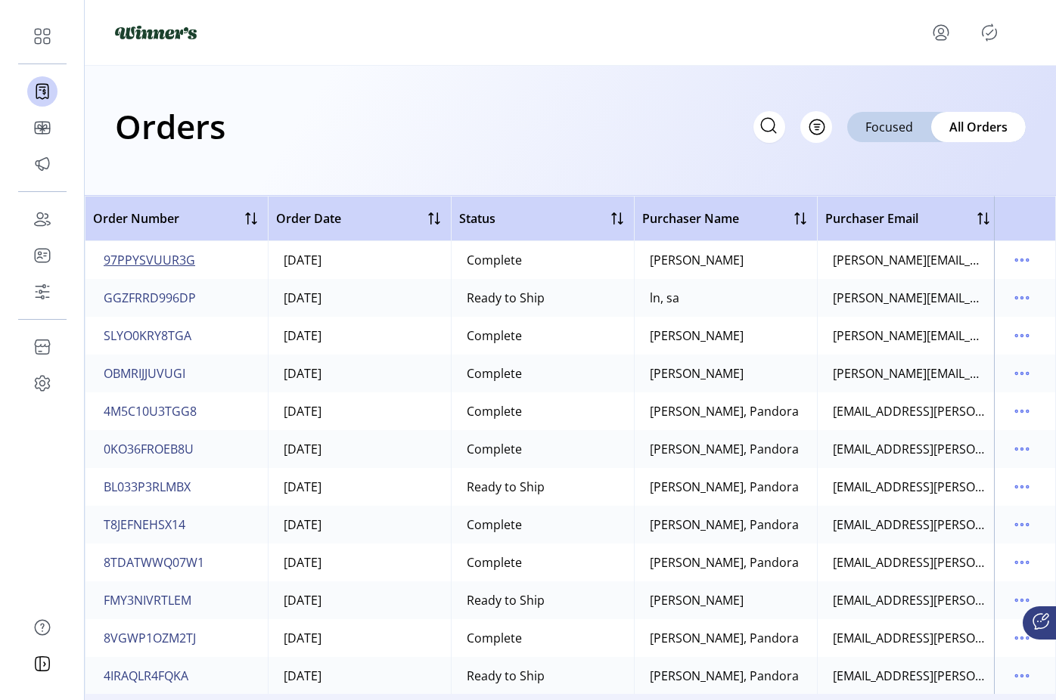
click at [166, 259] on span "97PPYSVUUR3G" at bounding box center [150, 260] width 92 height 18
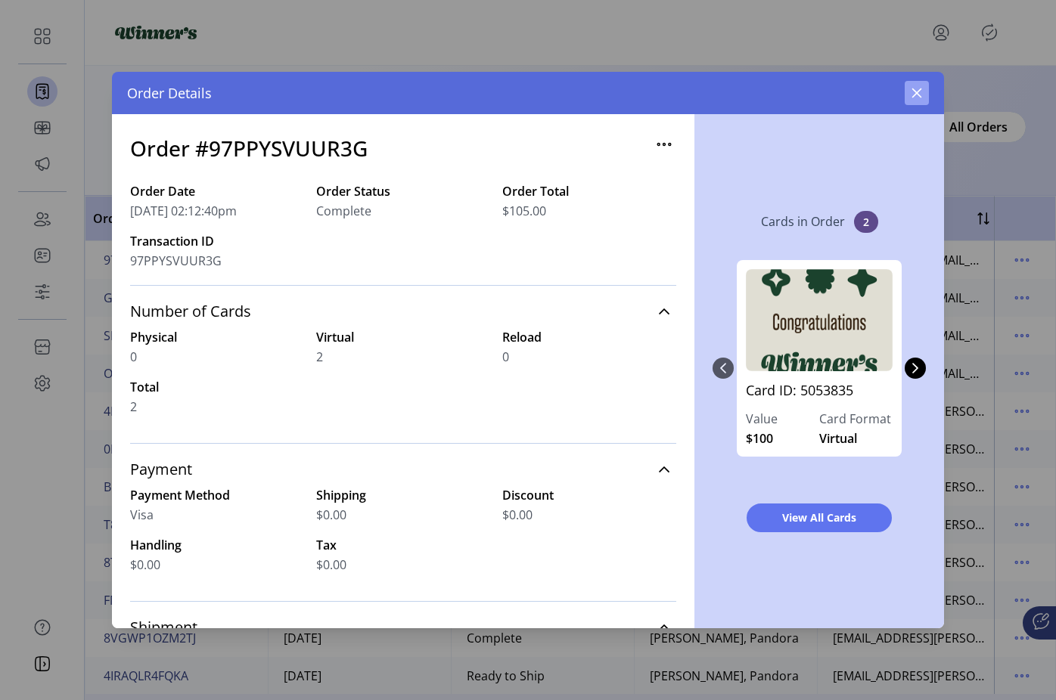
click at [919, 95] on icon "button" at bounding box center [917, 93] width 10 height 10
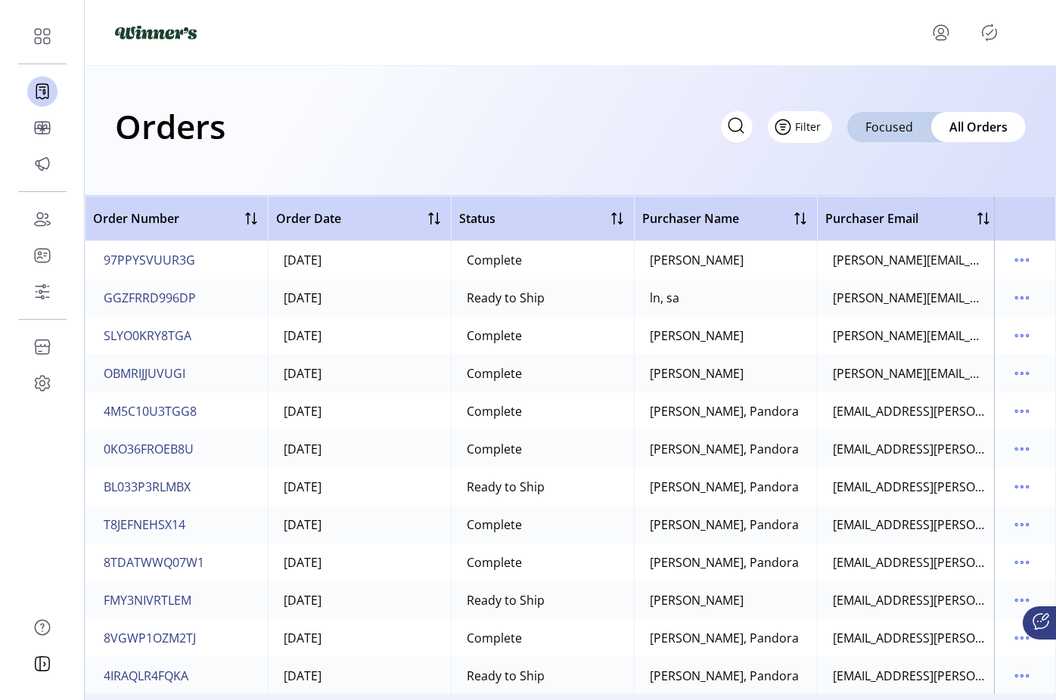
click at [809, 129] on span "Filter" at bounding box center [808, 127] width 26 height 16
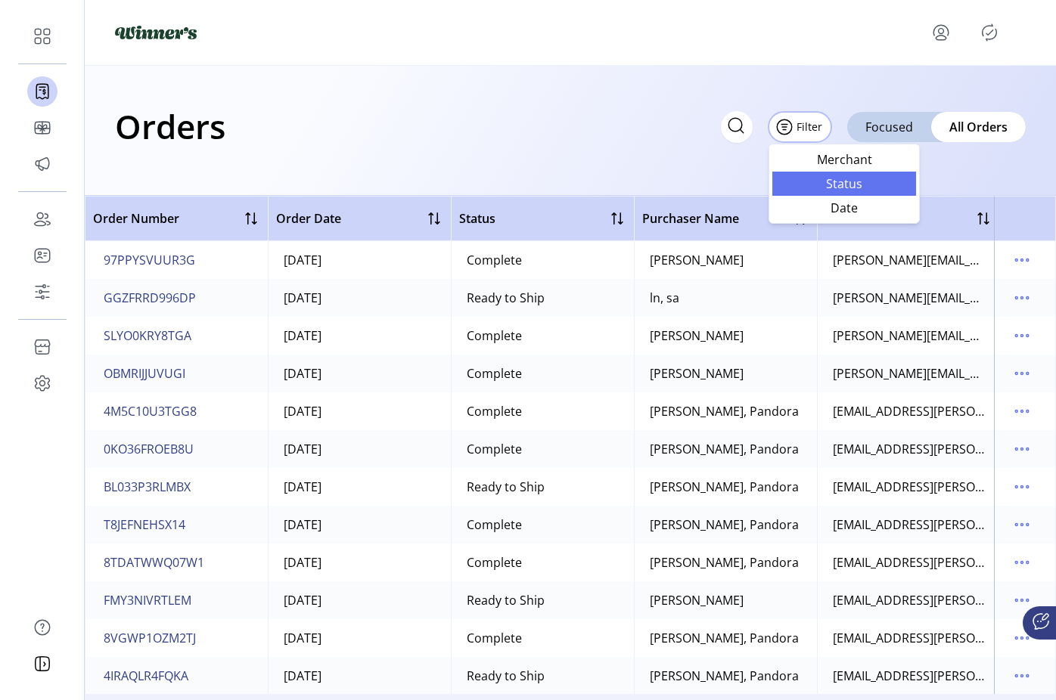
click at [842, 183] on span "Status" at bounding box center [844, 184] width 126 height 12
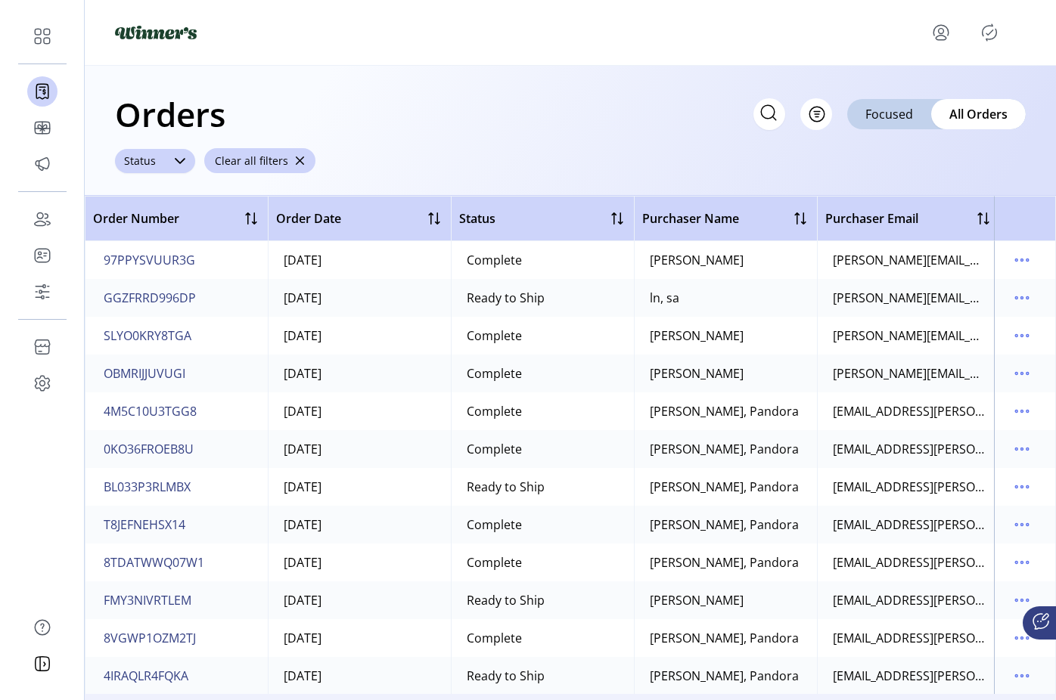
click at [174, 160] on icon at bounding box center [180, 161] width 12 height 12
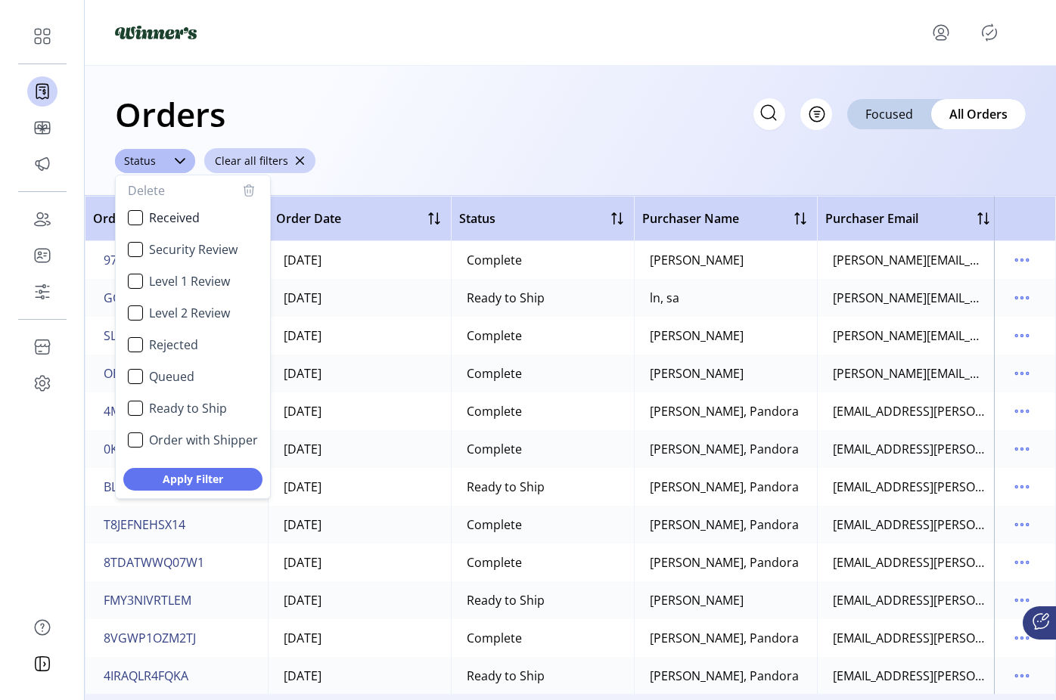
click at [438, 151] on div "Orders Filter Focused All Orders ****** Status Delete Received Security Review …" at bounding box center [570, 131] width 971 height 130
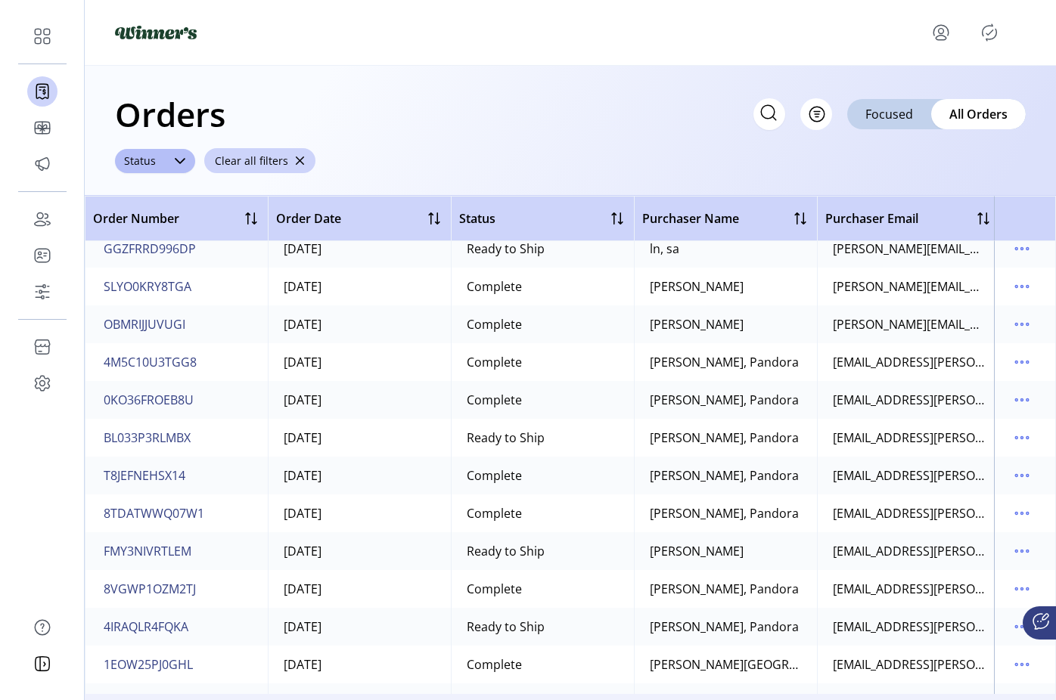
scroll to position [63, 0]
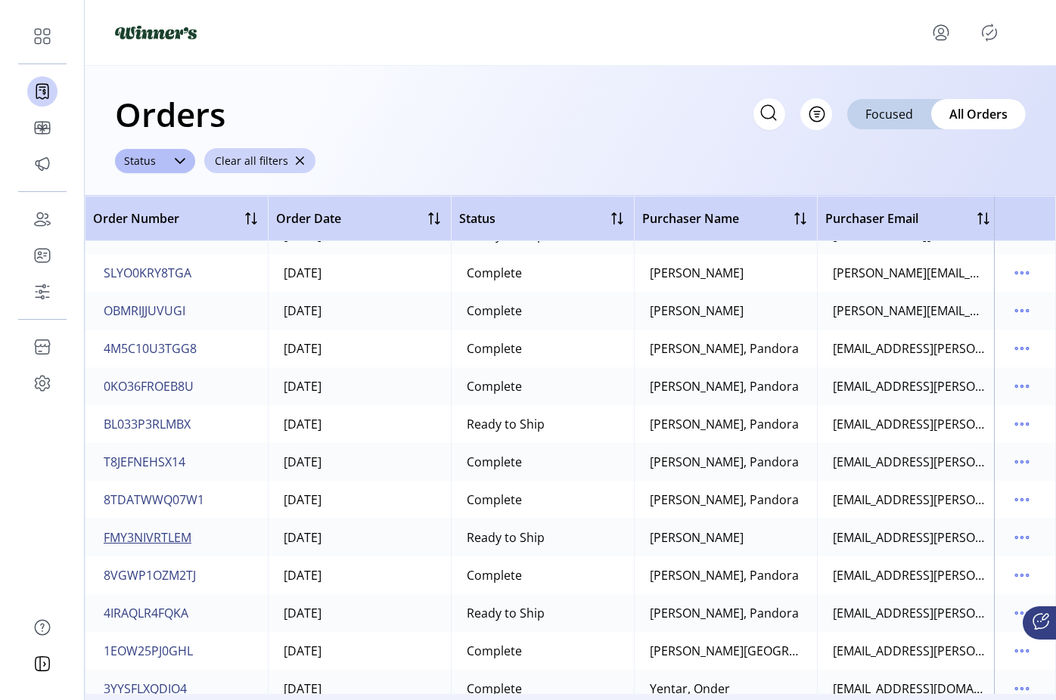
click at [169, 539] on span "FMY3NIVRTLEM" at bounding box center [148, 538] width 88 height 18
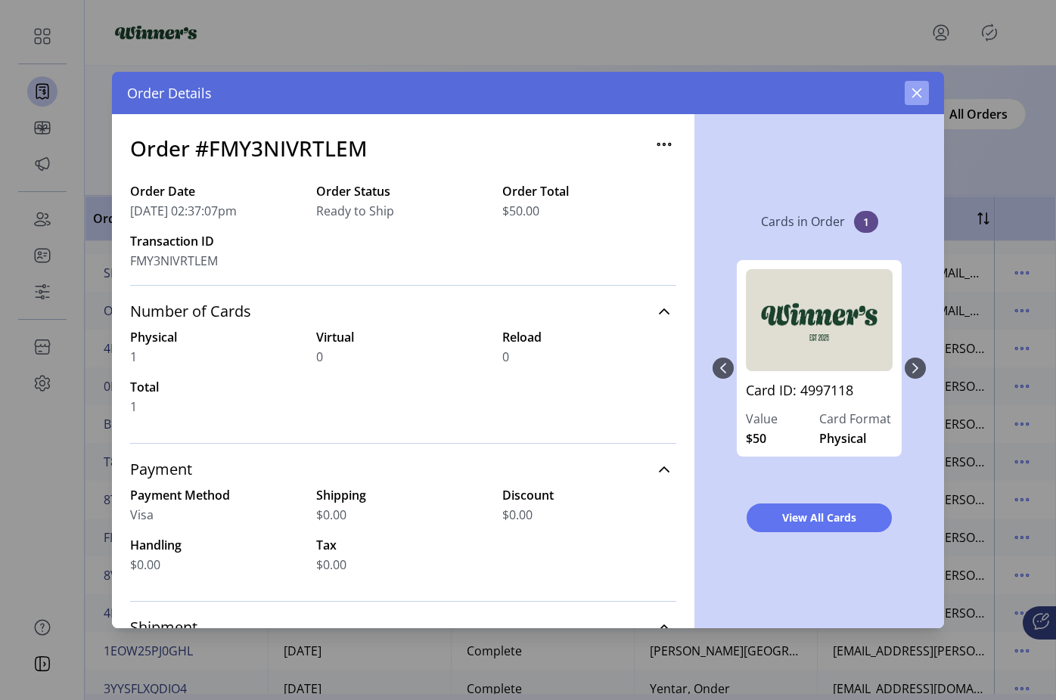
click at [916, 93] on icon "button" at bounding box center [917, 93] width 10 height 10
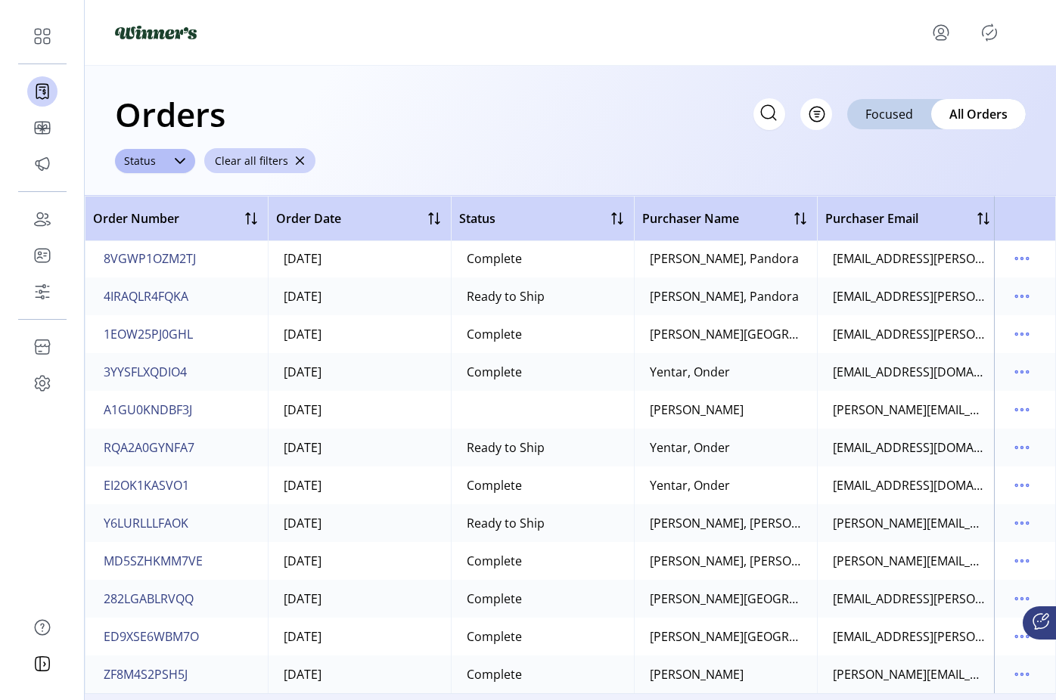
scroll to position [392, 0]
click at [159, 624] on span "ZF8M4S2PSH5J" at bounding box center [146, 674] width 84 height 18
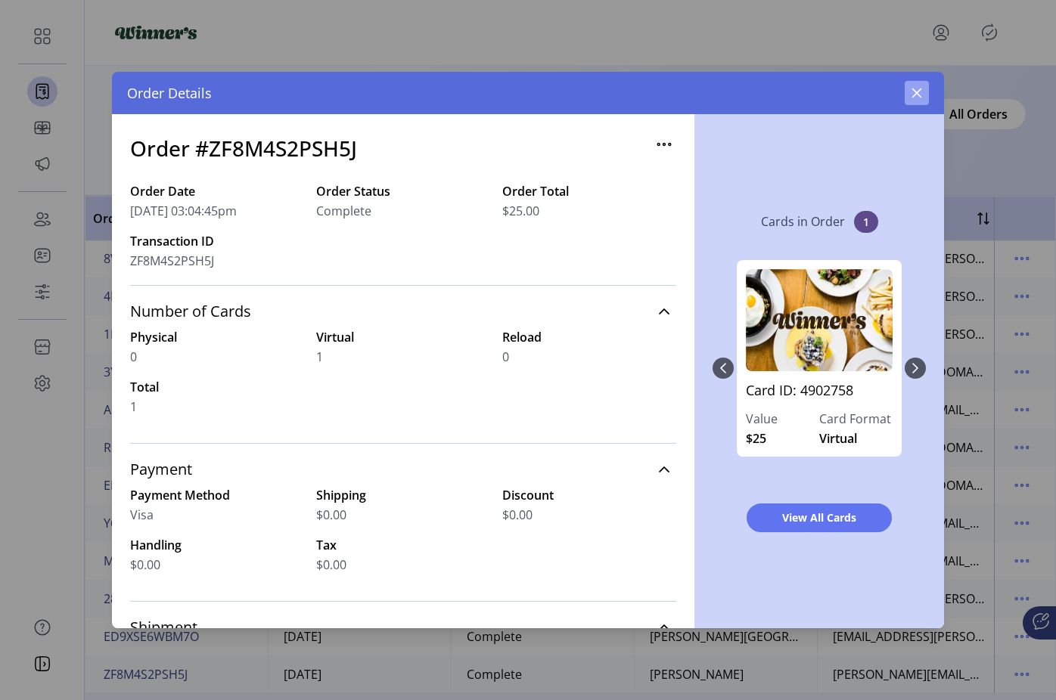
click at [920, 92] on icon "button" at bounding box center [916, 93] width 12 height 12
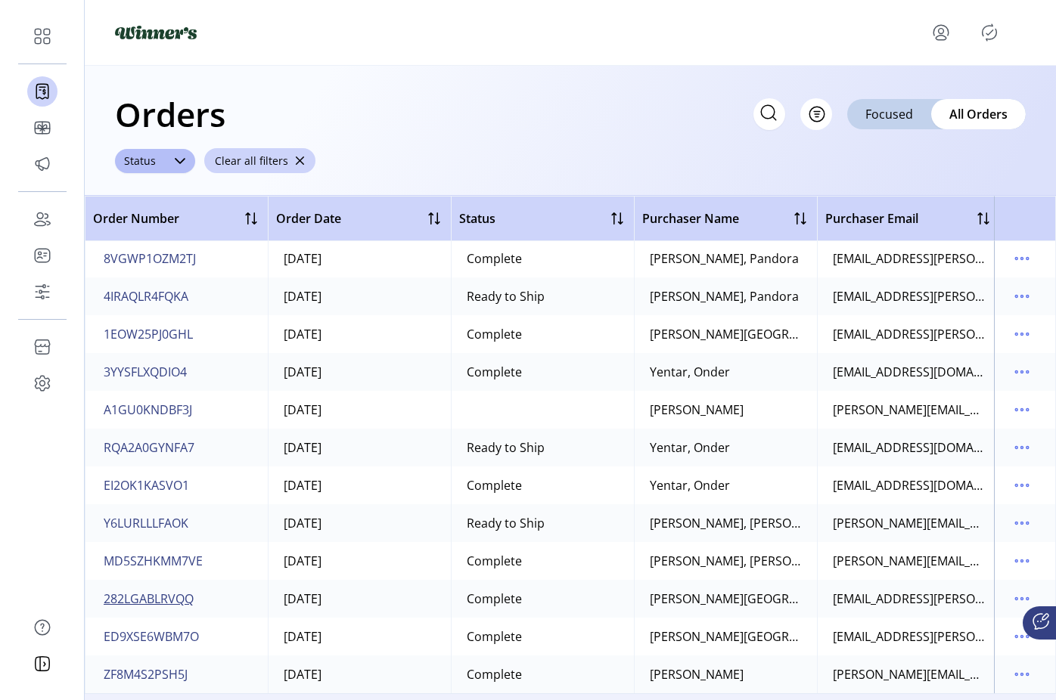
click at [164, 590] on span "282LGABLRVQQ" at bounding box center [149, 599] width 90 height 18
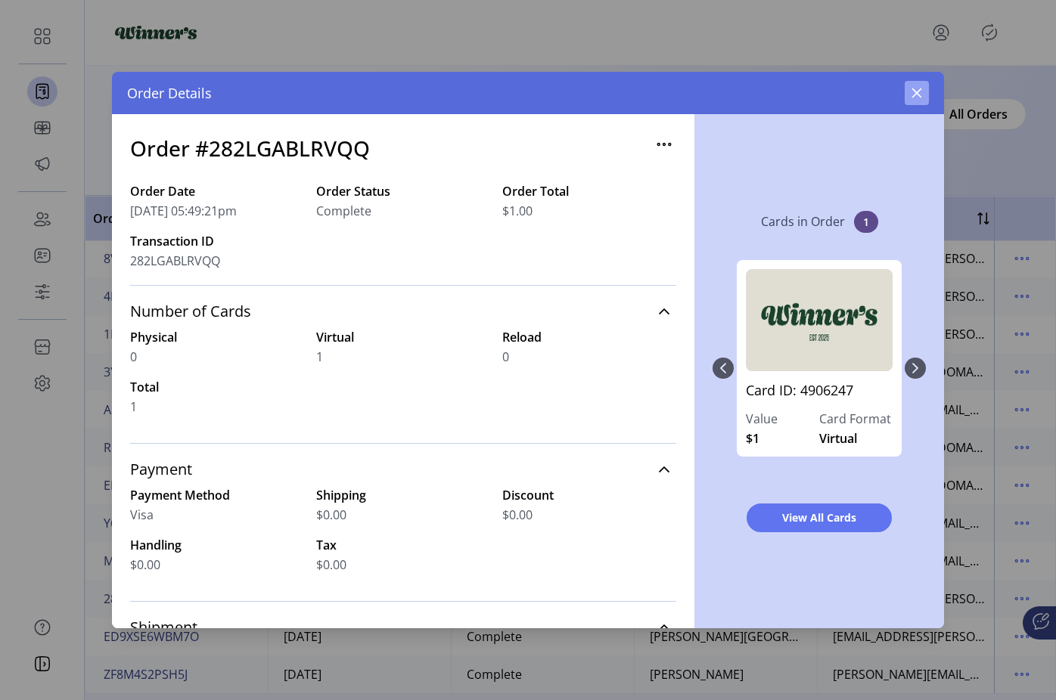
click at [925, 94] on button "button" at bounding box center [916, 93] width 24 height 24
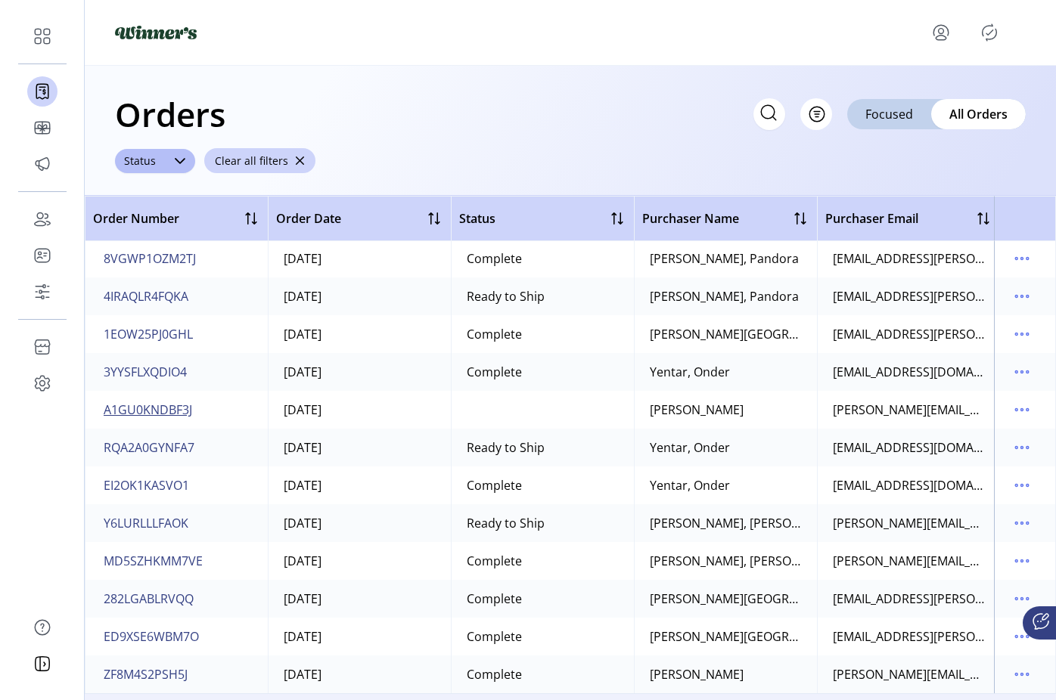
click at [175, 401] on span "A1GU0KNDBF3J" at bounding box center [148, 410] width 88 height 18
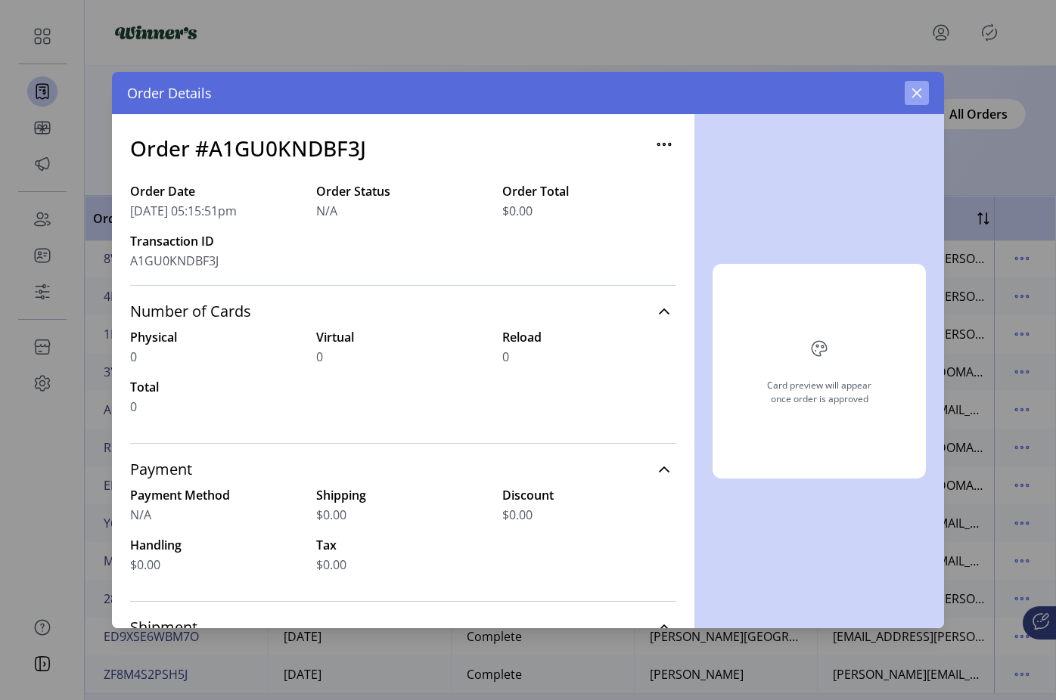
click at [915, 88] on icon "button" at bounding box center [916, 93] width 12 height 12
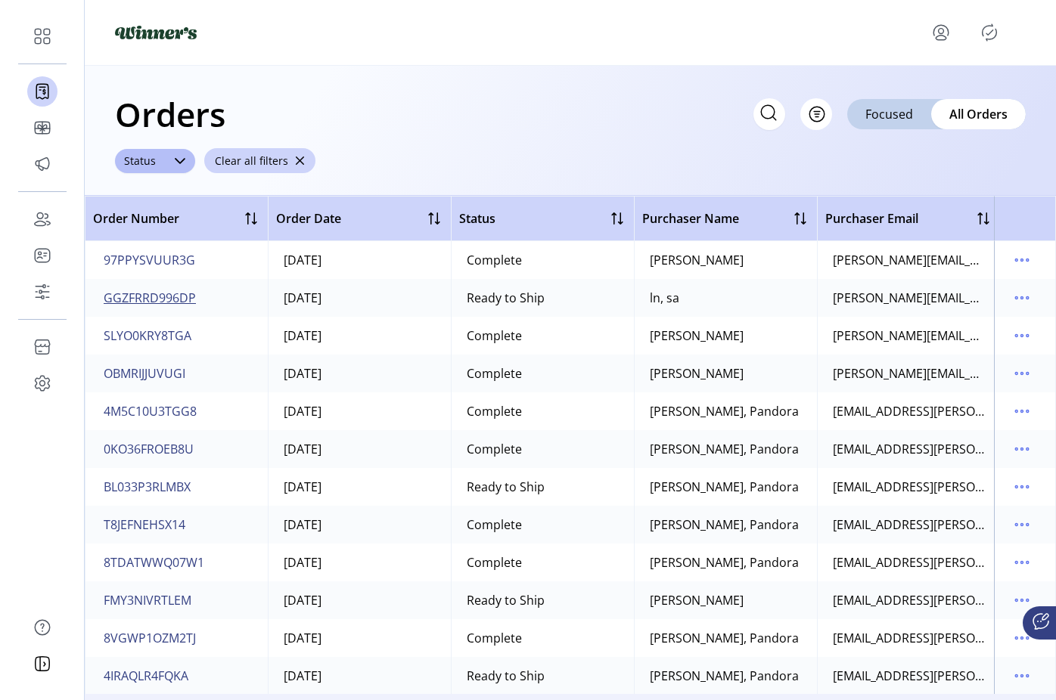
click at [175, 296] on span "GGZFRRD996DP" at bounding box center [150, 298] width 92 height 18
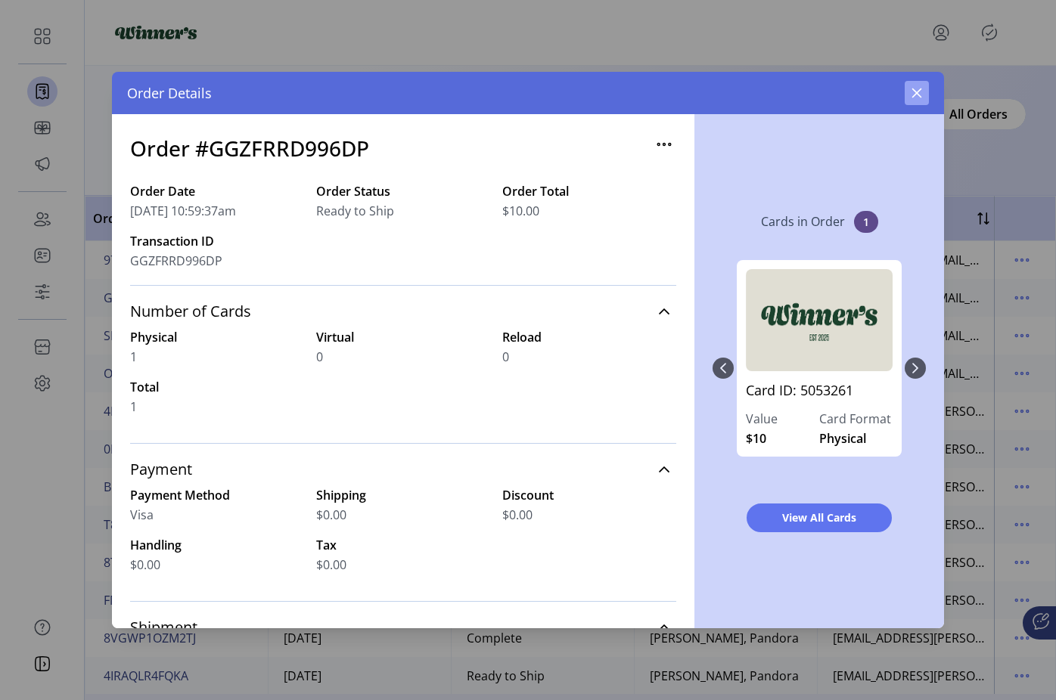
click at [917, 89] on icon "button" at bounding box center [916, 93] width 12 height 12
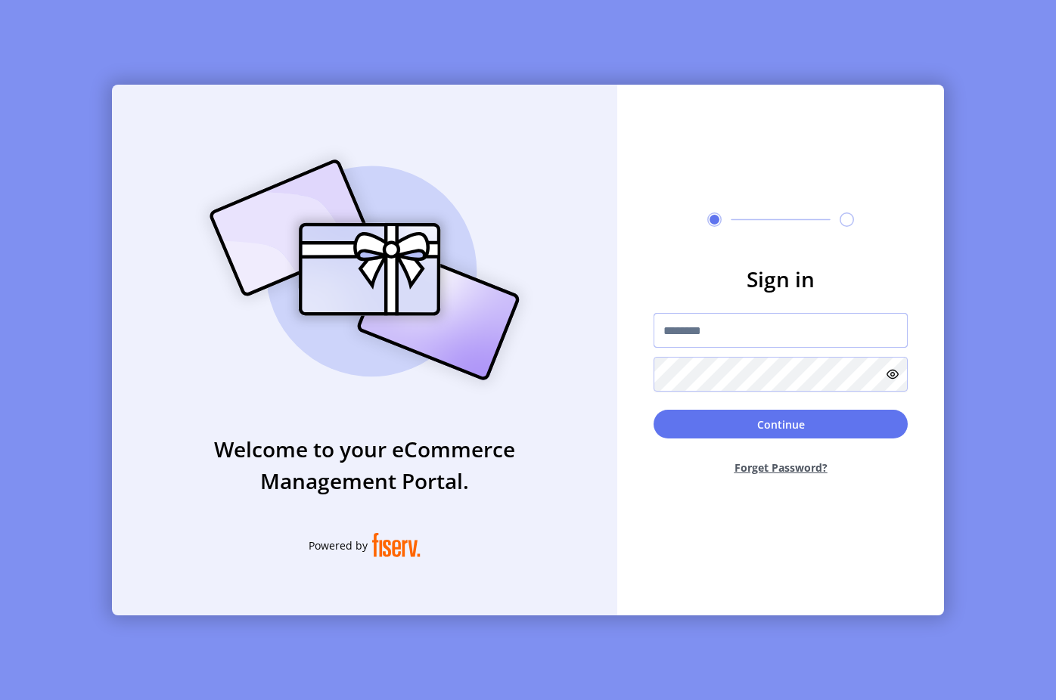
type input "**********"
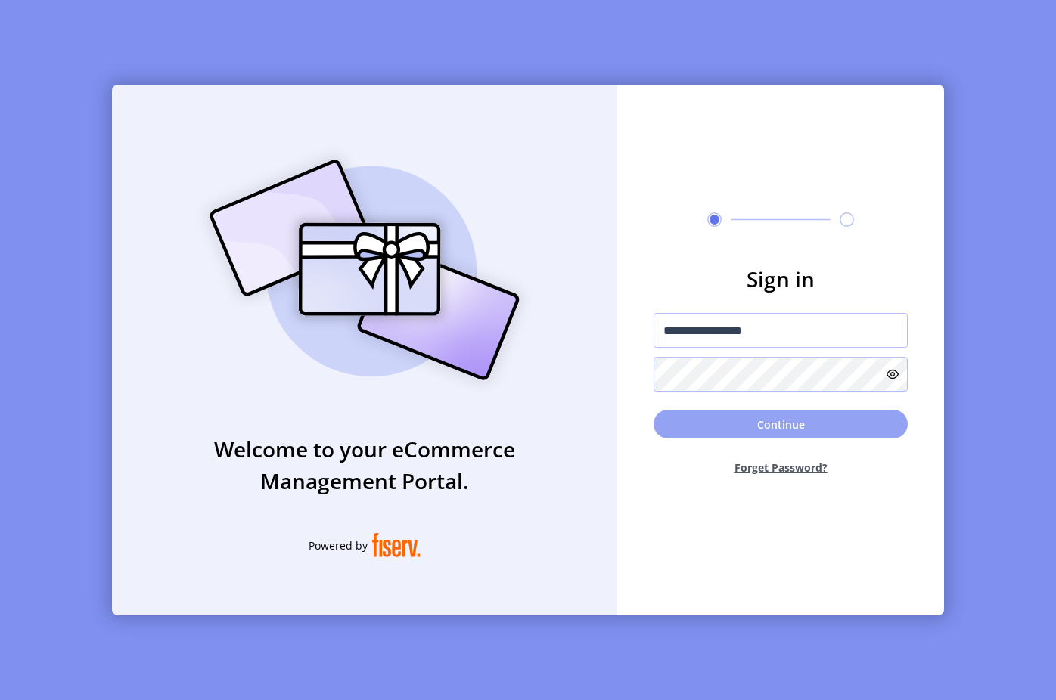
click at [758, 427] on button "Continue" at bounding box center [780, 424] width 254 height 29
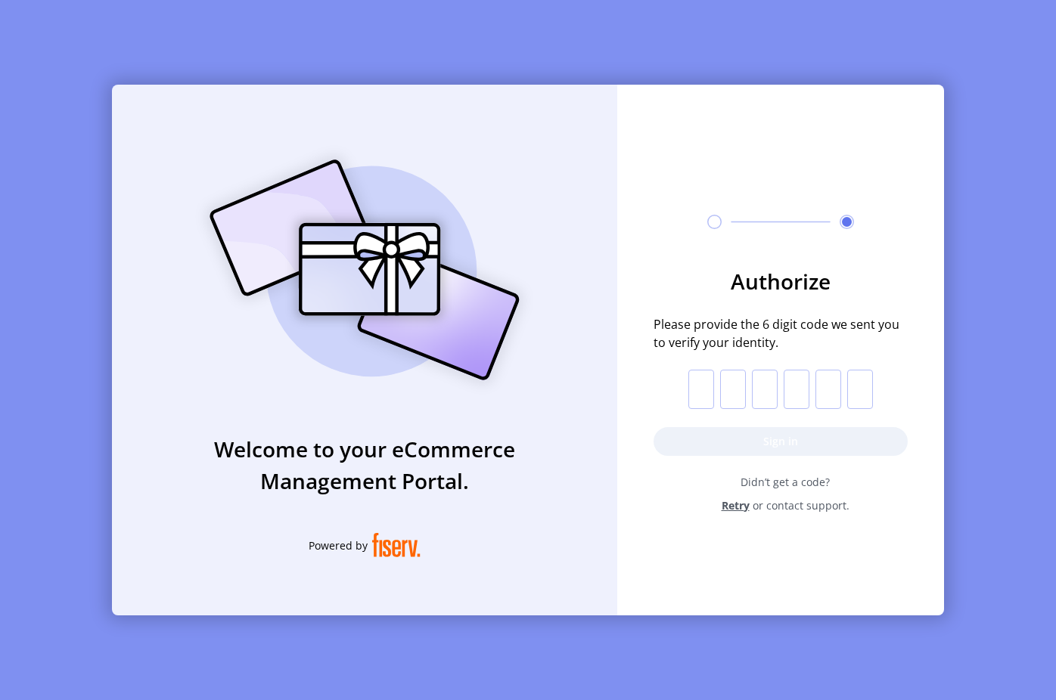
click at [700, 383] on input "text" at bounding box center [701, 389] width 26 height 39
paste input "*"
type input "*"
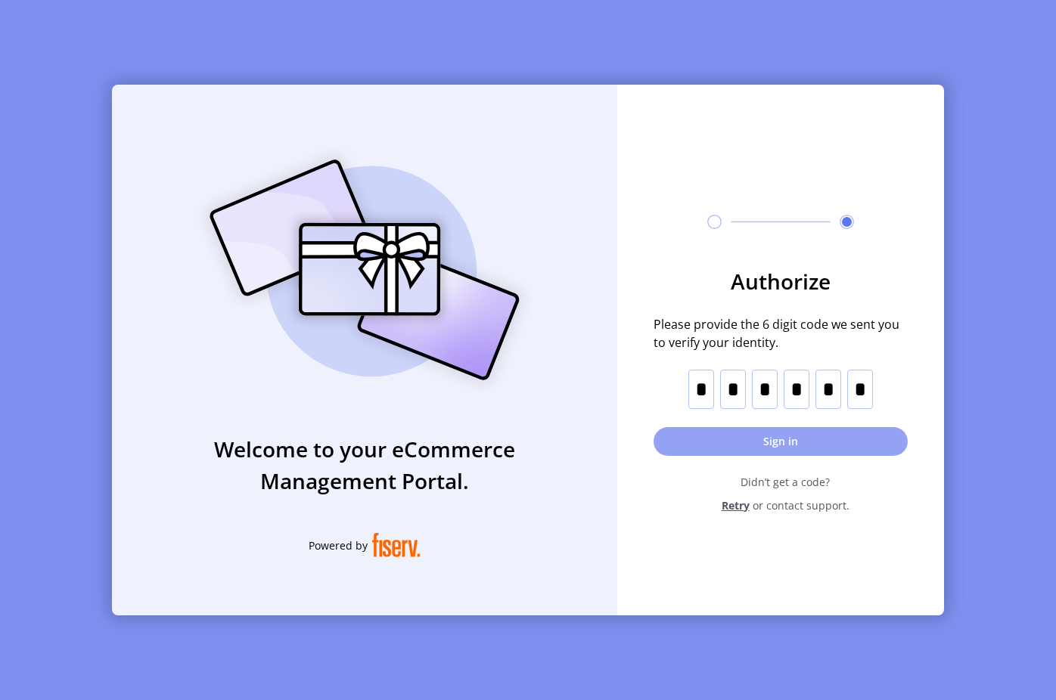
click at [808, 443] on button "Sign in" at bounding box center [780, 441] width 254 height 29
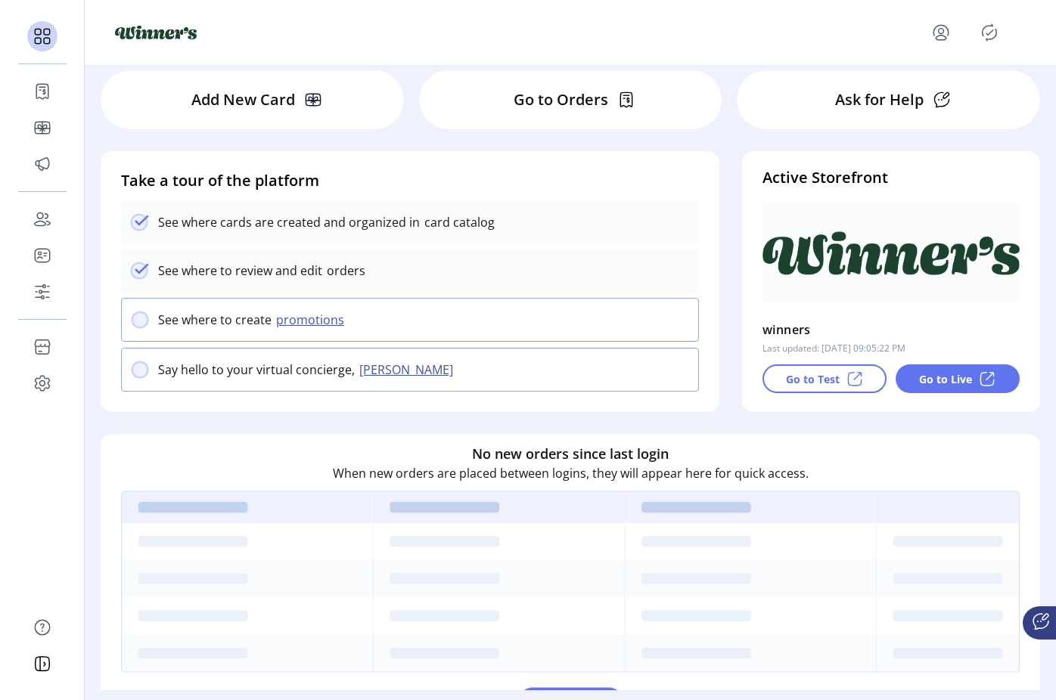
scroll to position [36, 0]
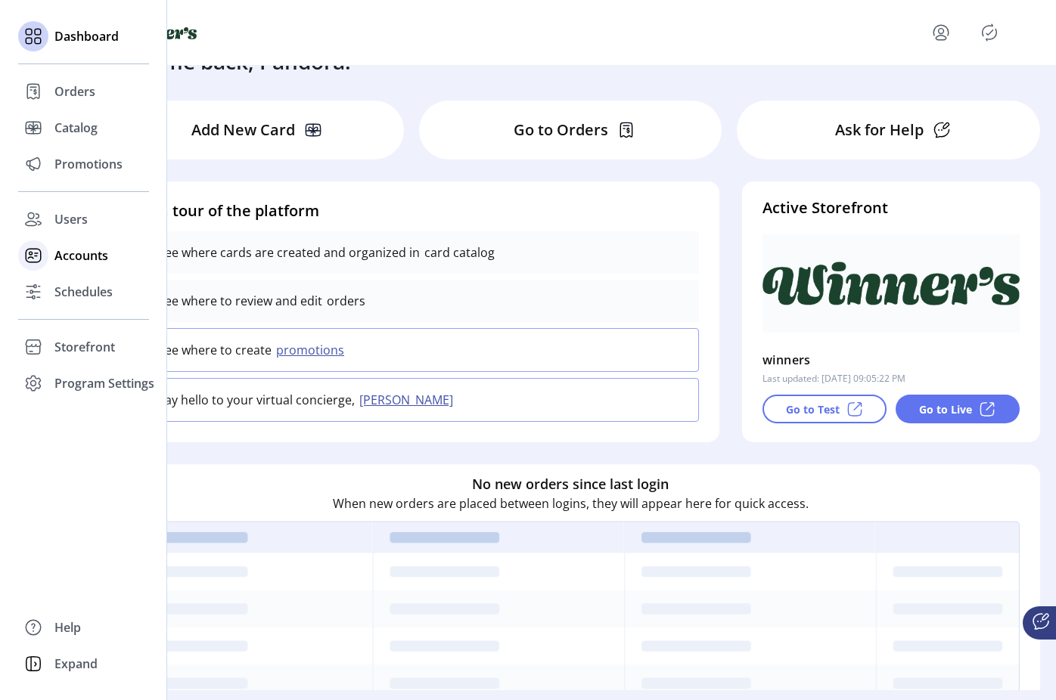
click at [45, 262] on div at bounding box center [33, 255] width 30 height 30
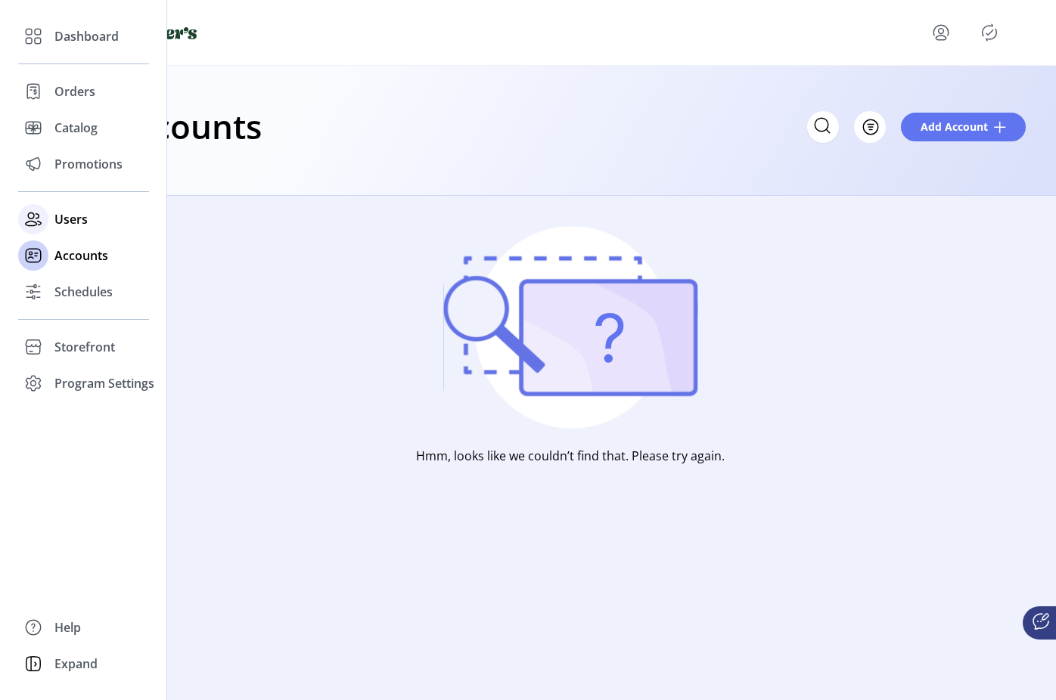
click at [36, 217] on icon at bounding box center [33, 219] width 24 height 24
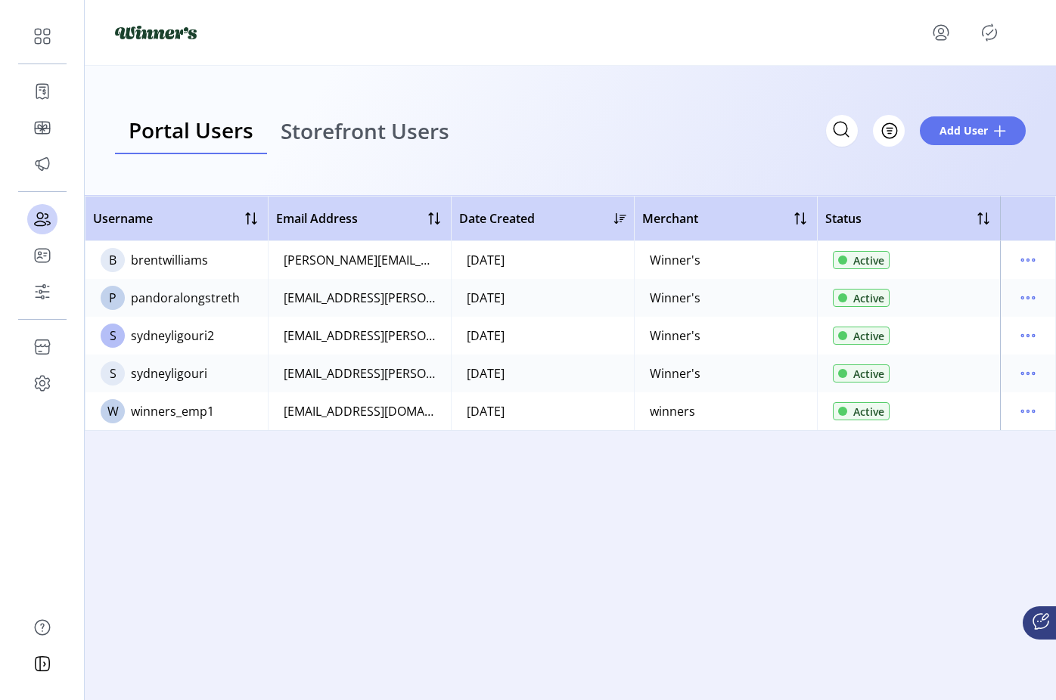
click at [398, 141] on span "Storefront Users" at bounding box center [365, 130] width 169 height 21
click at [324, 138] on span "Storefront Users" at bounding box center [365, 130] width 169 height 21
